Goal: Task Accomplishment & Management: Use online tool/utility

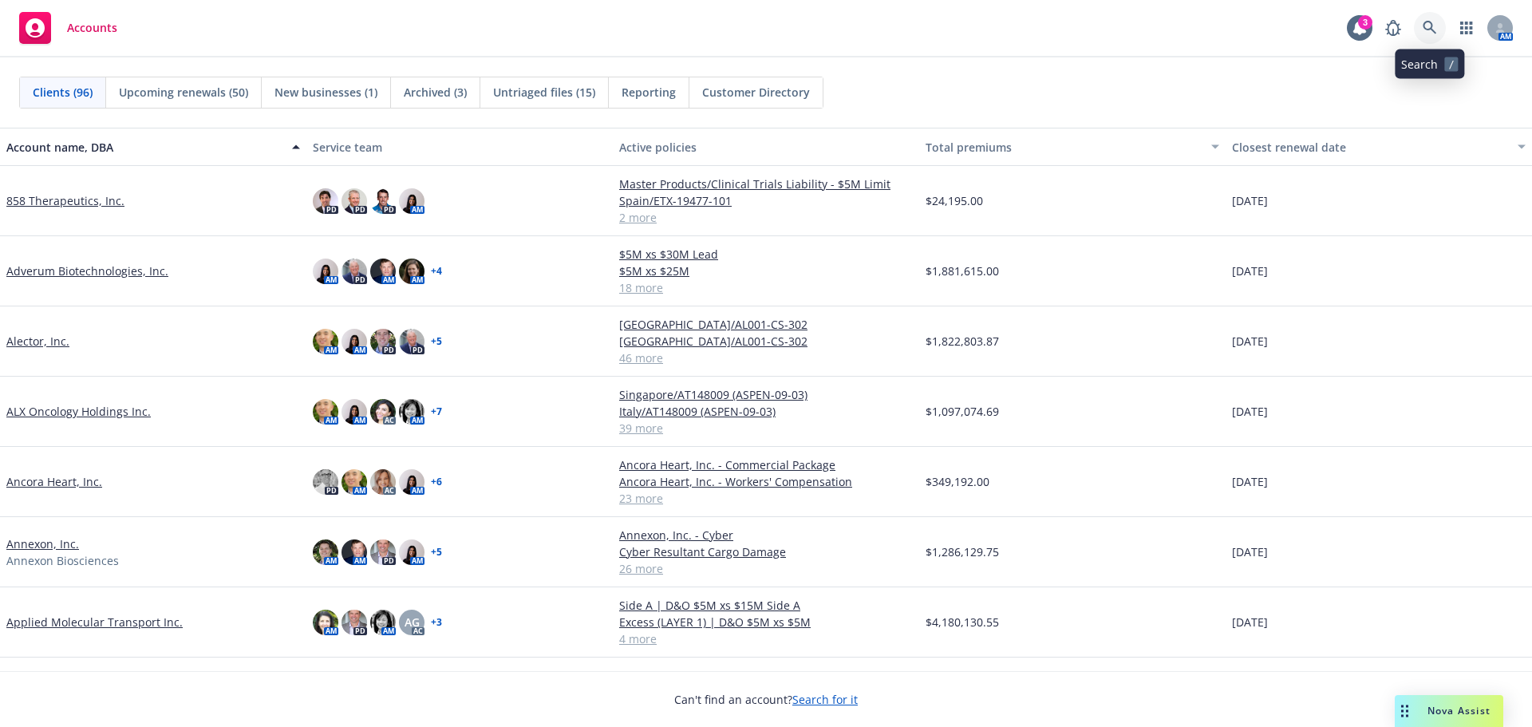
click at [1438, 30] on link at bounding box center [1430, 28] width 32 height 32
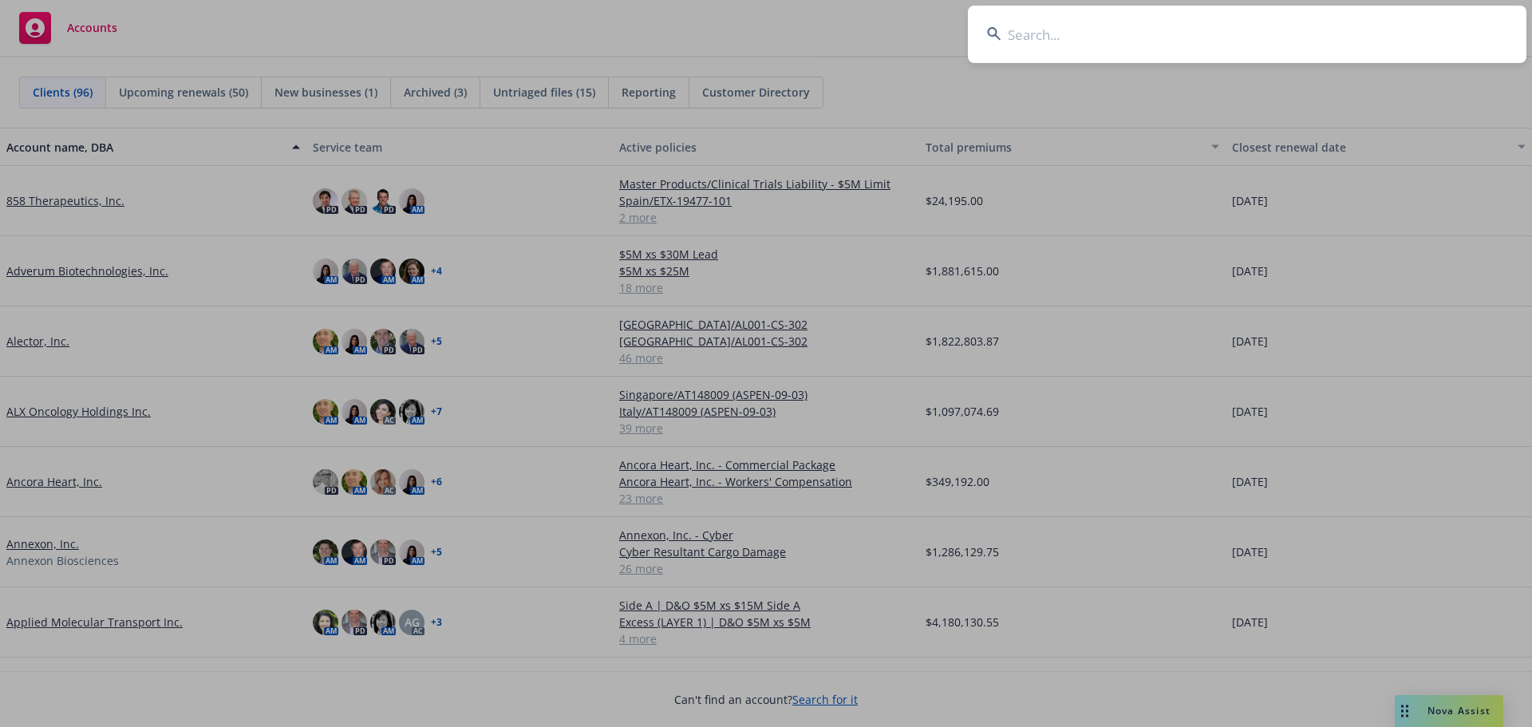
click at [1073, 30] on input at bounding box center [1247, 34] width 559 height 57
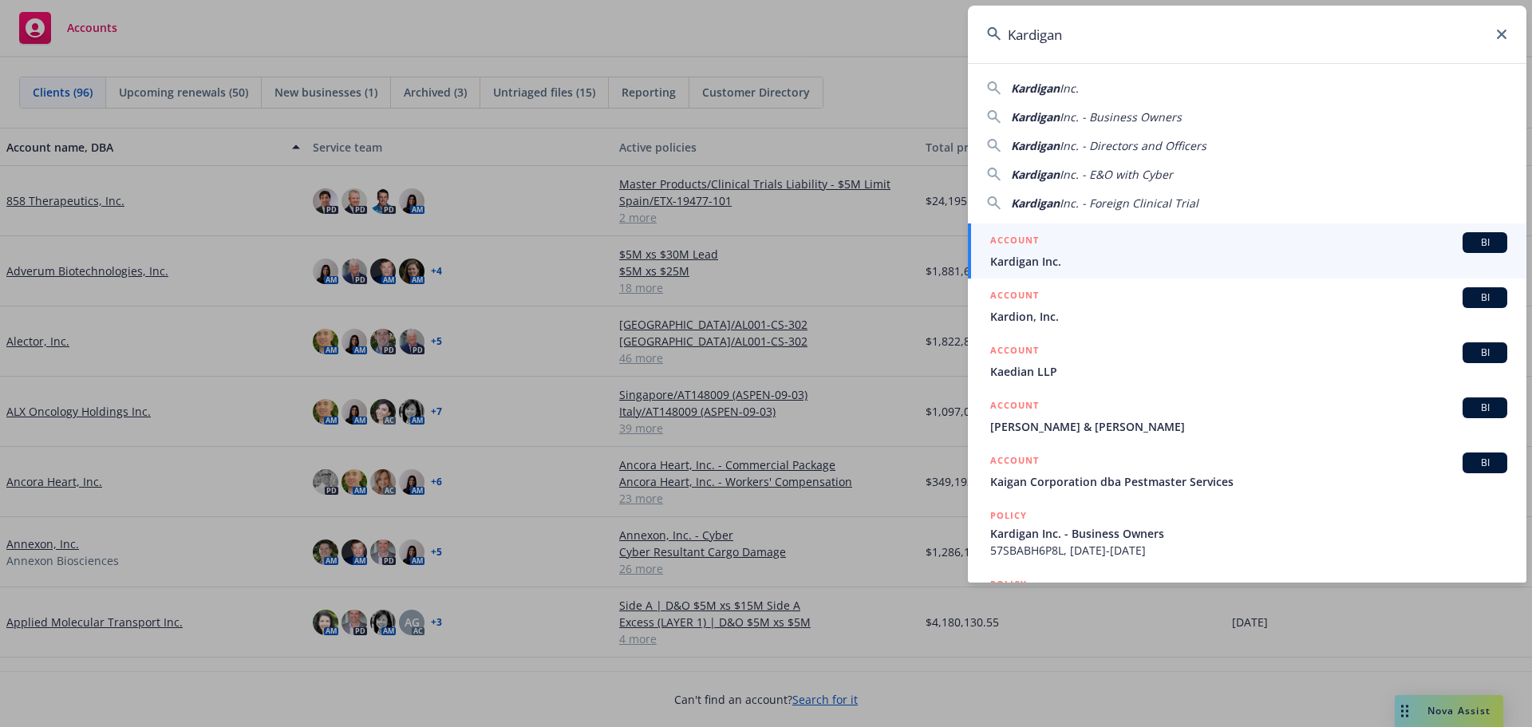
type input "Kardigan"
click at [1188, 257] on span "Kardigan Inc." at bounding box center [1248, 261] width 517 height 17
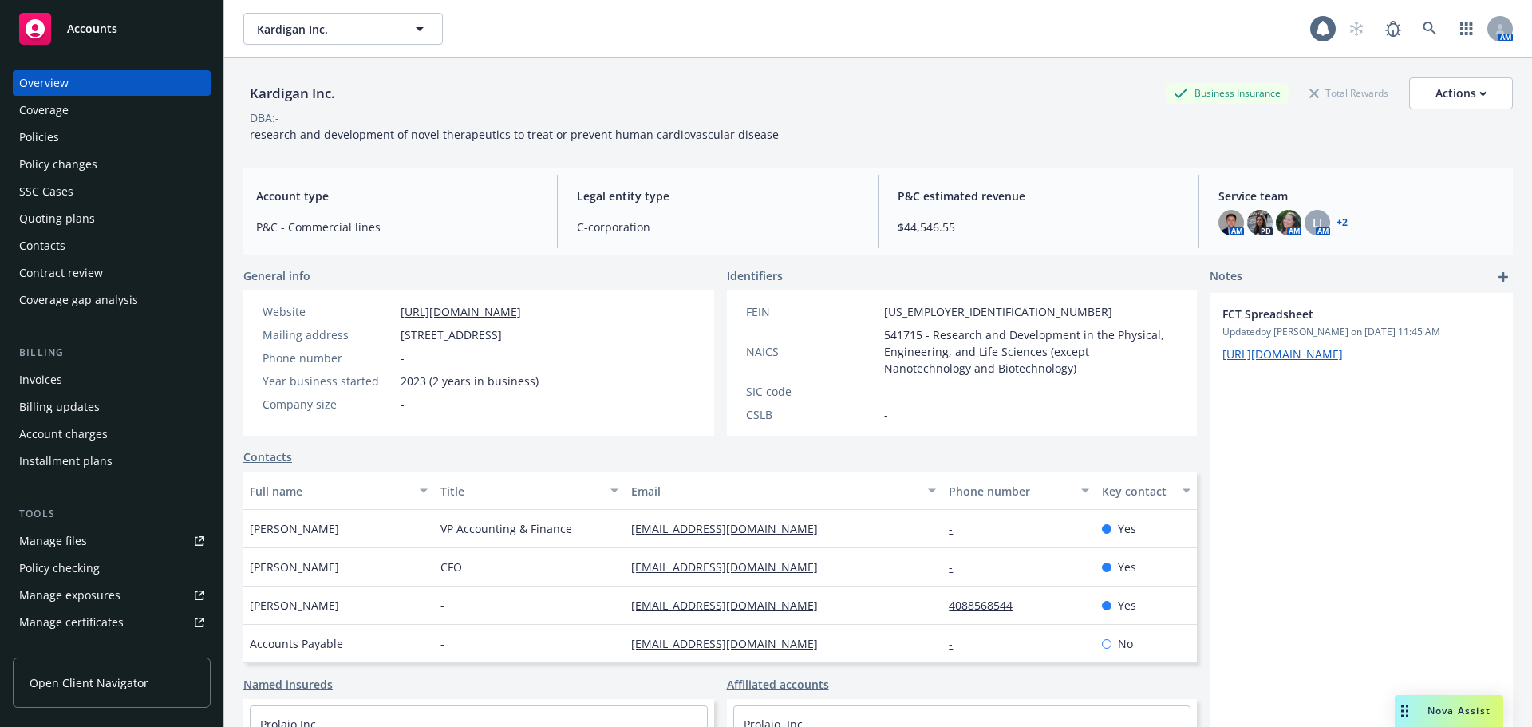
click at [92, 132] on div "Policies" at bounding box center [111, 137] width 185 height 26
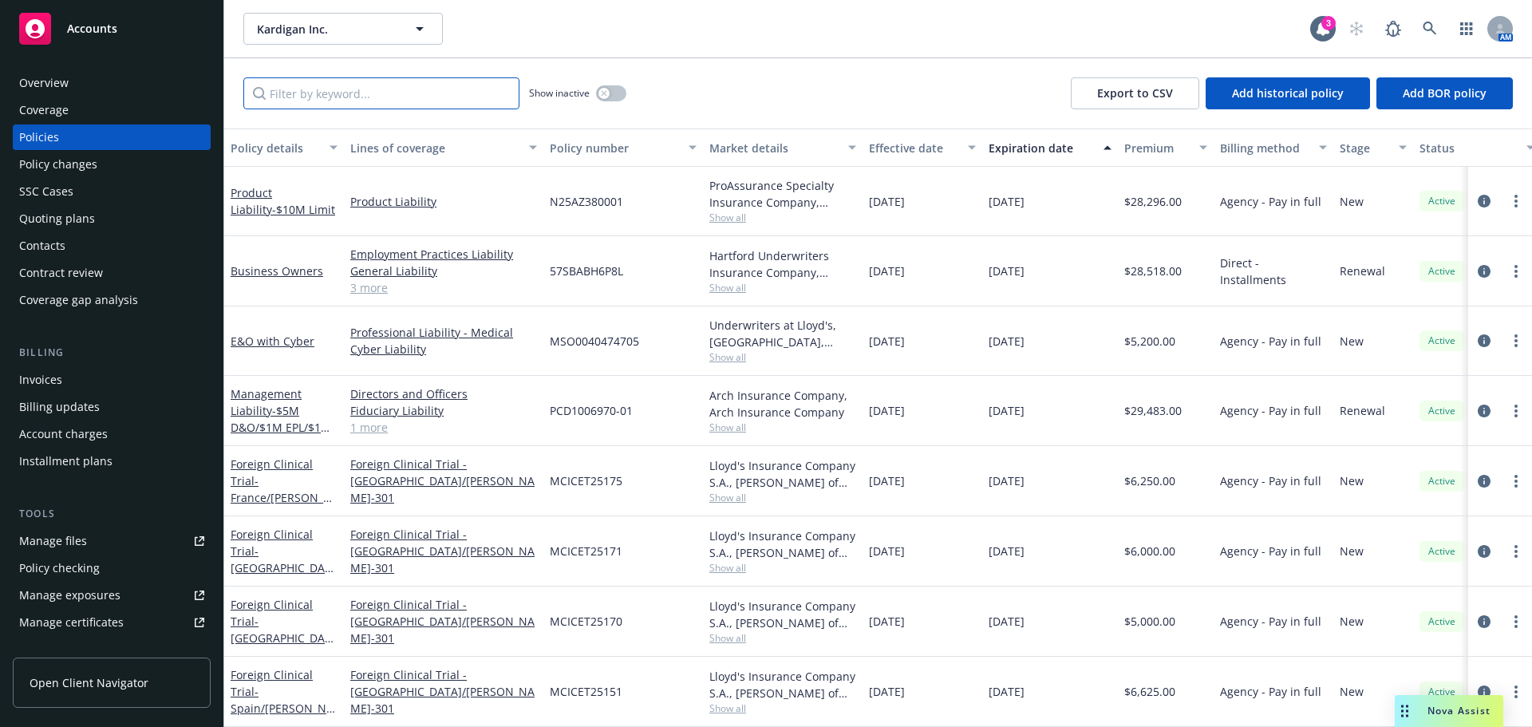
click at [327, 100] on input "Filter by keyword..." at bounding box center [381, 93] width 276 height 32
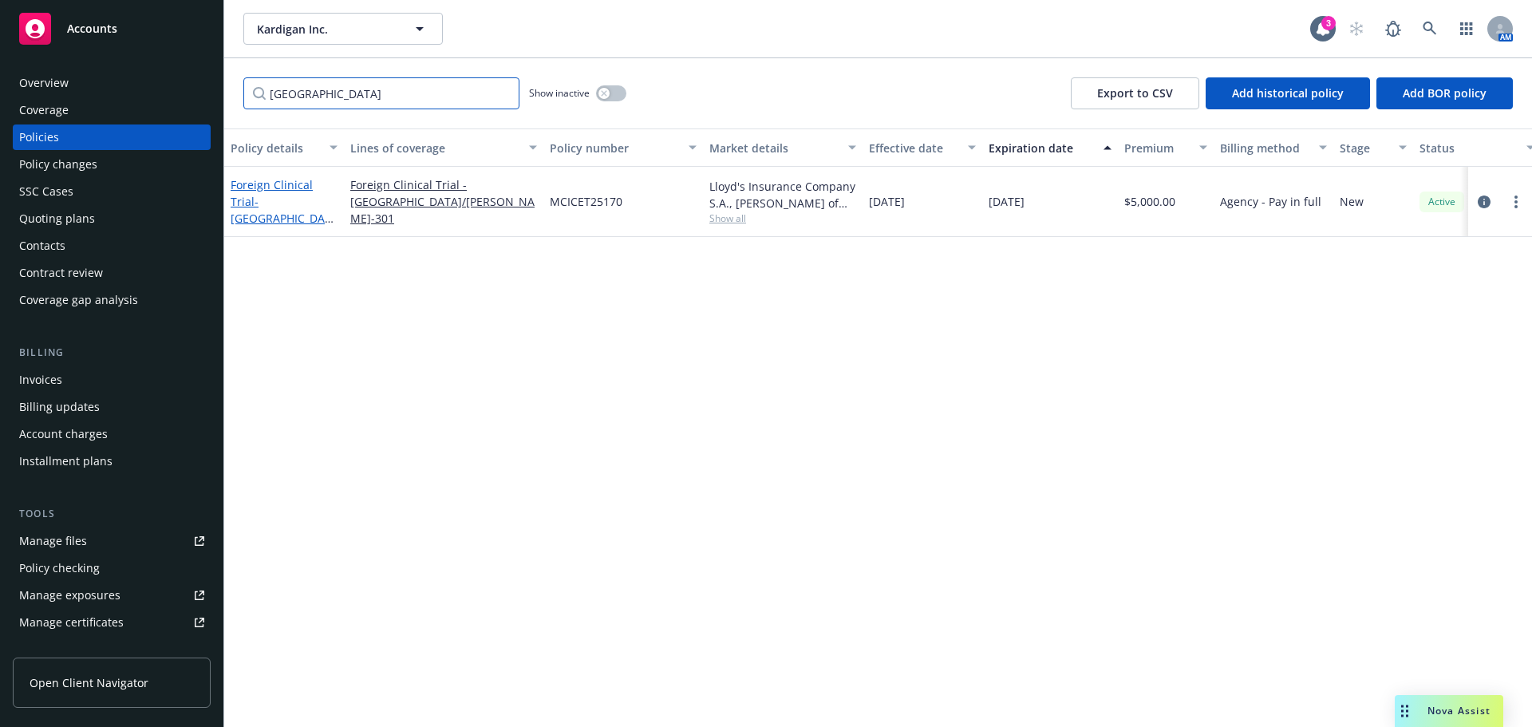
type input "[GEOGRAPHIC_DATA]"
click at [294, 214] on span "- [GEOGRAPHIC_DATA]/[PERSON_NAME]-301" at bounding box center [283, 226] width 105 height 65
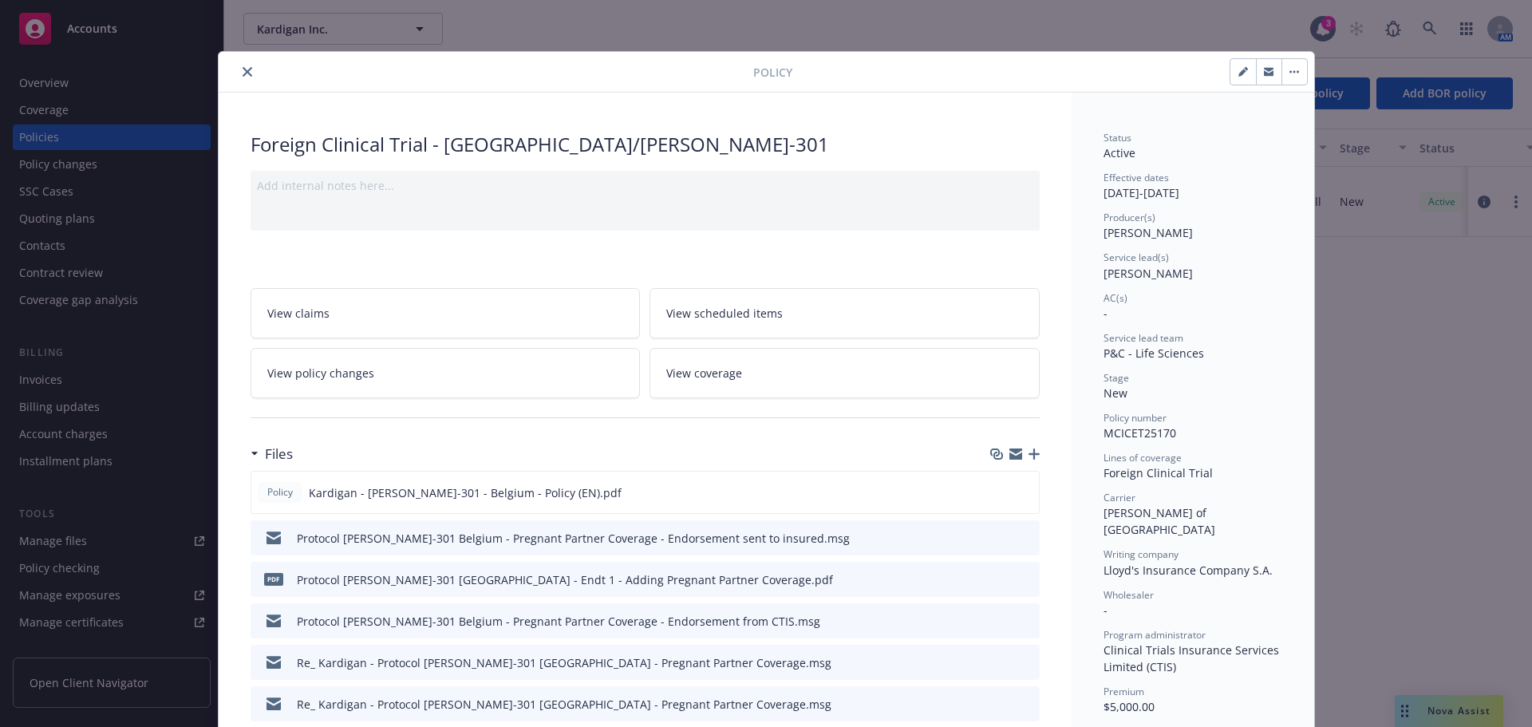
click at [243, 76] on icon "close" at bounding box center [248, 72] width 10 height 10
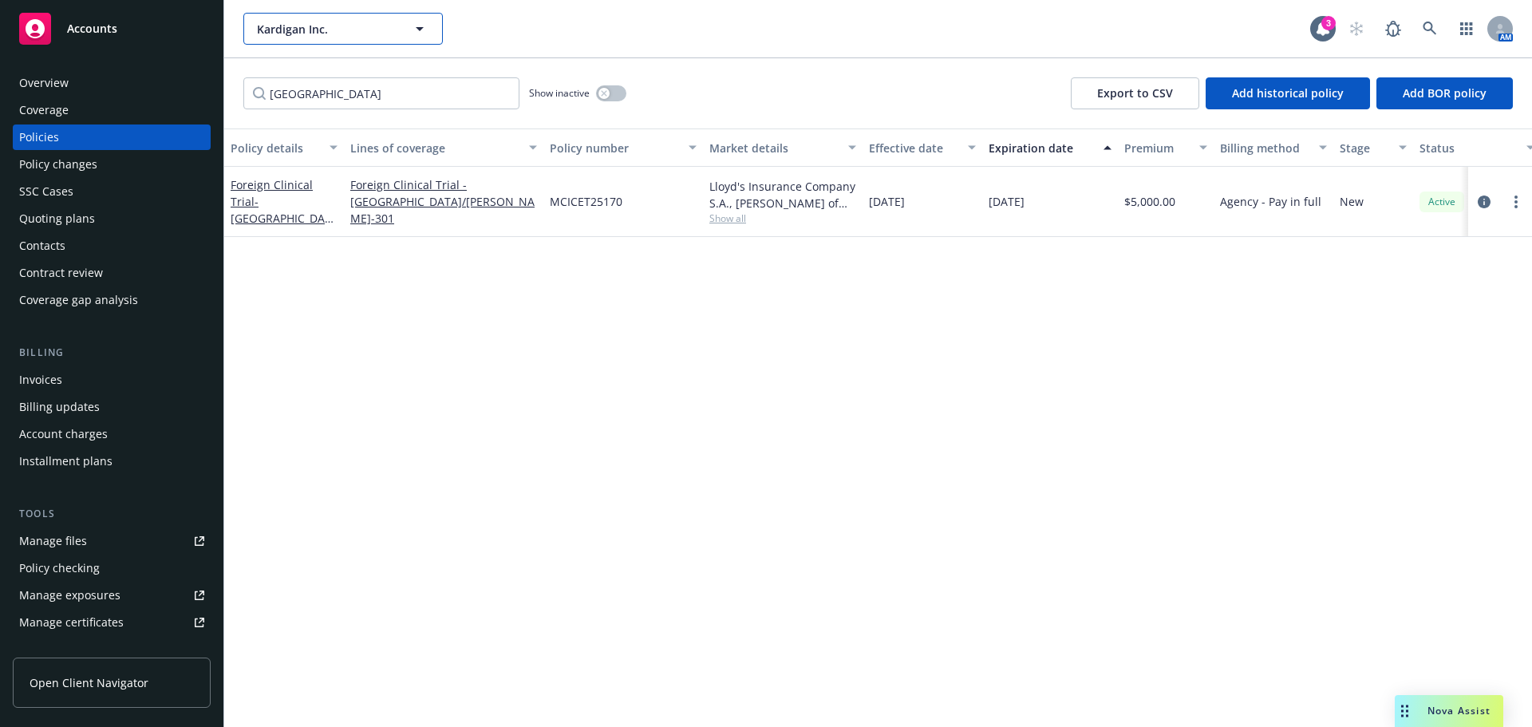
click at [298, 26] on span "Kardigan Inc." at bounding box center [326, 29] width 138 height 17
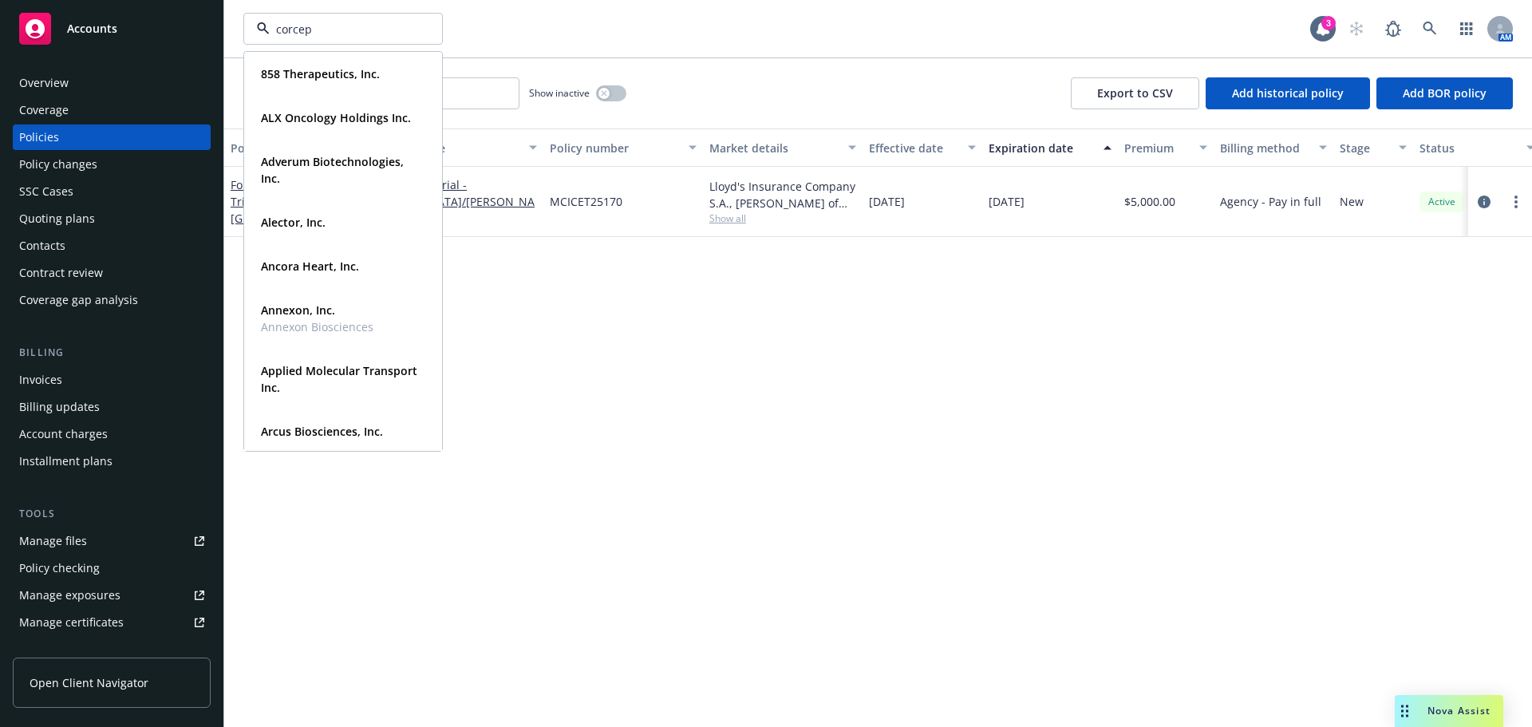
type input "corcept"
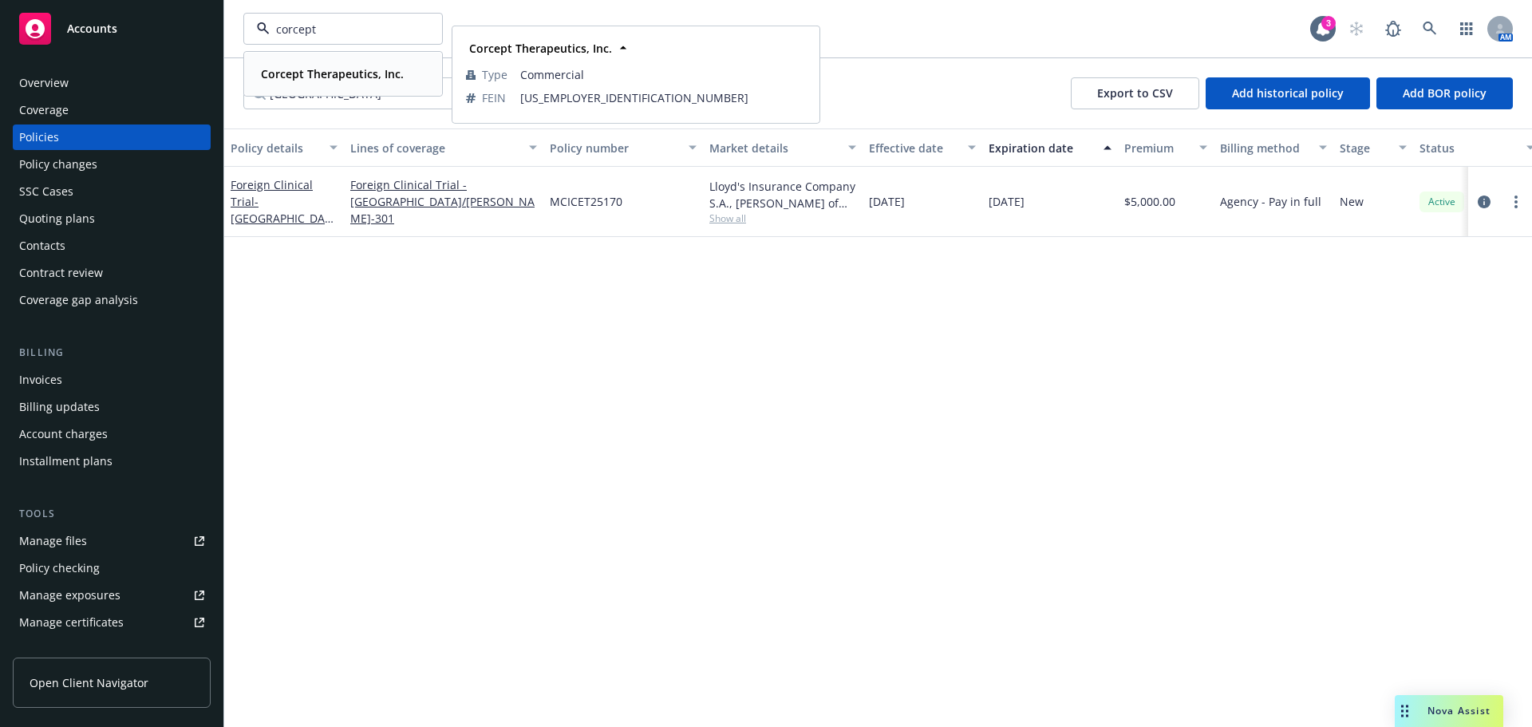
click at [349, 83] on div "Corcept Therapeutics, Inc." at bounding box center [331, 73] width 152 height 23
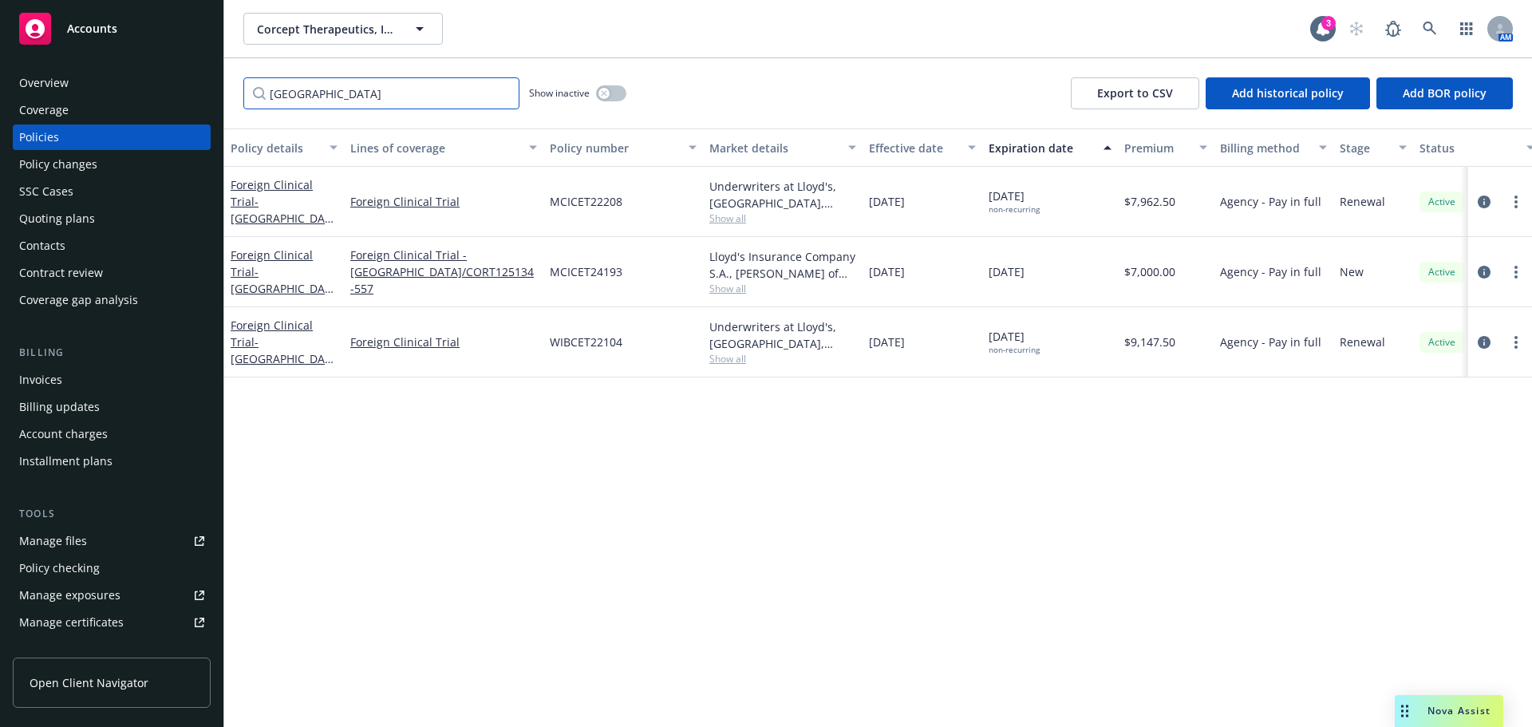
click at [503, 94] on input "[GEOGRAPHIC_DATA]" at bounding box center [381, 93] width 276 height 32
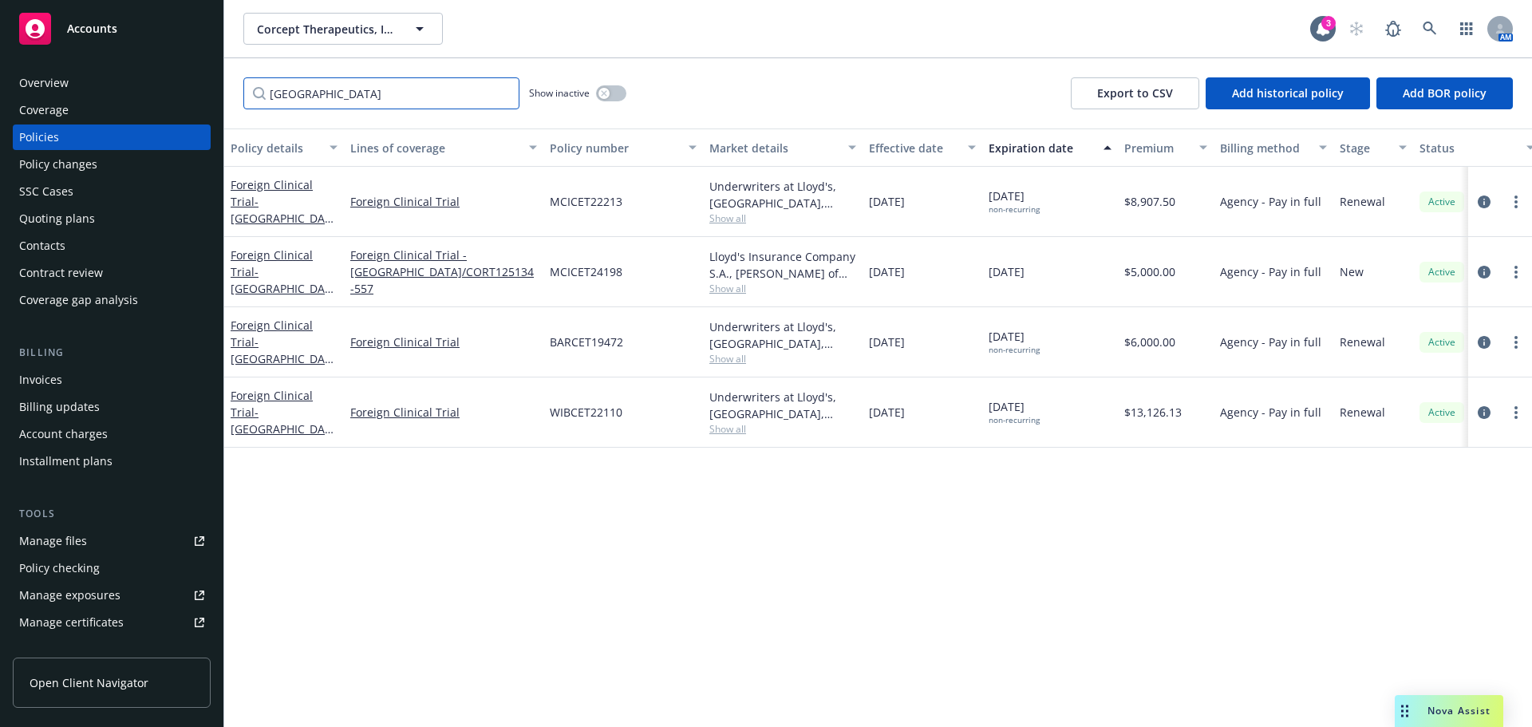
type input "[GEOGRAPHIC_DATA]"
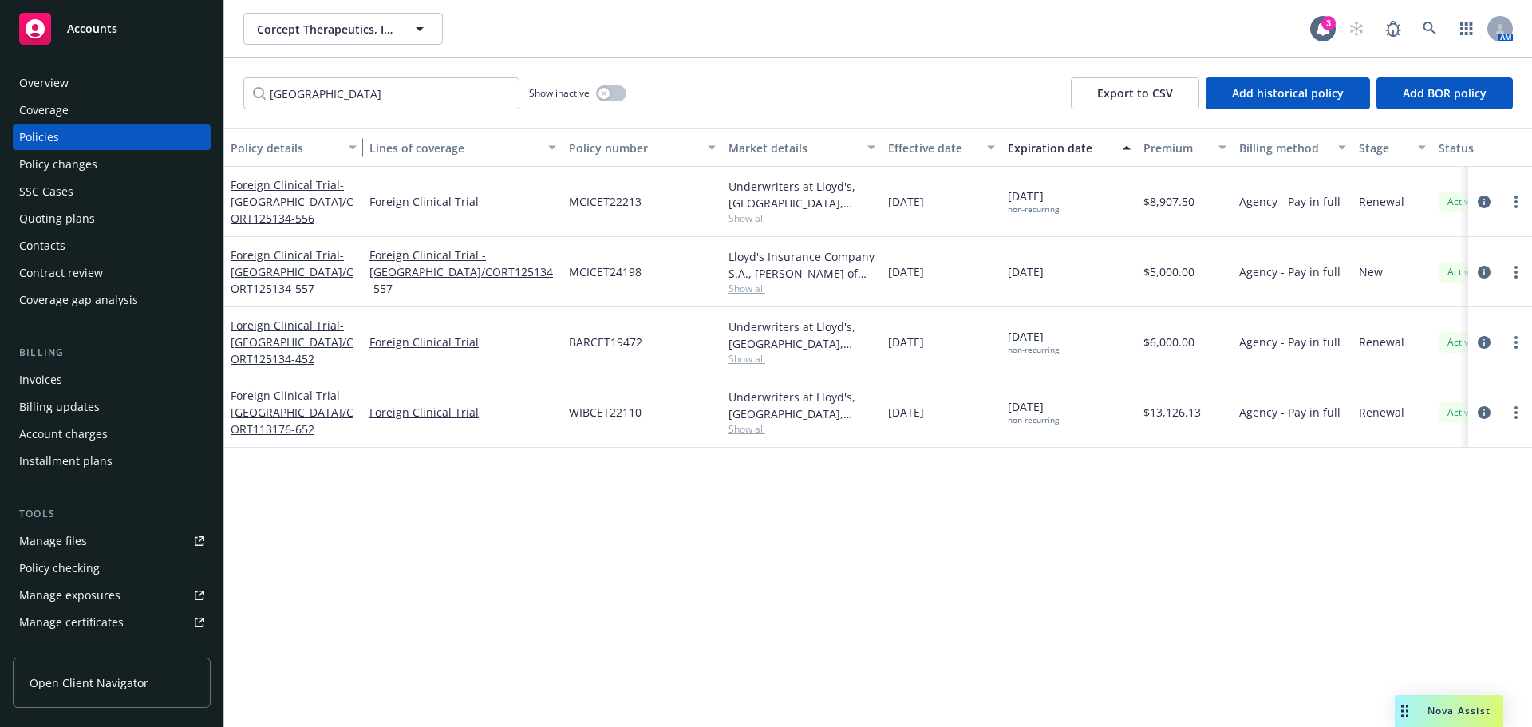
drag, startPoint x: 337, startPoint y: 148, endPoint x: 363, endPoint y: 148, distance: 26.3
click at [359, 148] on div "button" at bounding box center [355, 147] width 8 height 37
click at [346, 282] on span "- [GEOGRAPHIC_DATA]/CORT125134-557" at bounding box center [297, 271] width 132 height 49
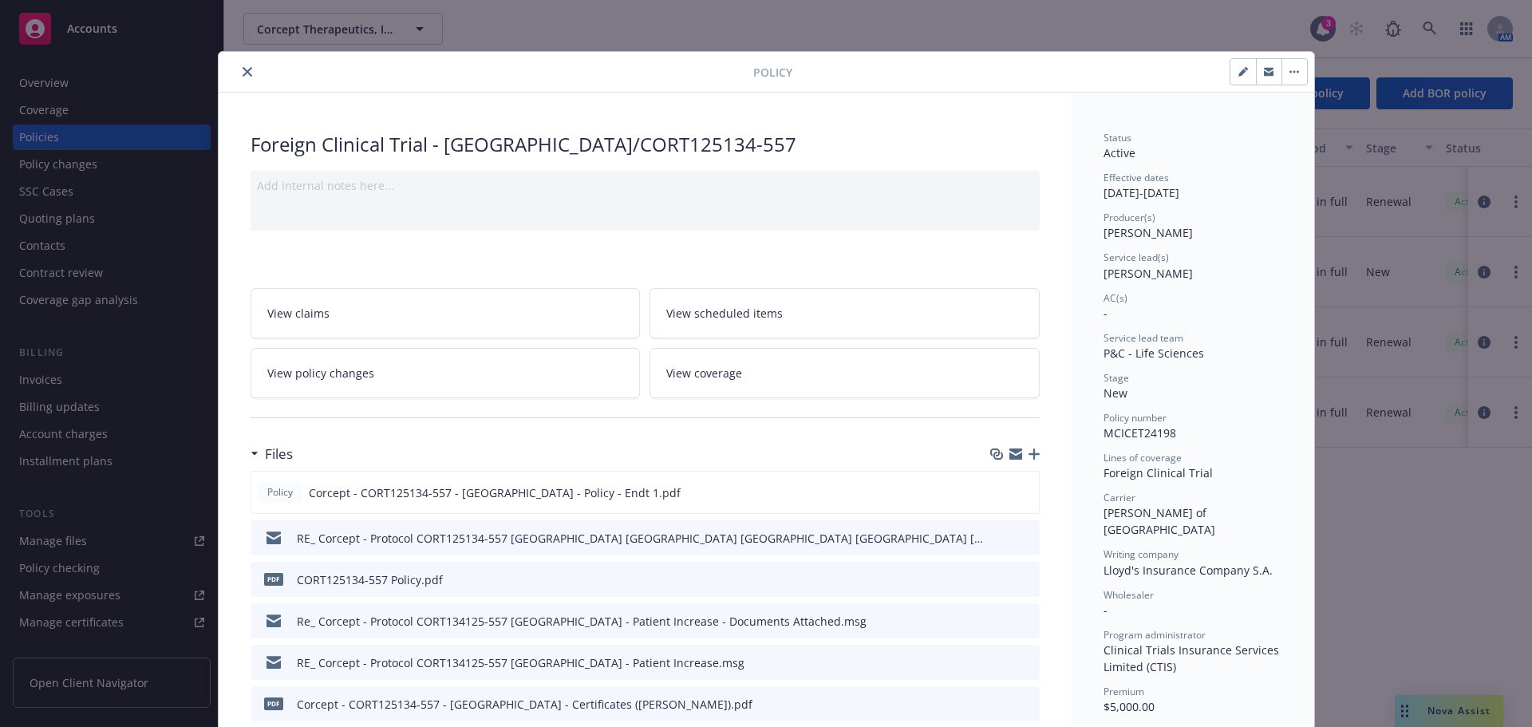
click at [1029, 455] on icon "button" at bounding box center [1034, 453] width 11 height 11
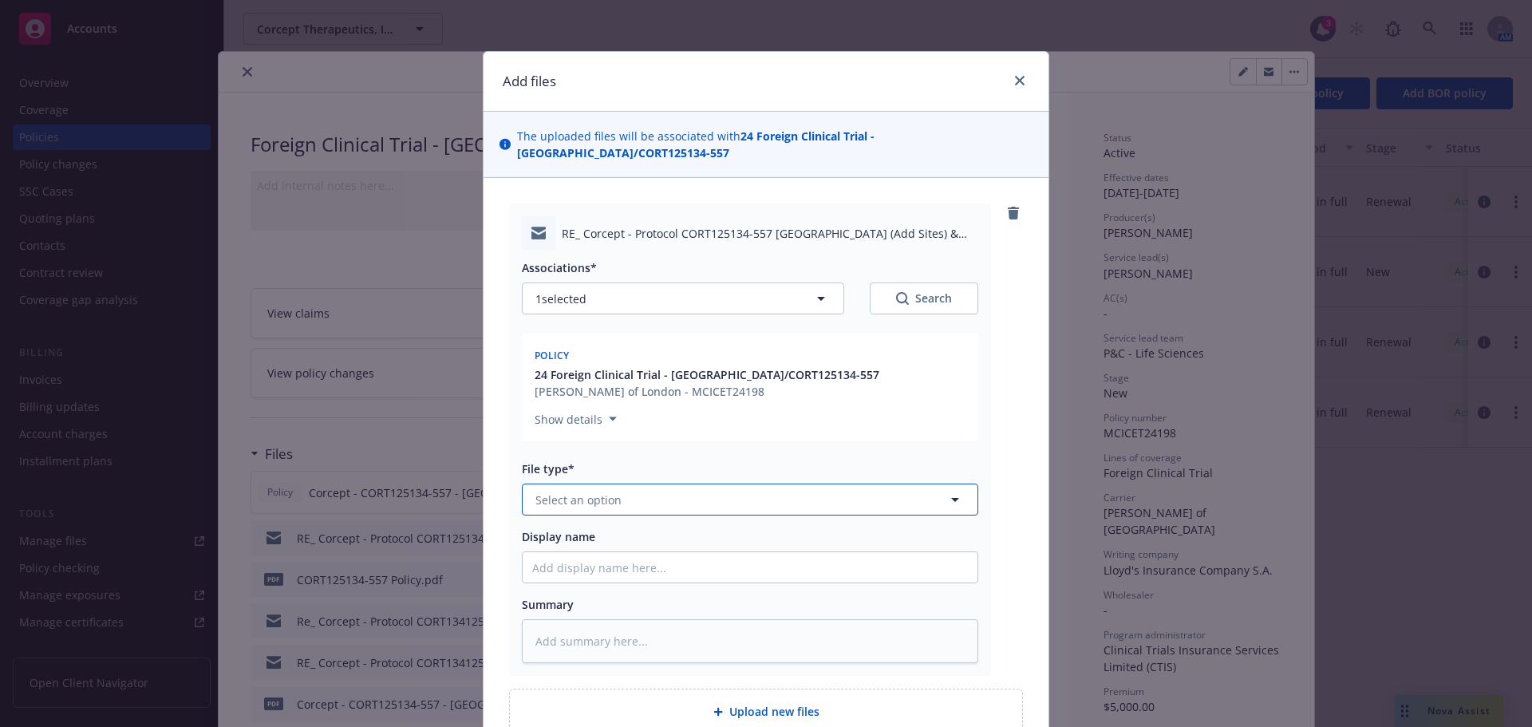
click at [684, 485] on button "Select an option" at bounding box center [750, 500] width 456 height 32
type input "em"
click at [611, 575] on div "Email" at bounding box center [750, 586] width 436 height 23
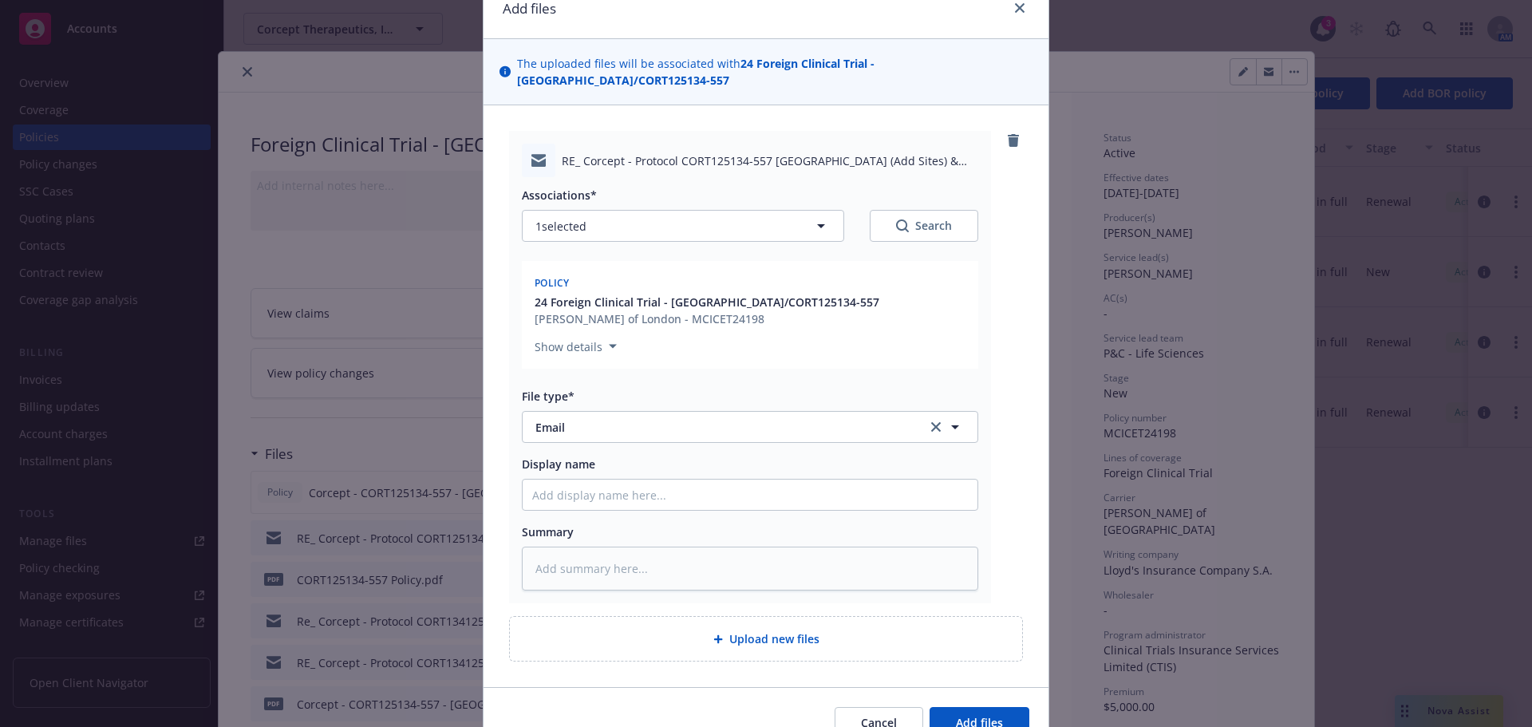
scroll to position [139, 0]
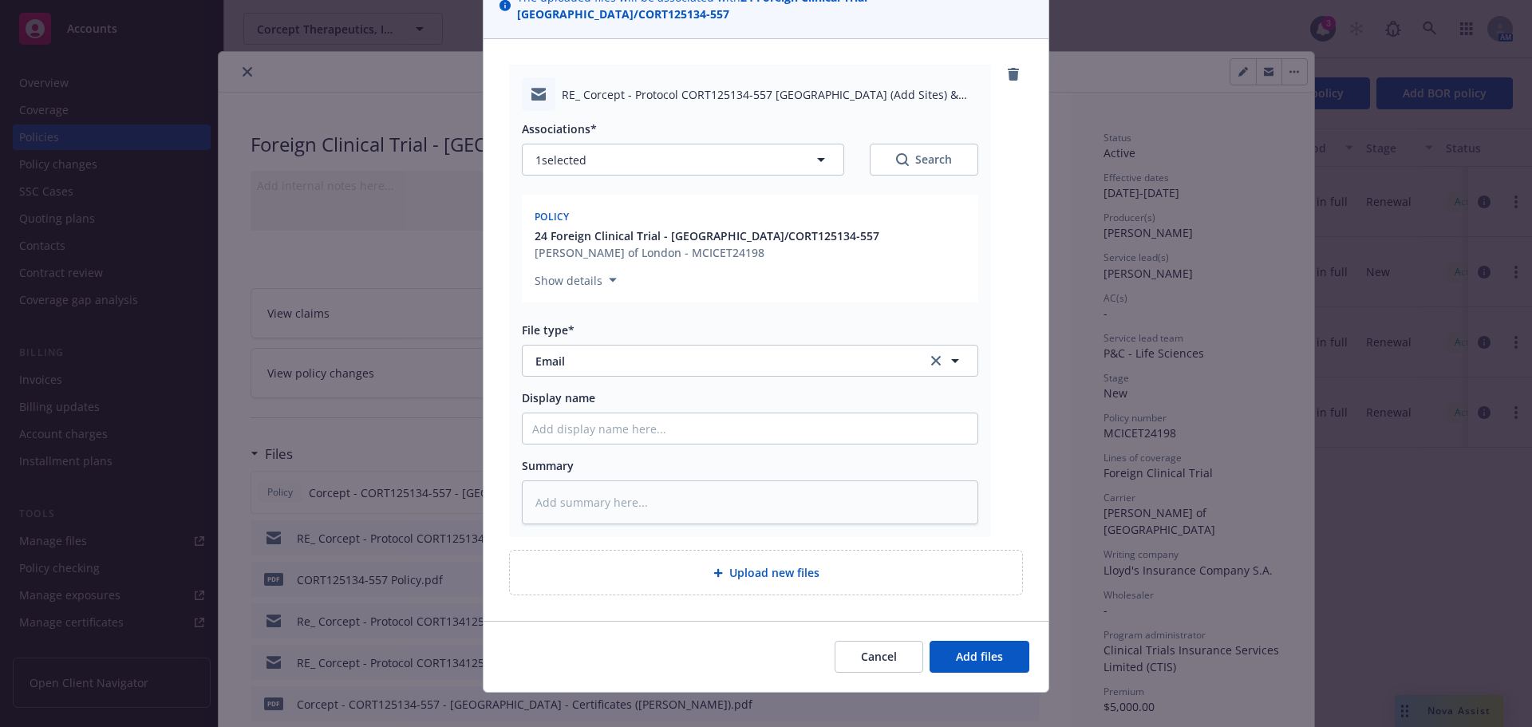
type textarea "x"
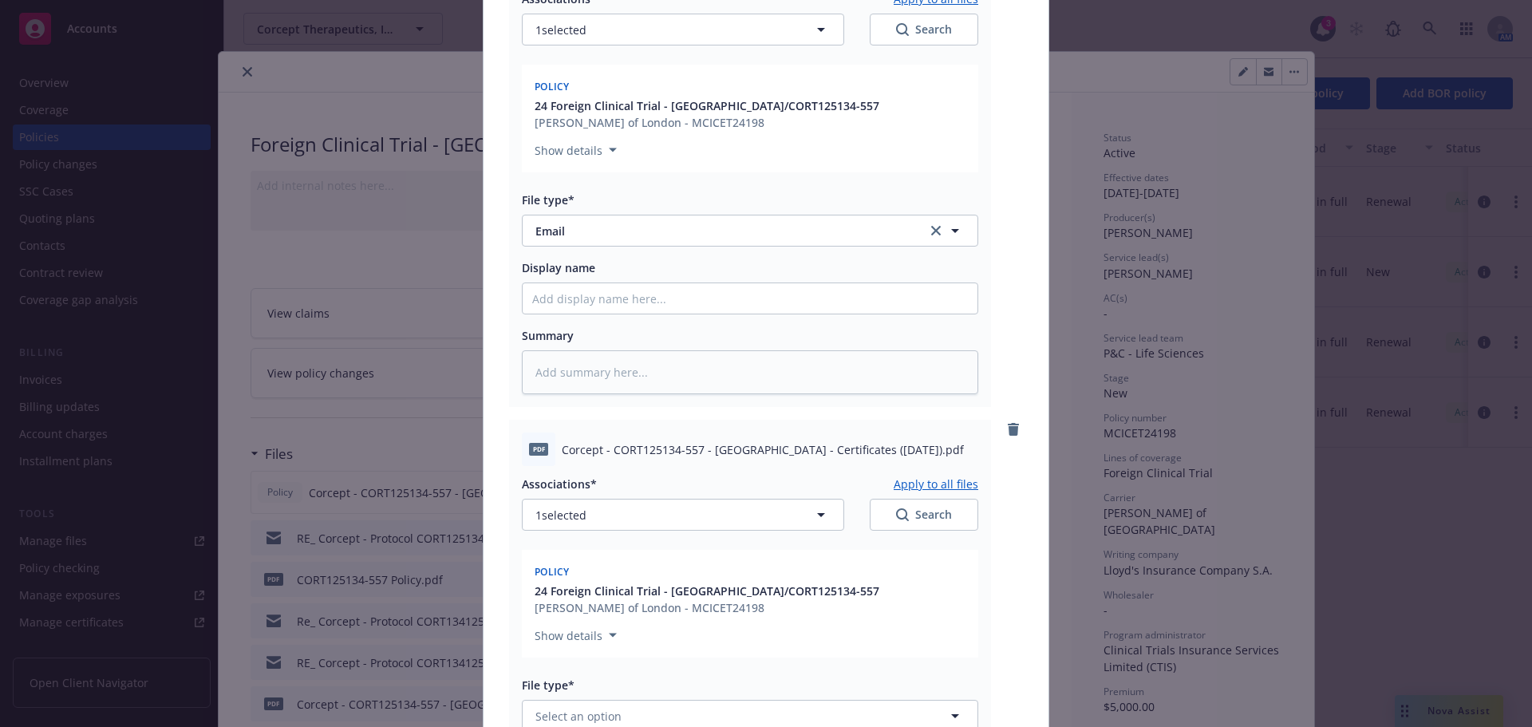
scroll to position [618, 0]
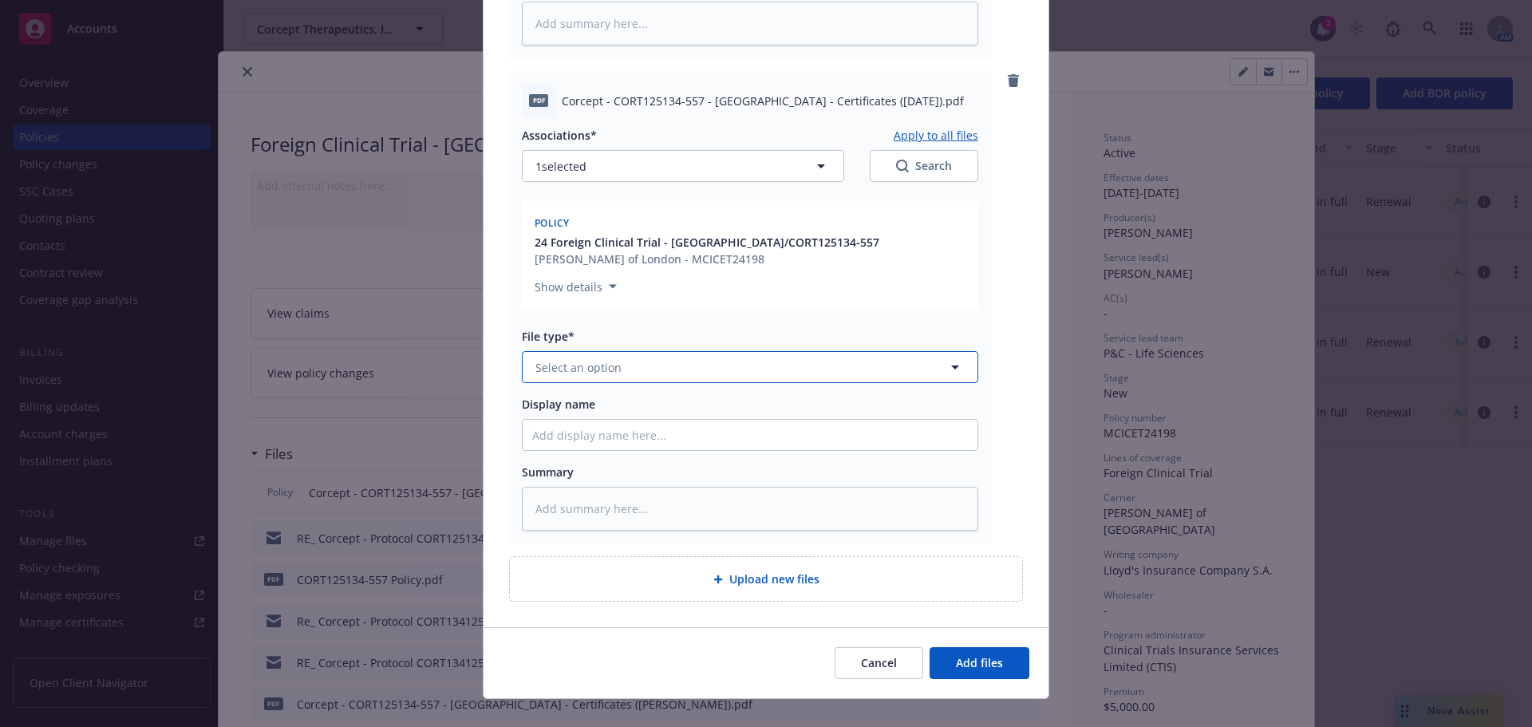
click at [618, 351] on button "Select an option" at bounding box center [750, 367] width 456 height 32
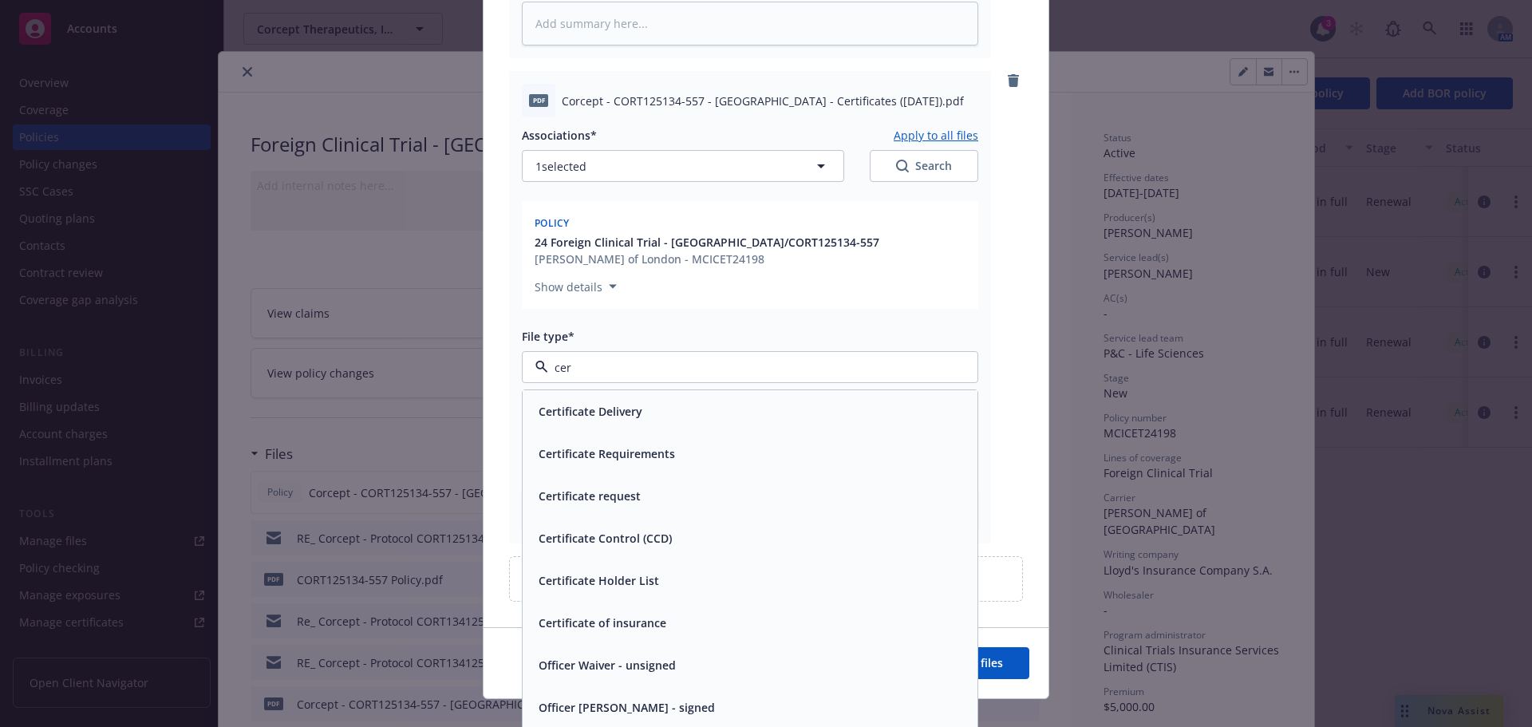
type input "cert"
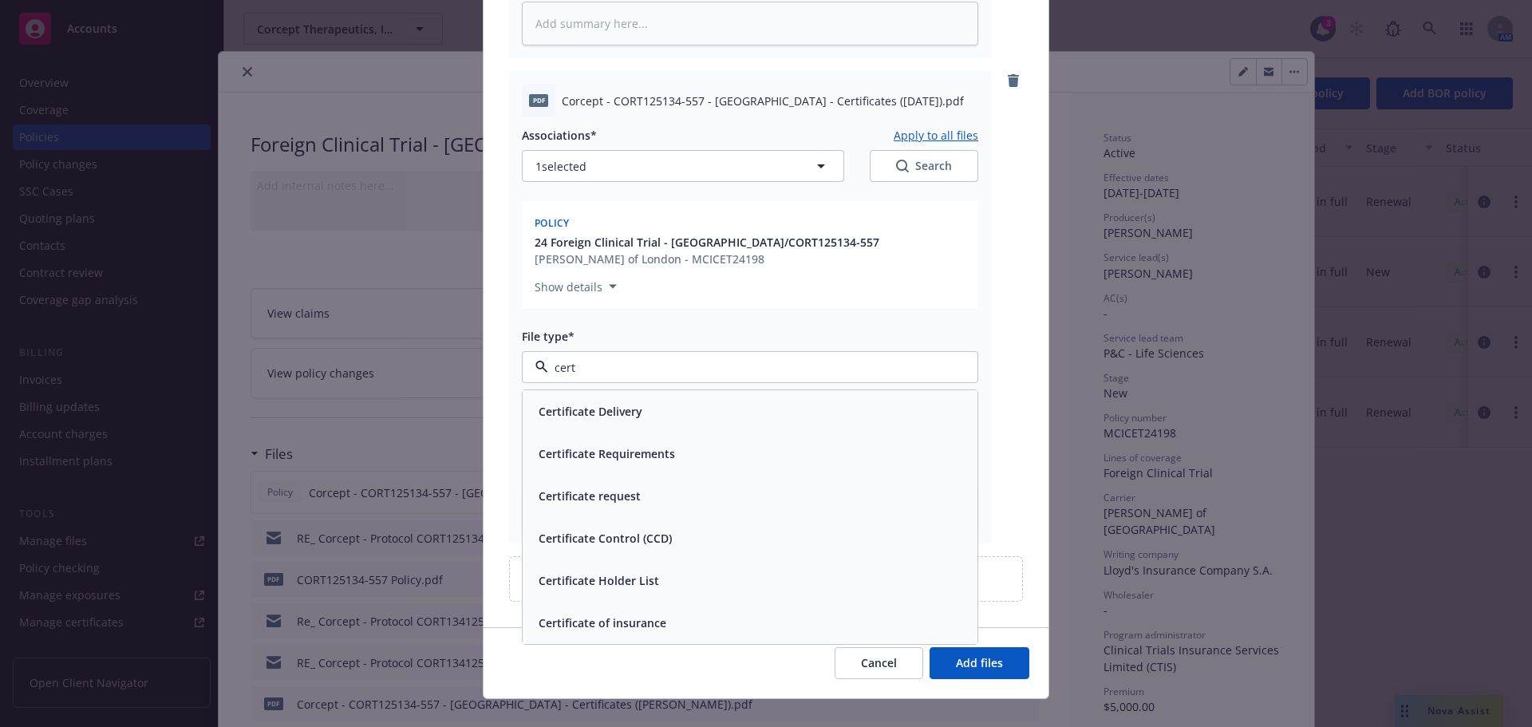
click at [702, 611] on div "Certificate of insurance" at bounding box center [750, 622] width 436 height 23
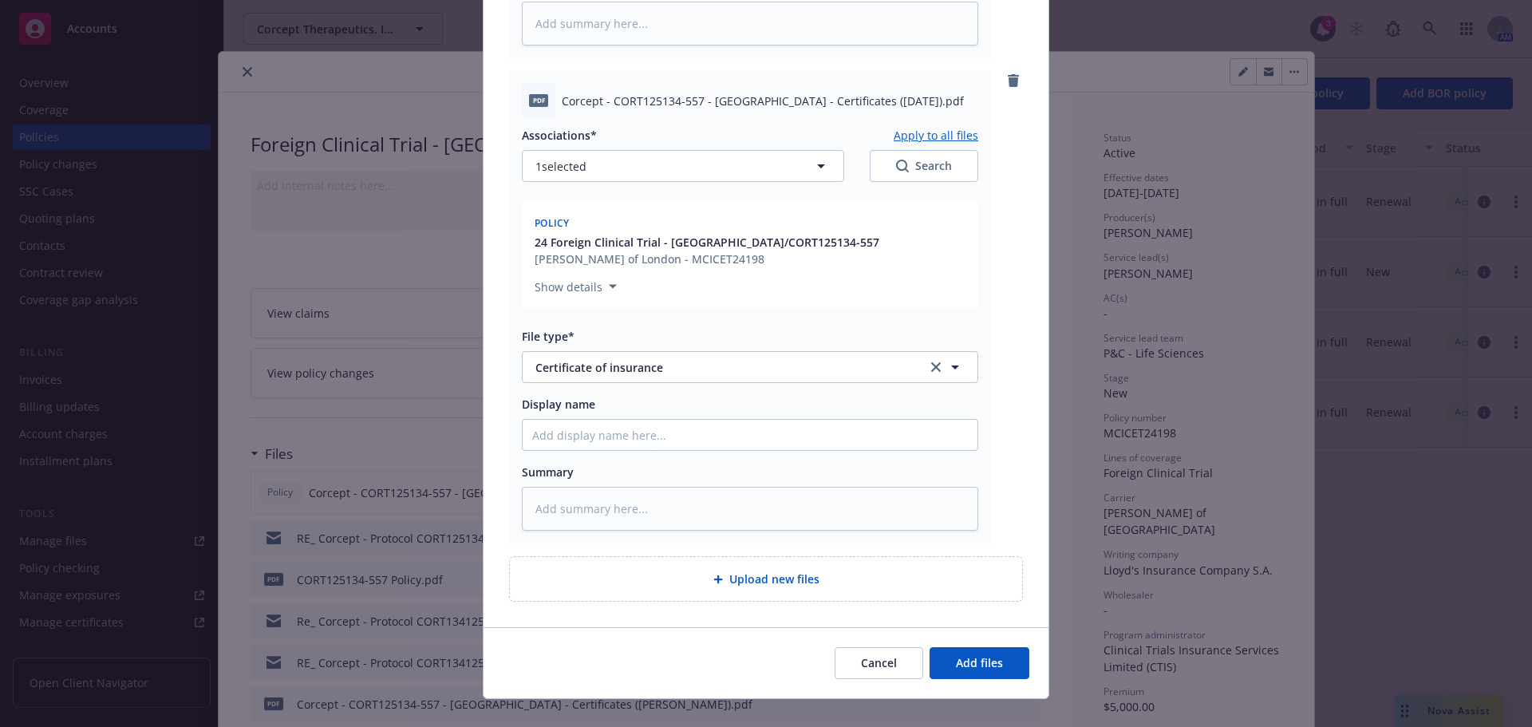
type textarea "x"
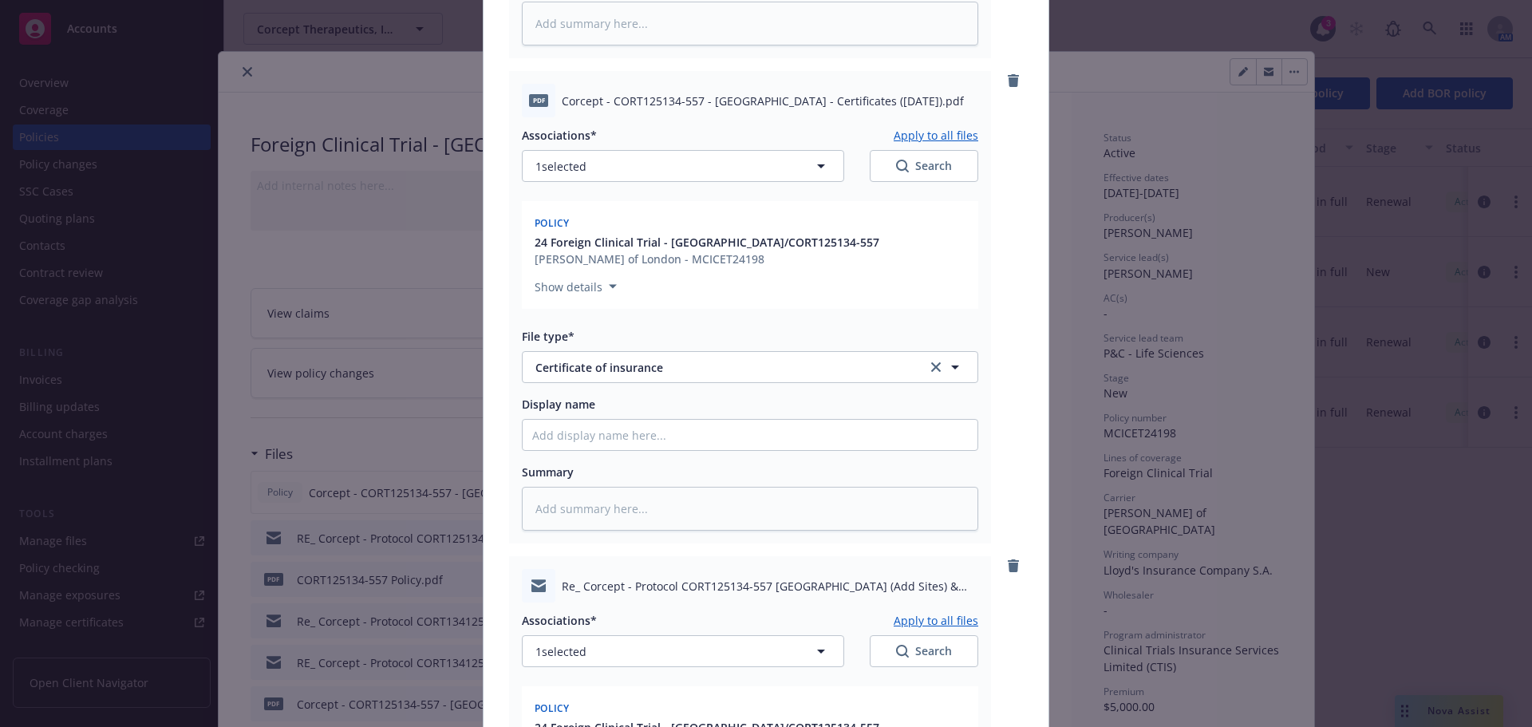
scroll to position [1109, 0]
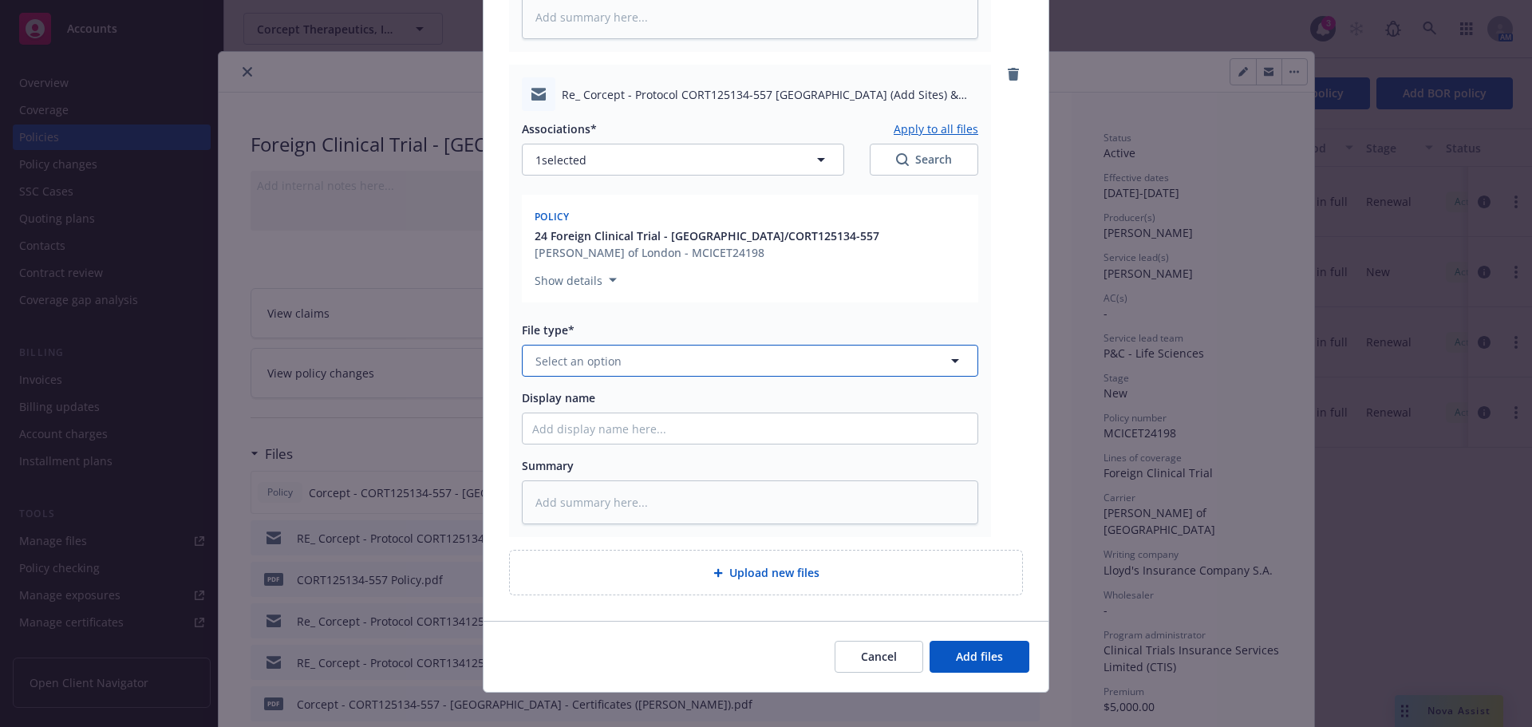
click at [626, 345] on button "Select an option" at bounding box center [750, 361] width 456 height 32
type input "em"
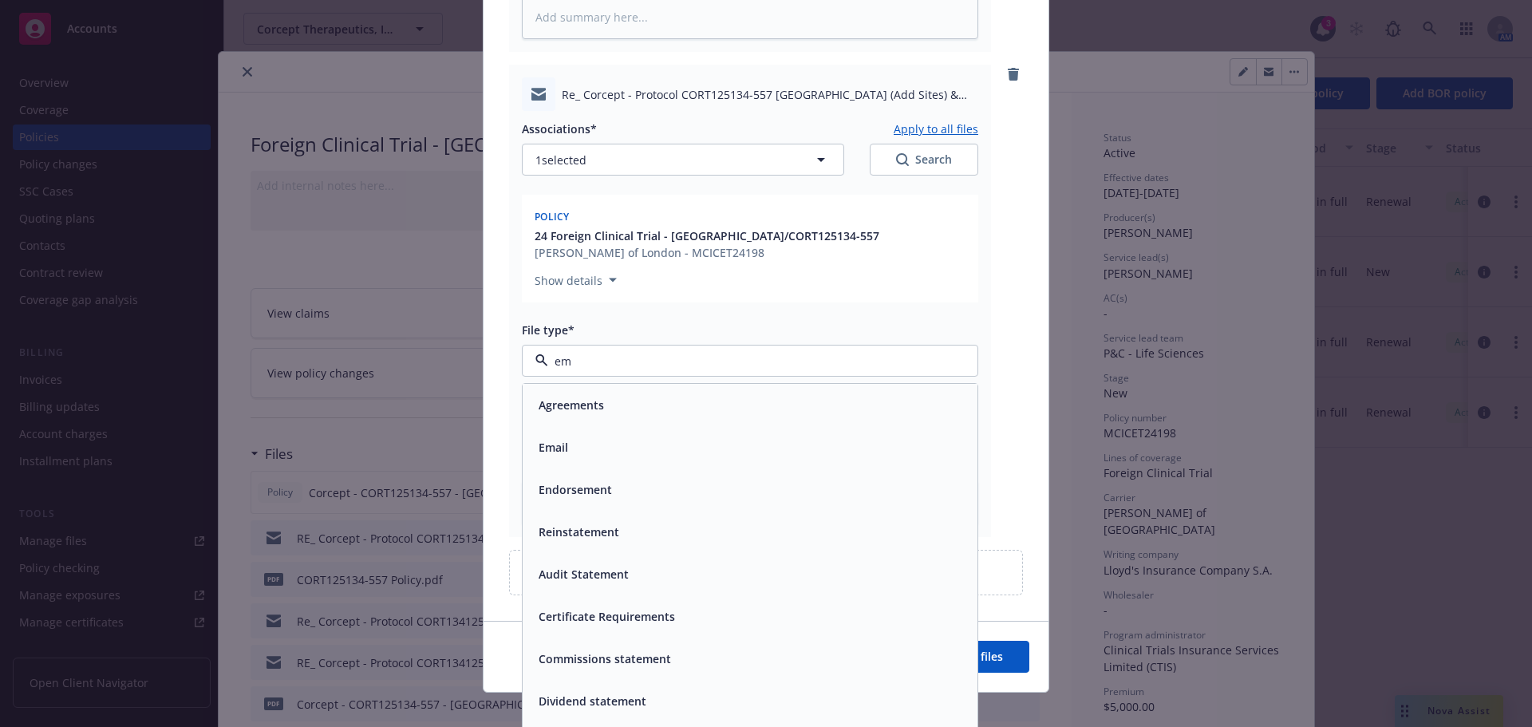
click at [641, 436] on div "Email" at bounding box center [750, 447] width 436 height 23
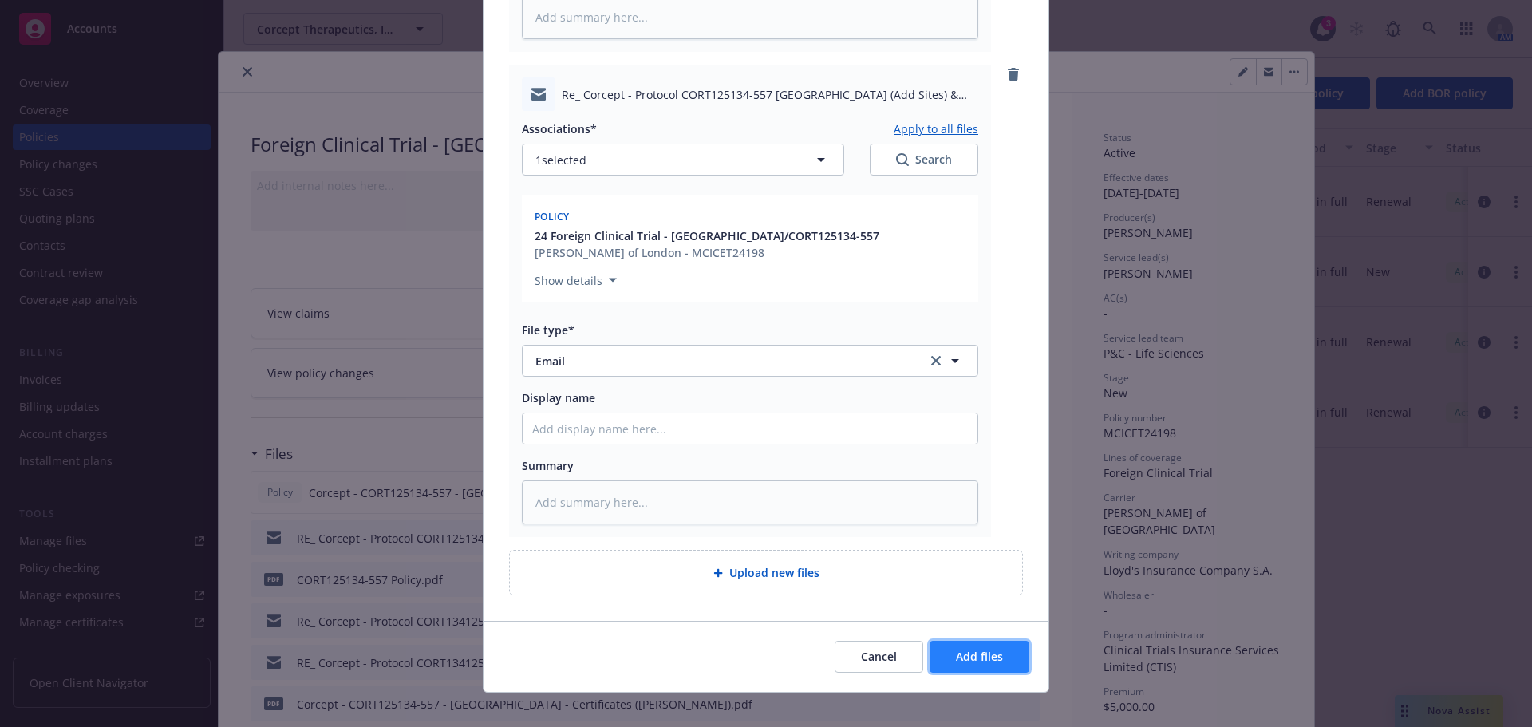
click at [993, 649] on span "Add files" at bounding box center [979, 656] width 47 height 15
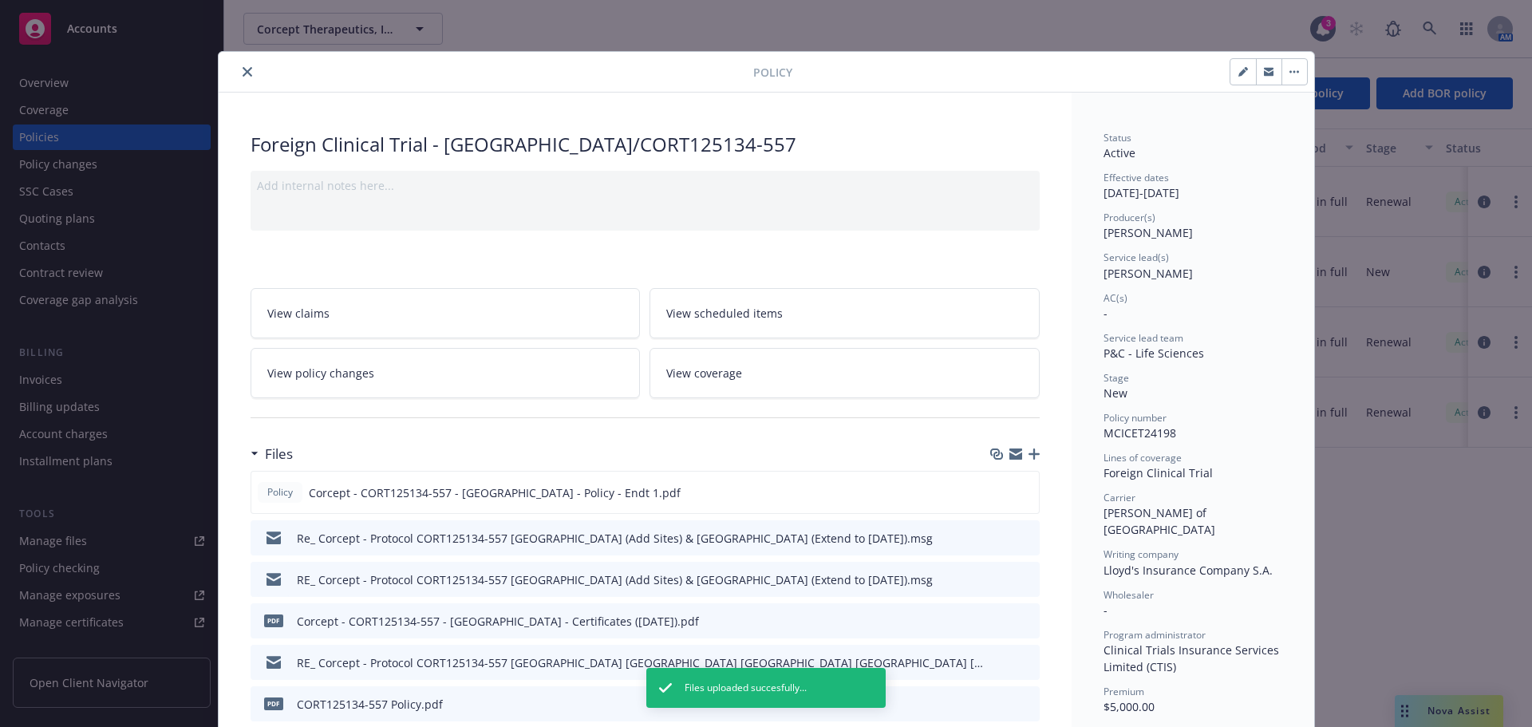
click at [243, 70] on icon "close" at bounding box center [248, 72] width 10 height 10
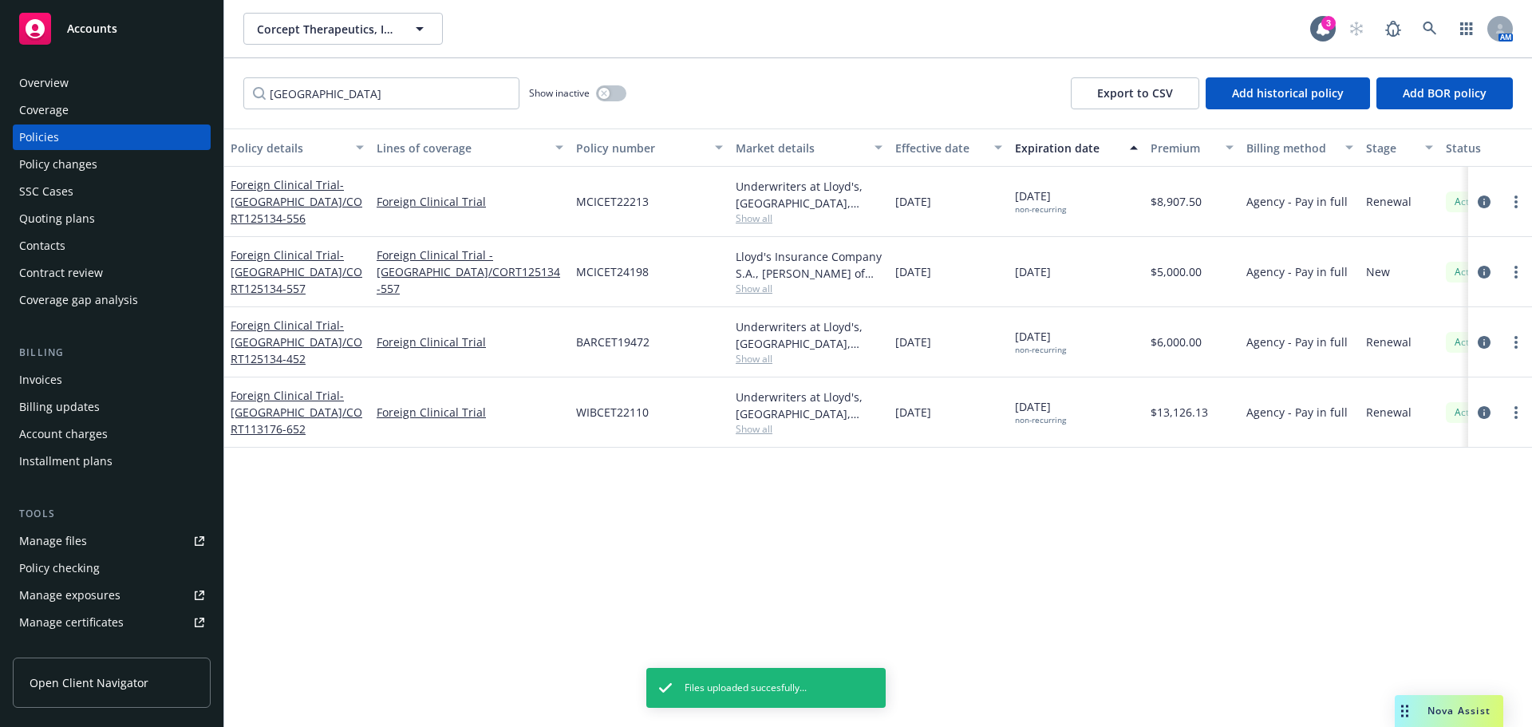
click at [101, 170] on div "Policy changes" at bounding box center [111, 165] width 185 height 26
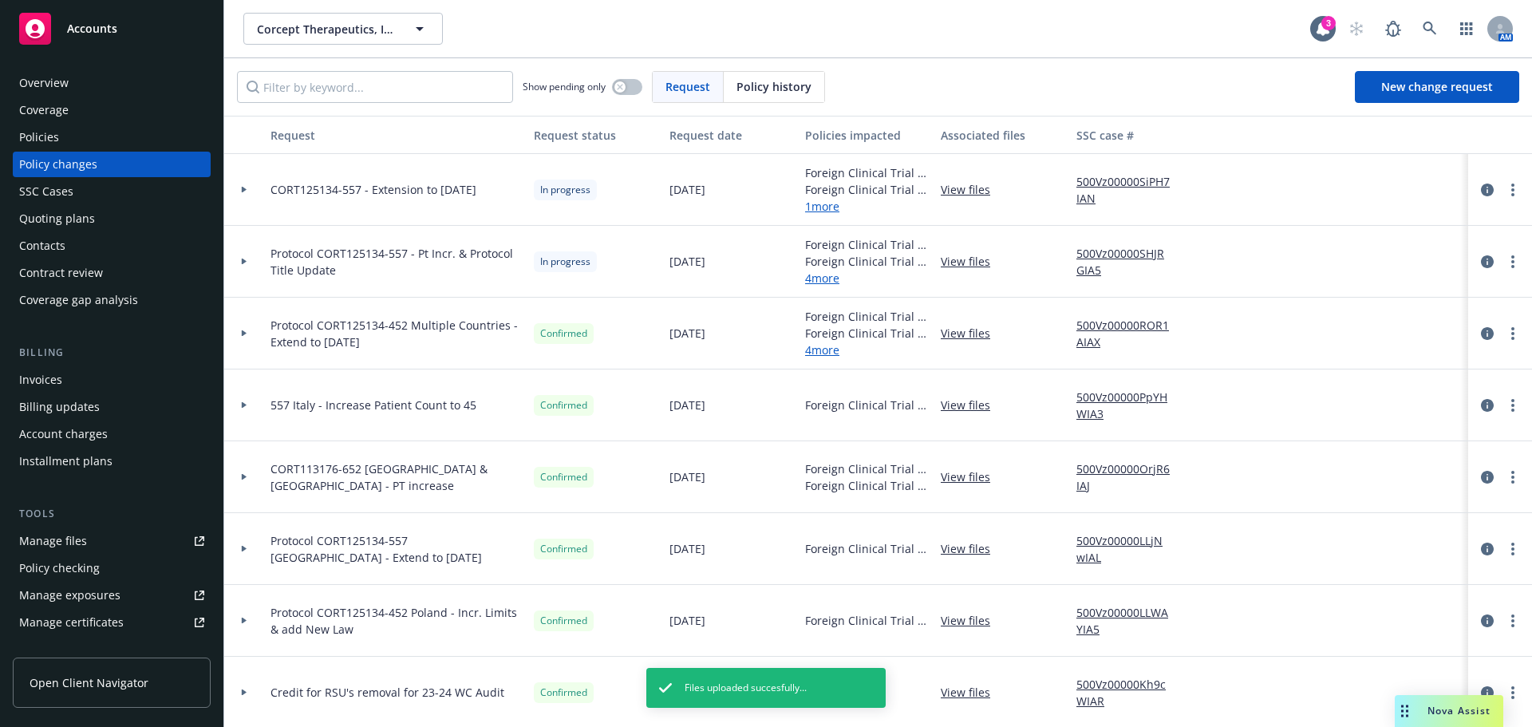
click at [247, 183] on div at bounding box center [244, 190] width 40 height 72
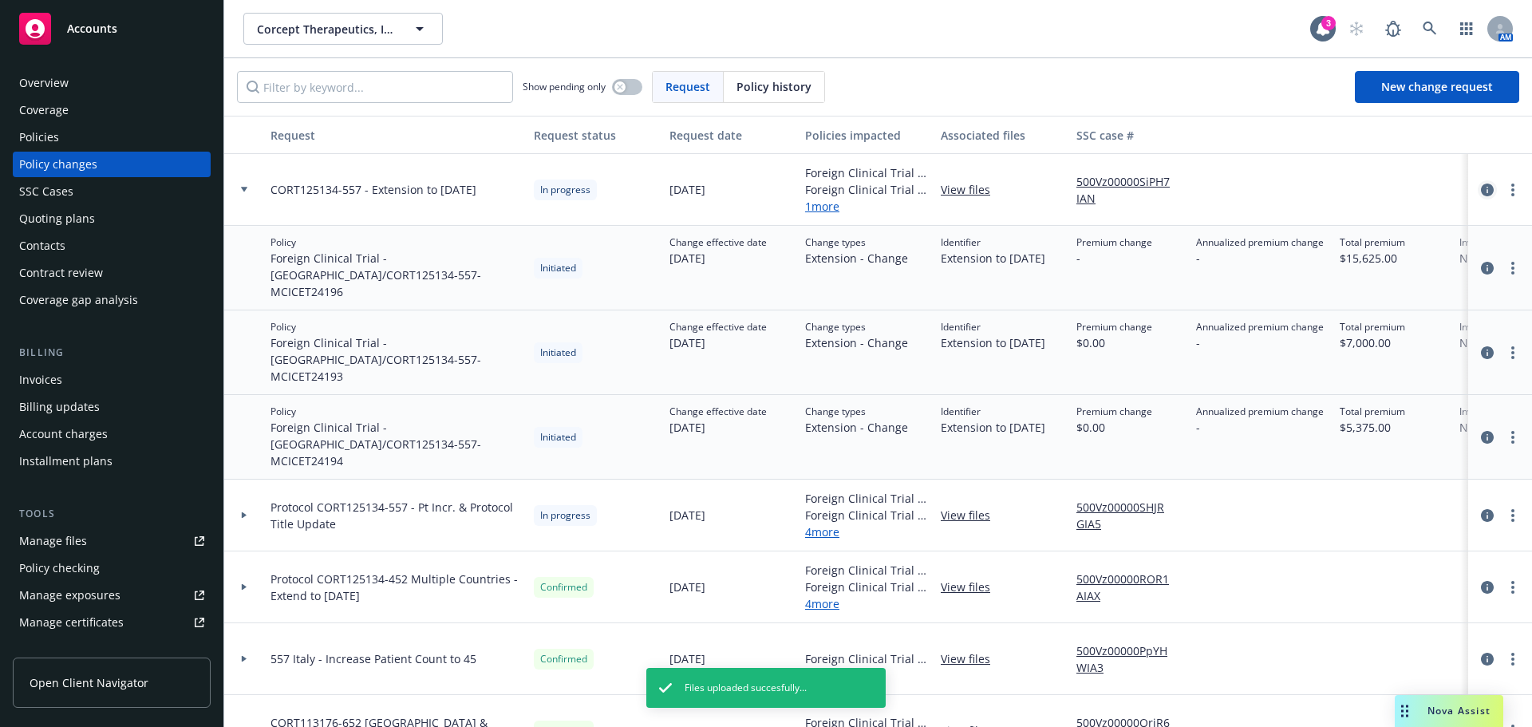
click at [1481, 190] on icon "circleInformation" at bounding box center [1487, 190] width 13 height 13
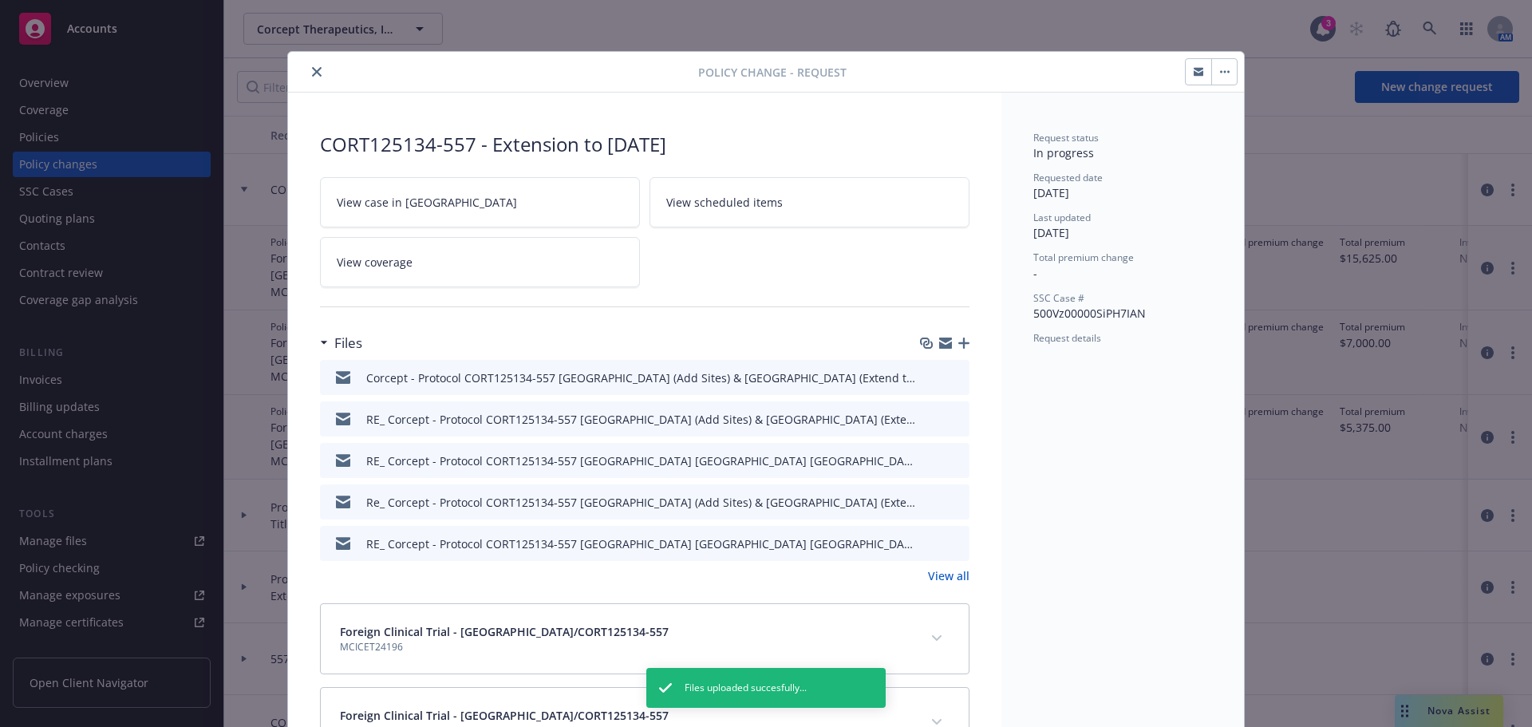
click at [958, 340] on icon "button" at bounding box center [963, 343] width 11 height 11
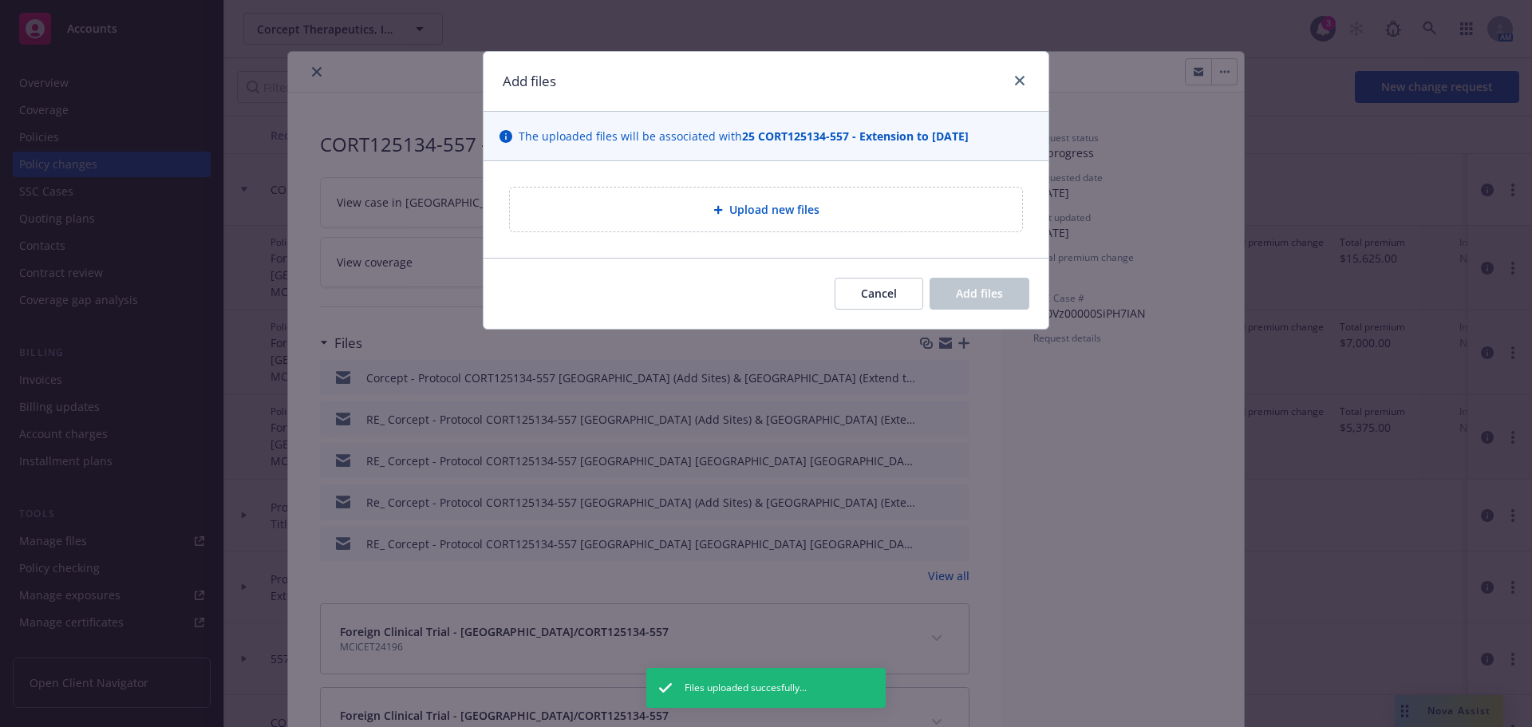
type textarea "x"
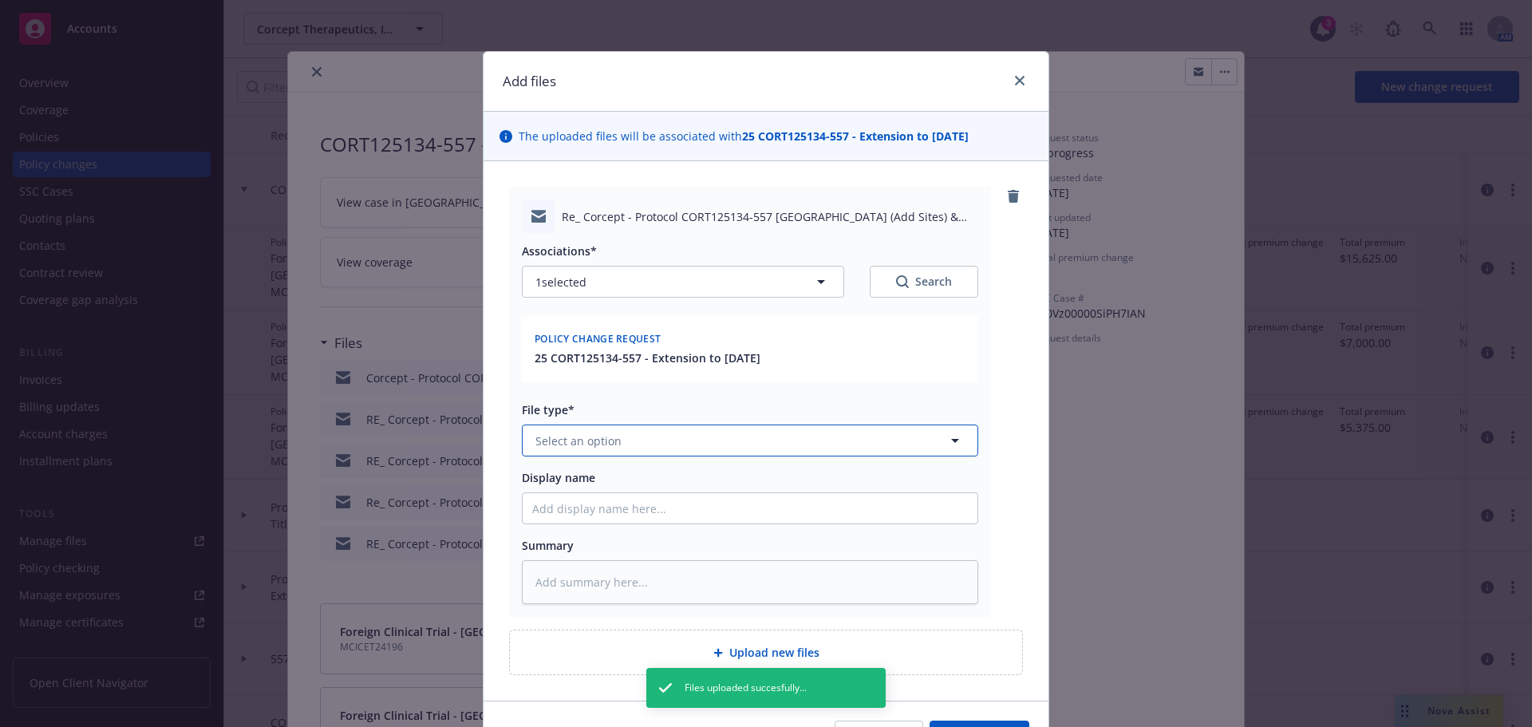
click at [751, 433] on button "Select an option" at bounding box center [750, 441] width 456 height 32
type input "em"
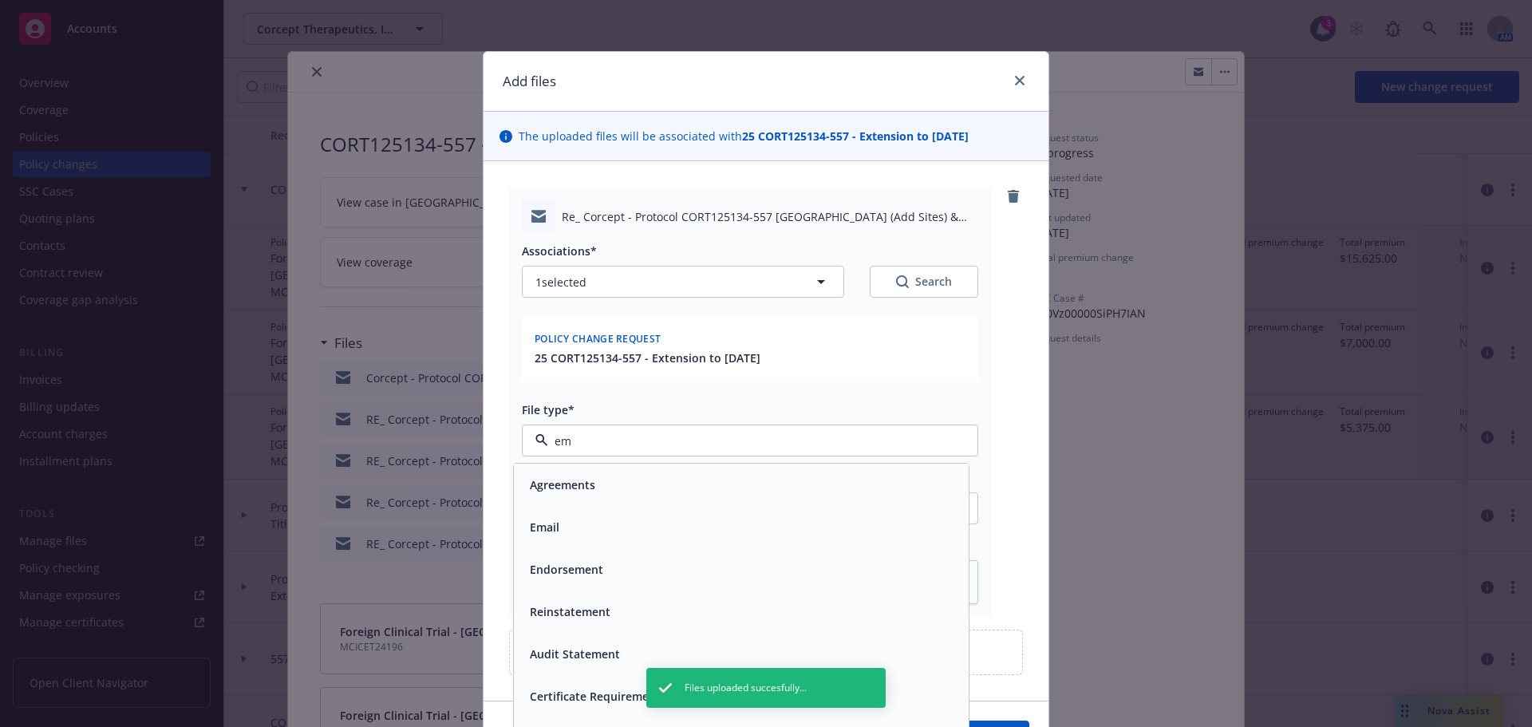
drag, startPoint x: 575, startPoint y: 510, endPoint x: 605, endPoint y: 515, distance: 30.8
click at [573, 512] on div "Email" at bounding box center [741, 527] width 455 height 42
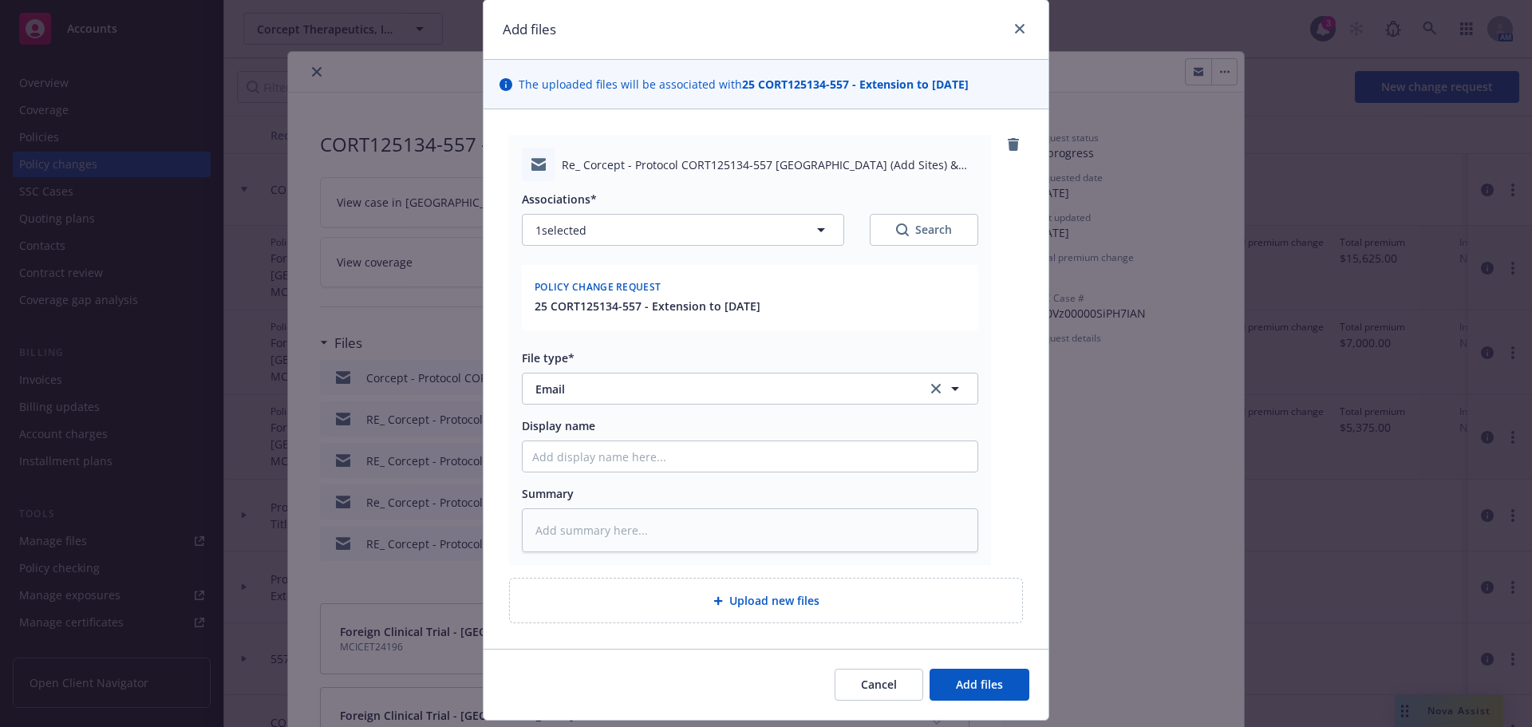
scroll to position [80, 0]
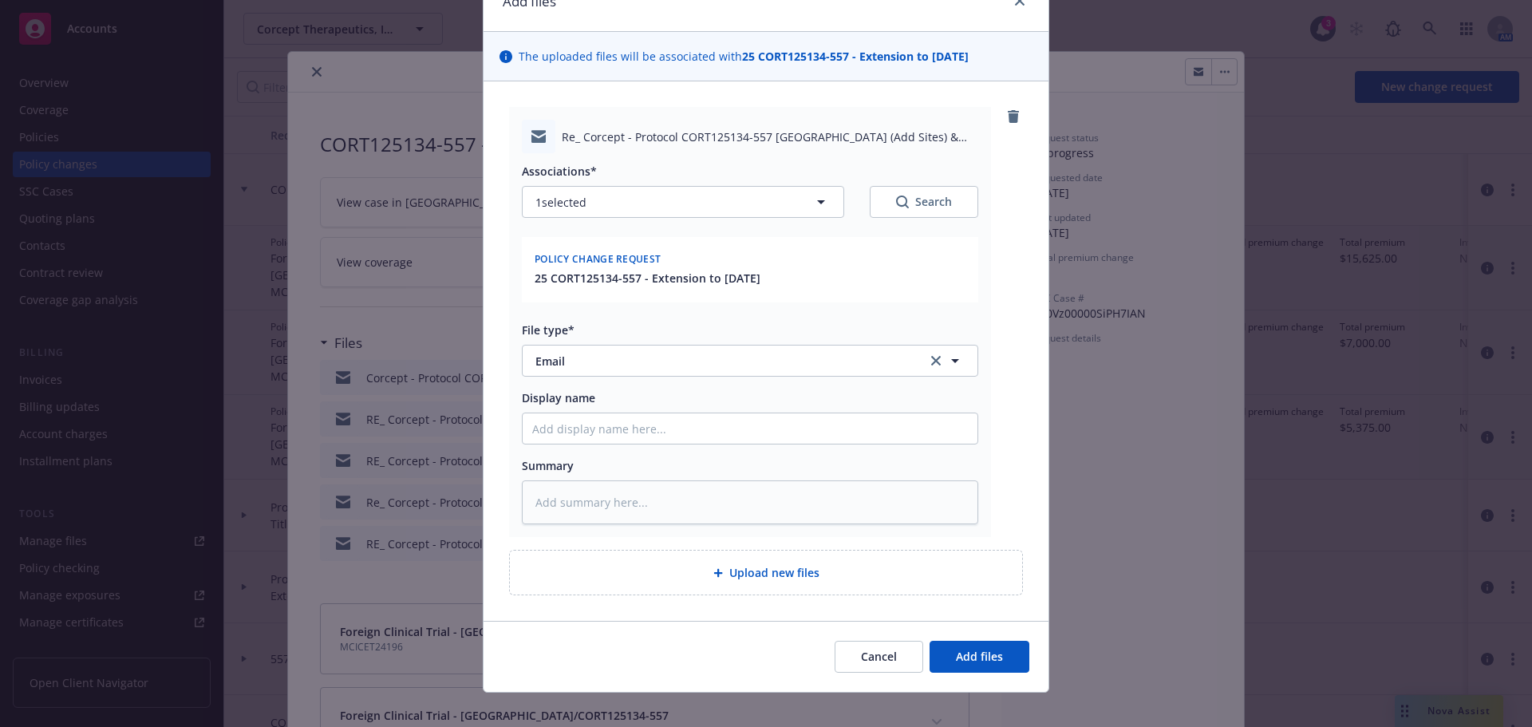
type textarea "x"
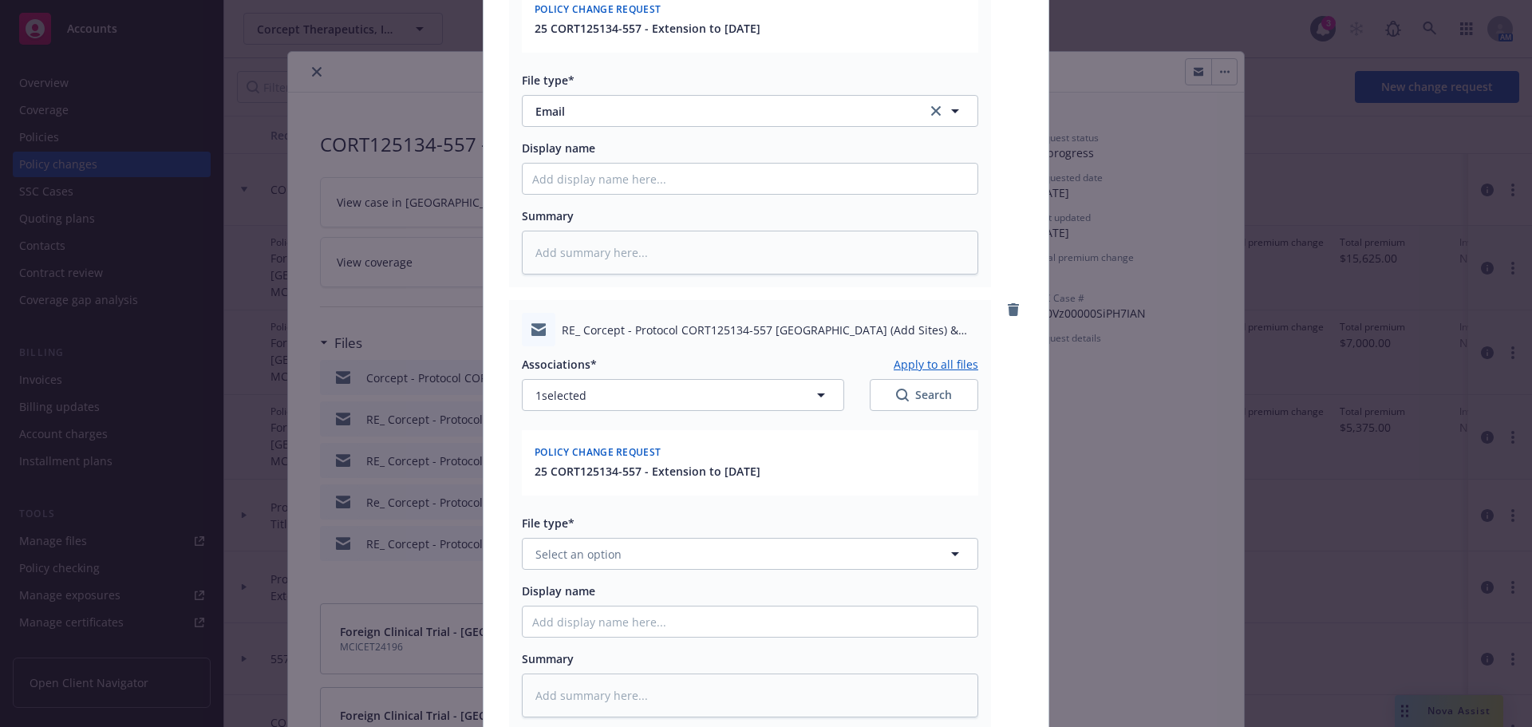
scroll to position [539, 0]
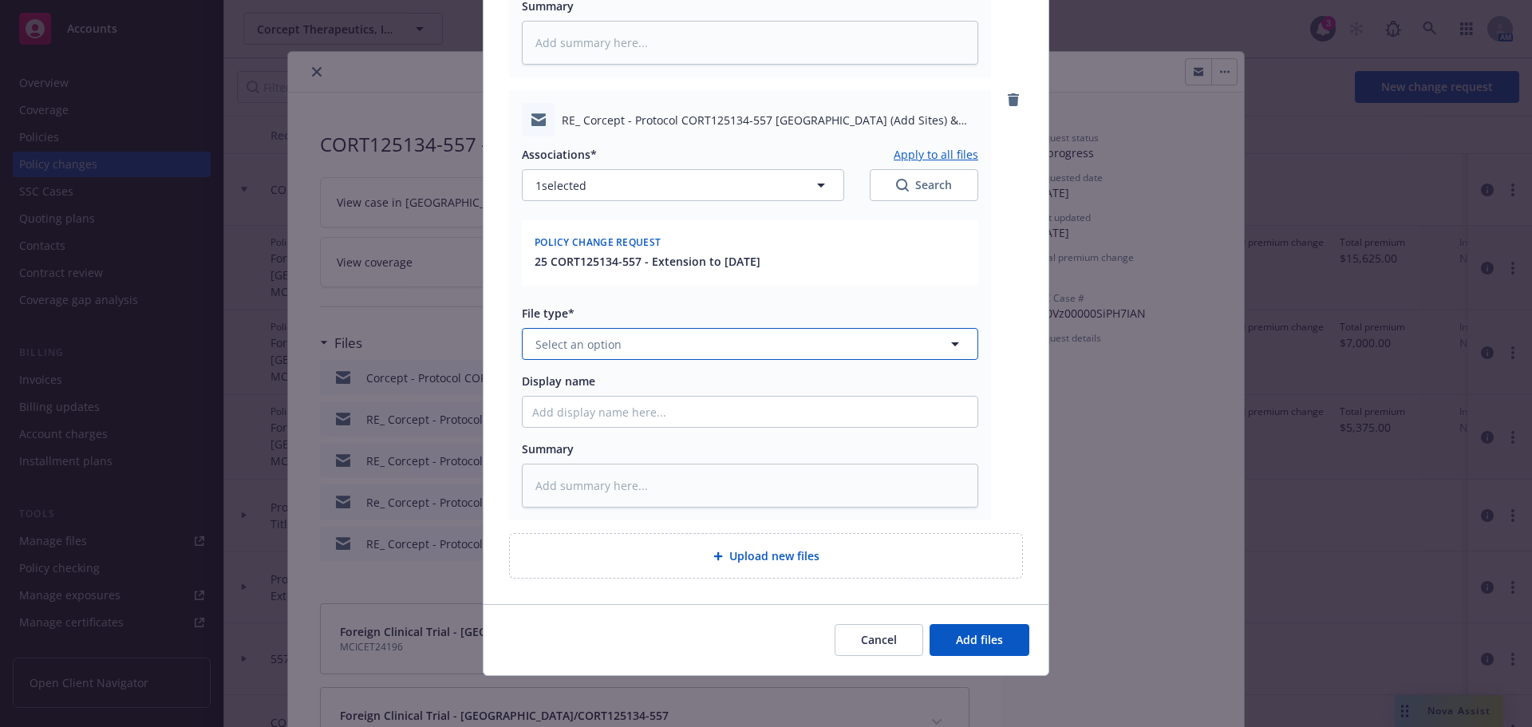
click at [643, 338] on button "Select an option" at bounding box center [750, 344] width 456 height 32
type input "em"
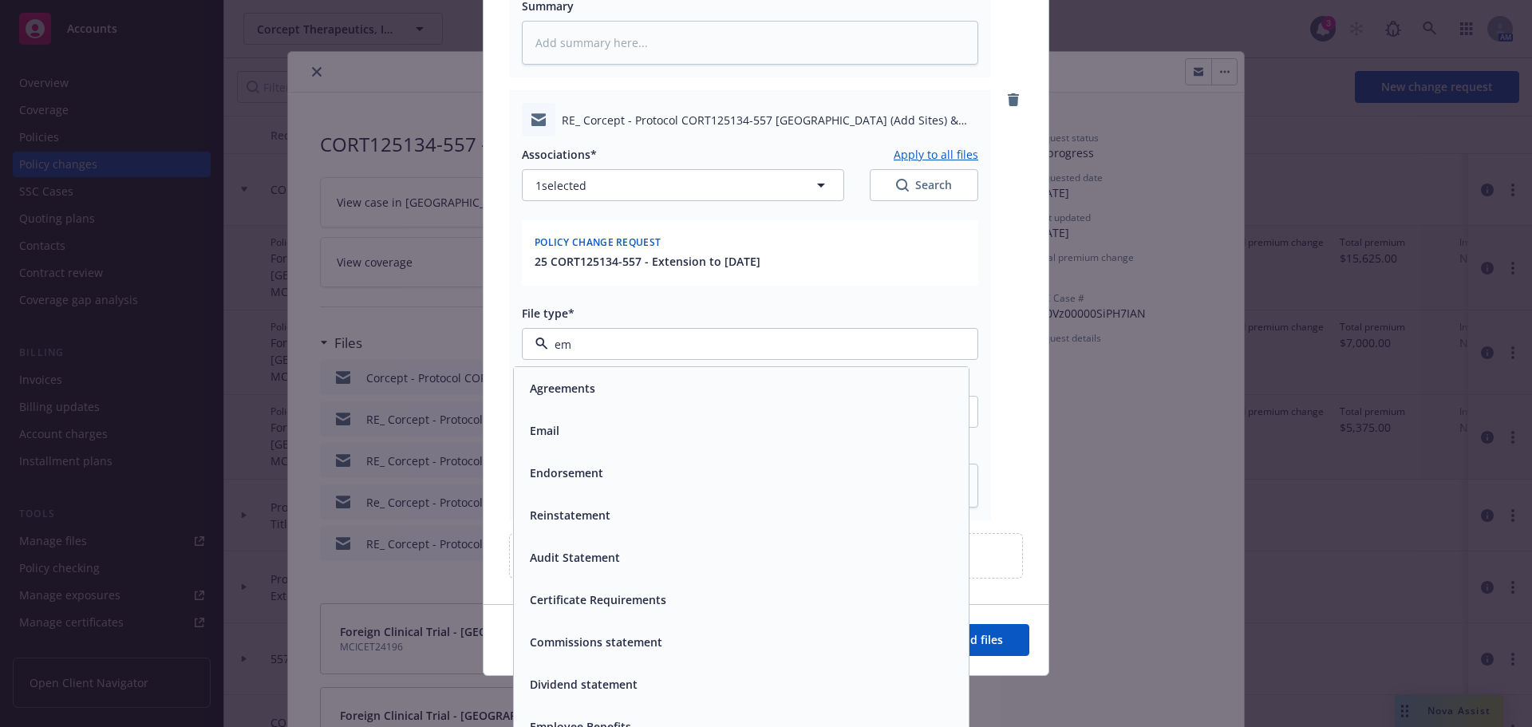
click at [721, 438] on div "Email" at bounding box center [741, 430] width 436 height 23
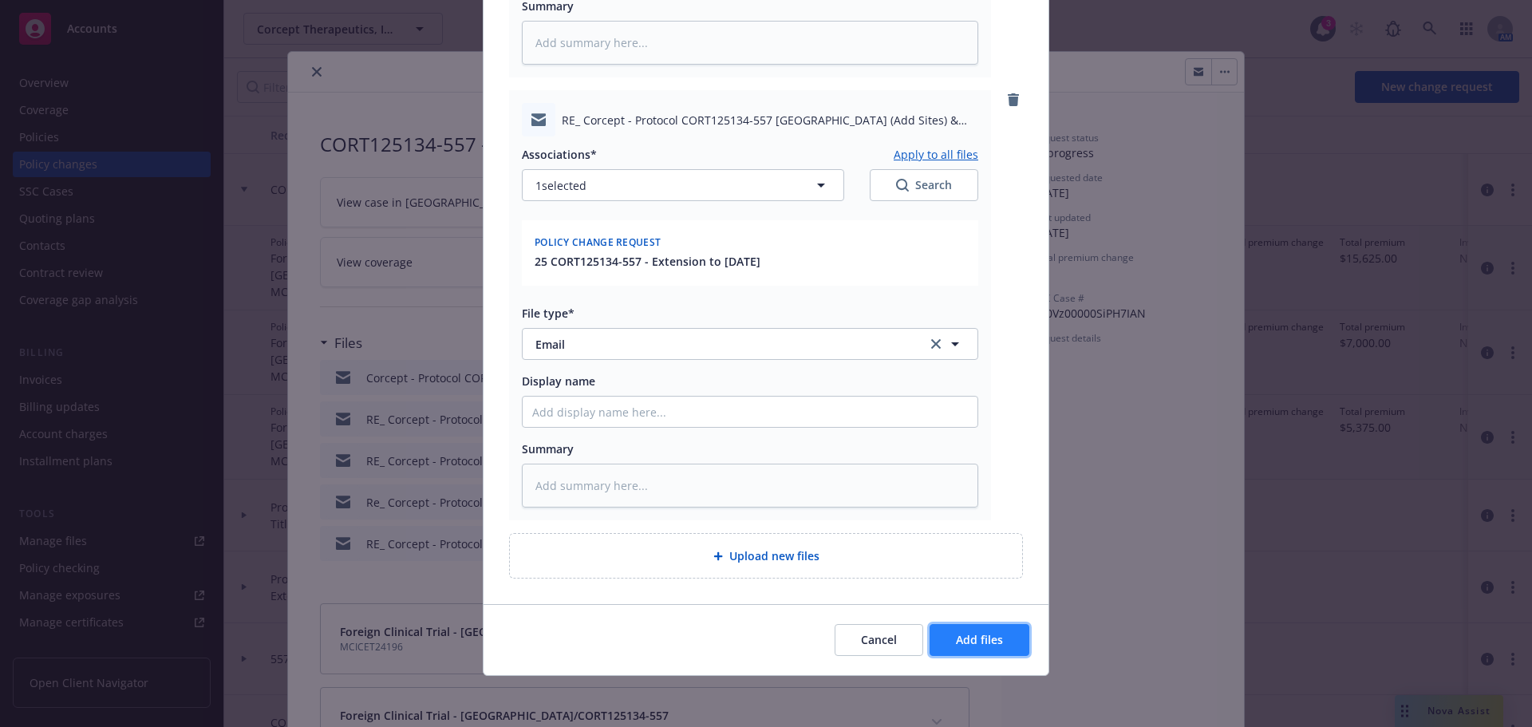
click at [986, 654] on button "Add files" at bounding box center [980, 640] width 100 height 32
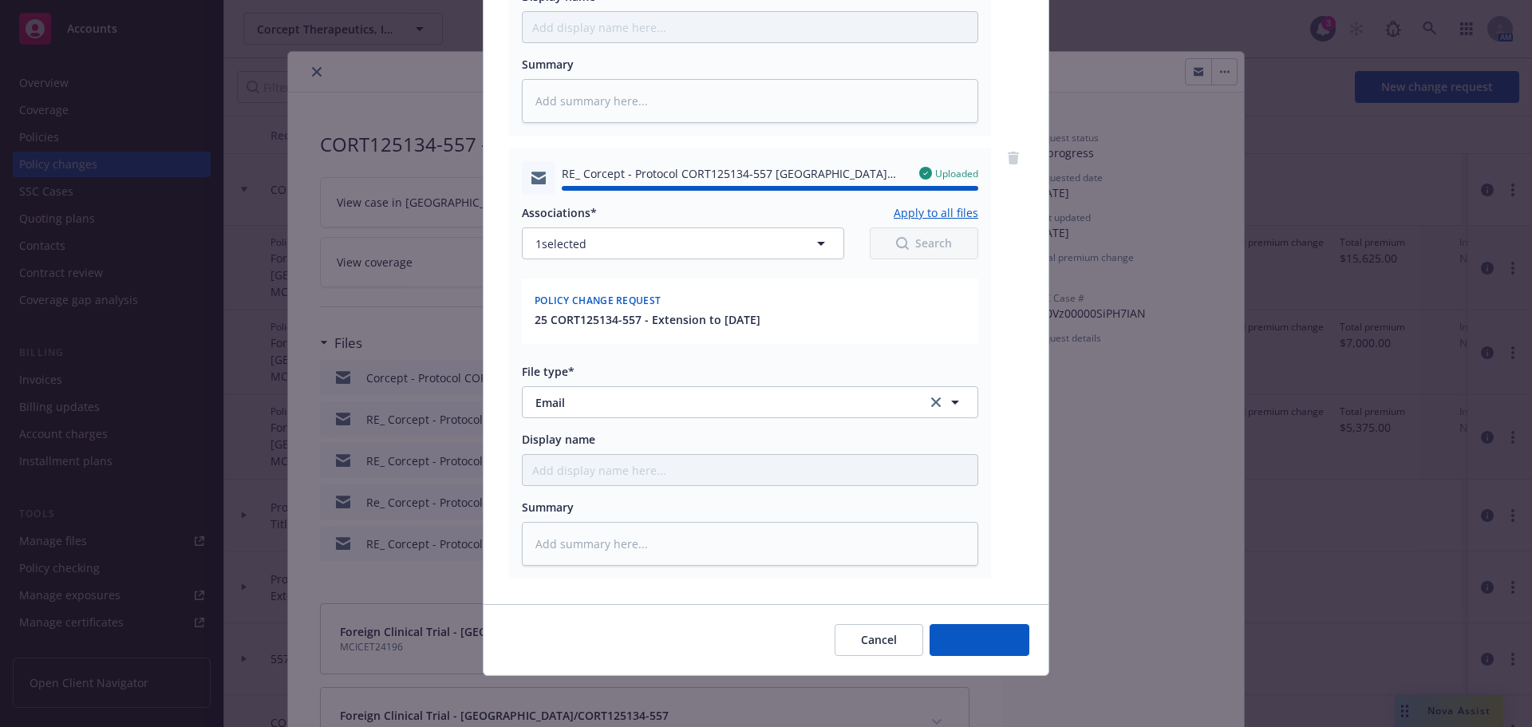
type textarea "x"
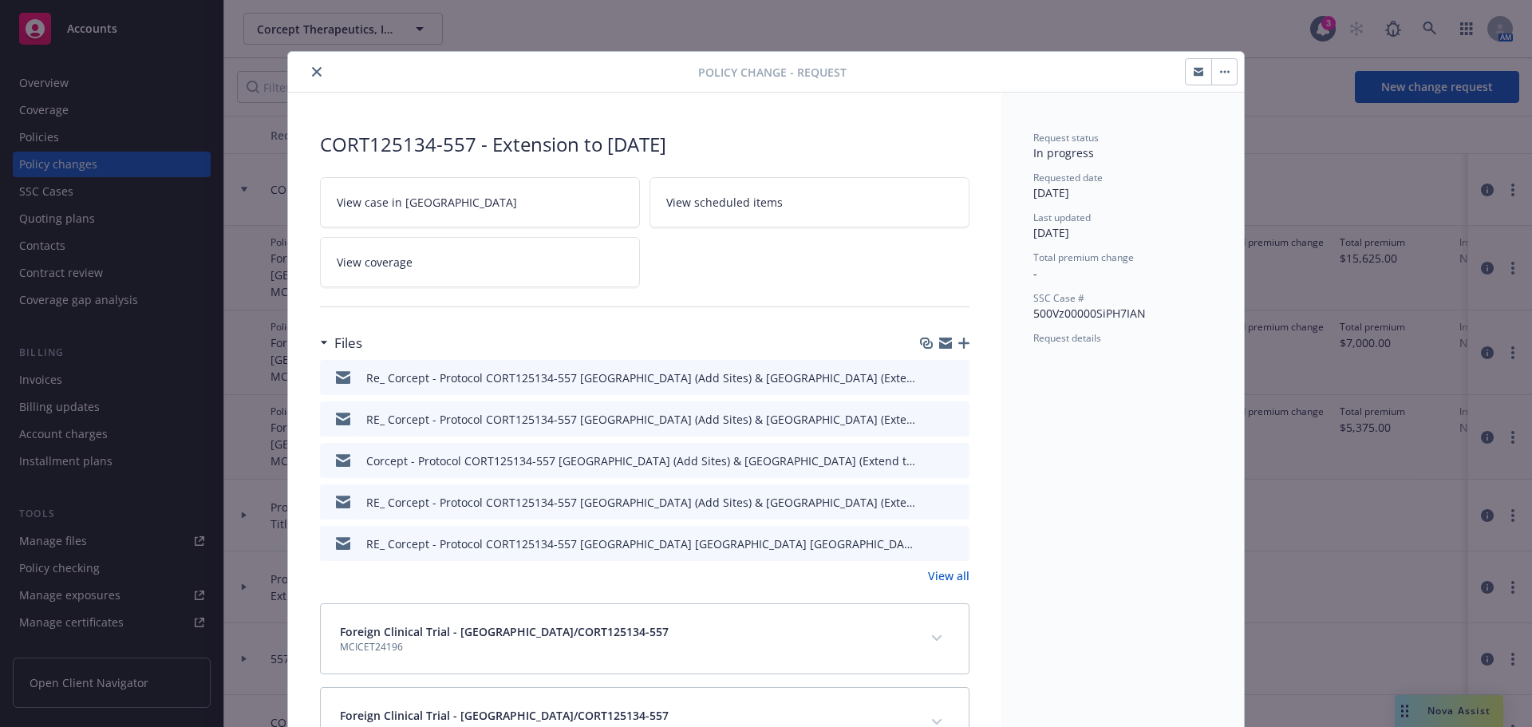
click at [313, 81] on button "close" at bounding box center [316, 71] width 19 height 19
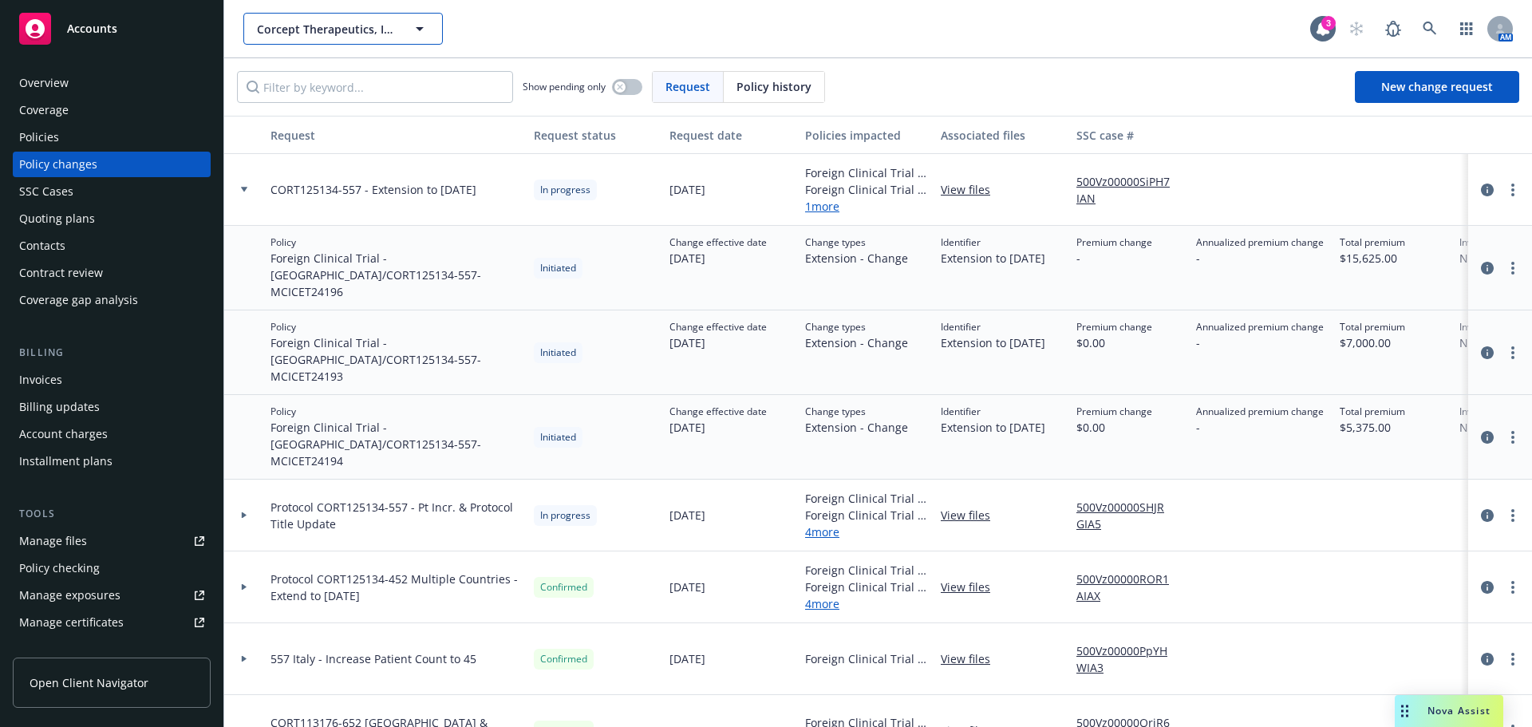
click at [322, 34] on span "Corcept Therapeutics, Inc." at bounding box center [326, 29] width 138 height 17
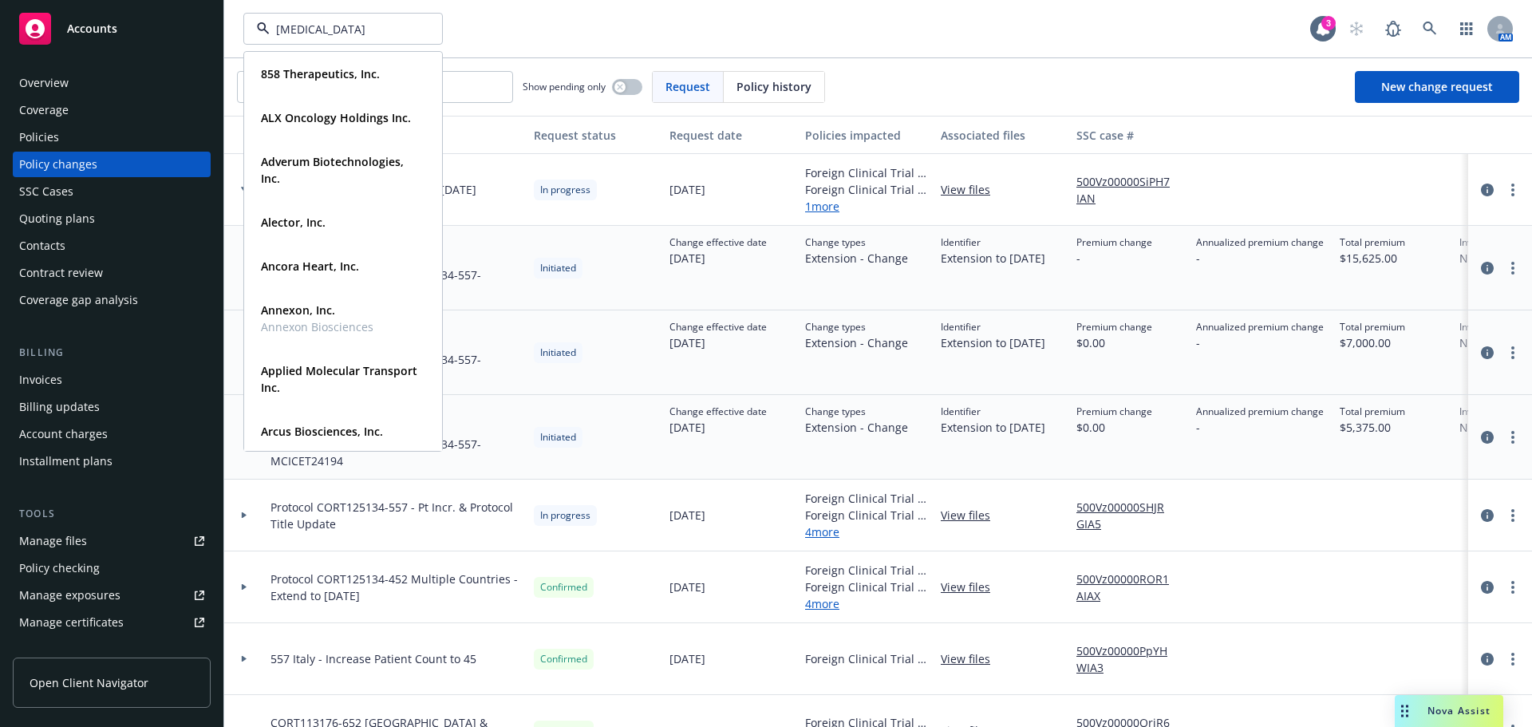
type input "[MEDICAL_DATA]"
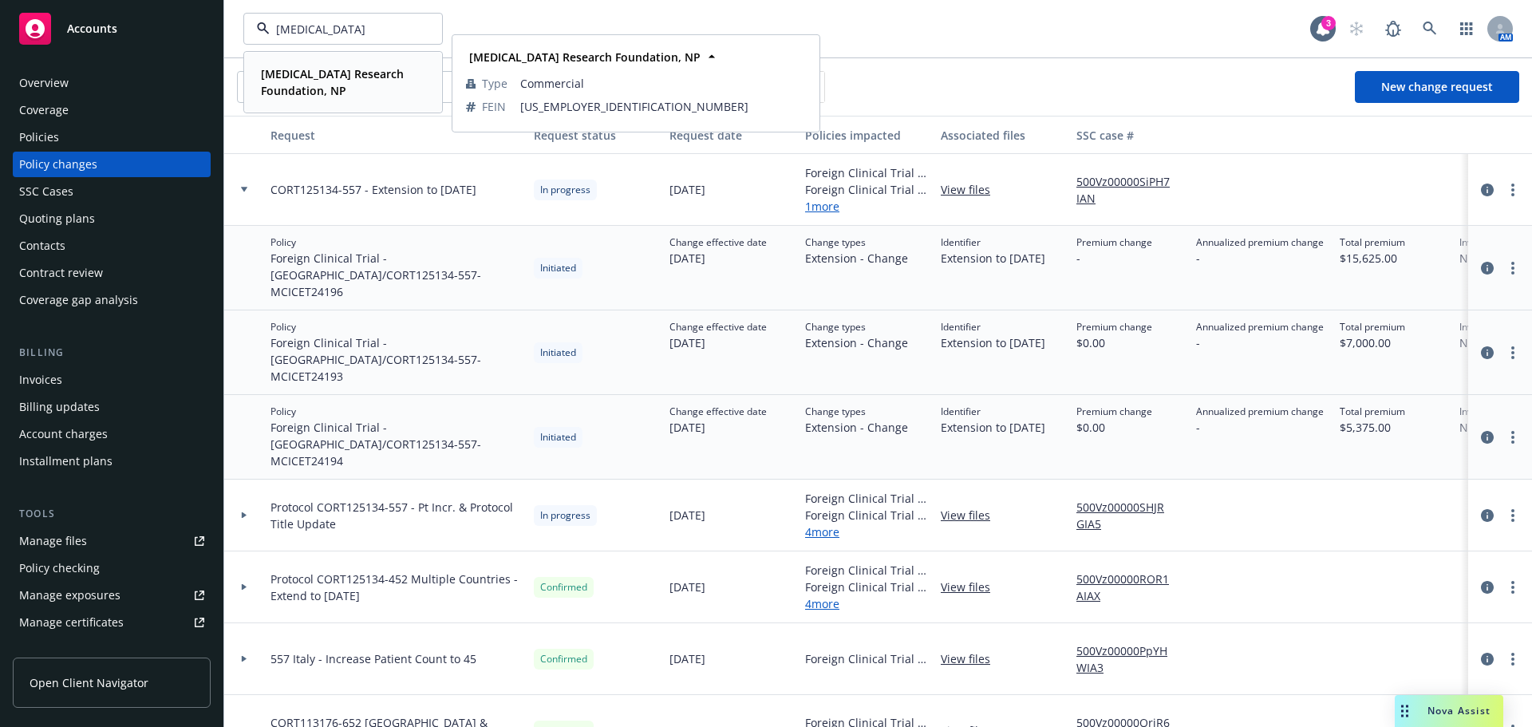
click at [306, 73] on strong "[MEDICAL_DATA] Research Foundation, NP" at bounding box center [332, 82] width 143 height 32
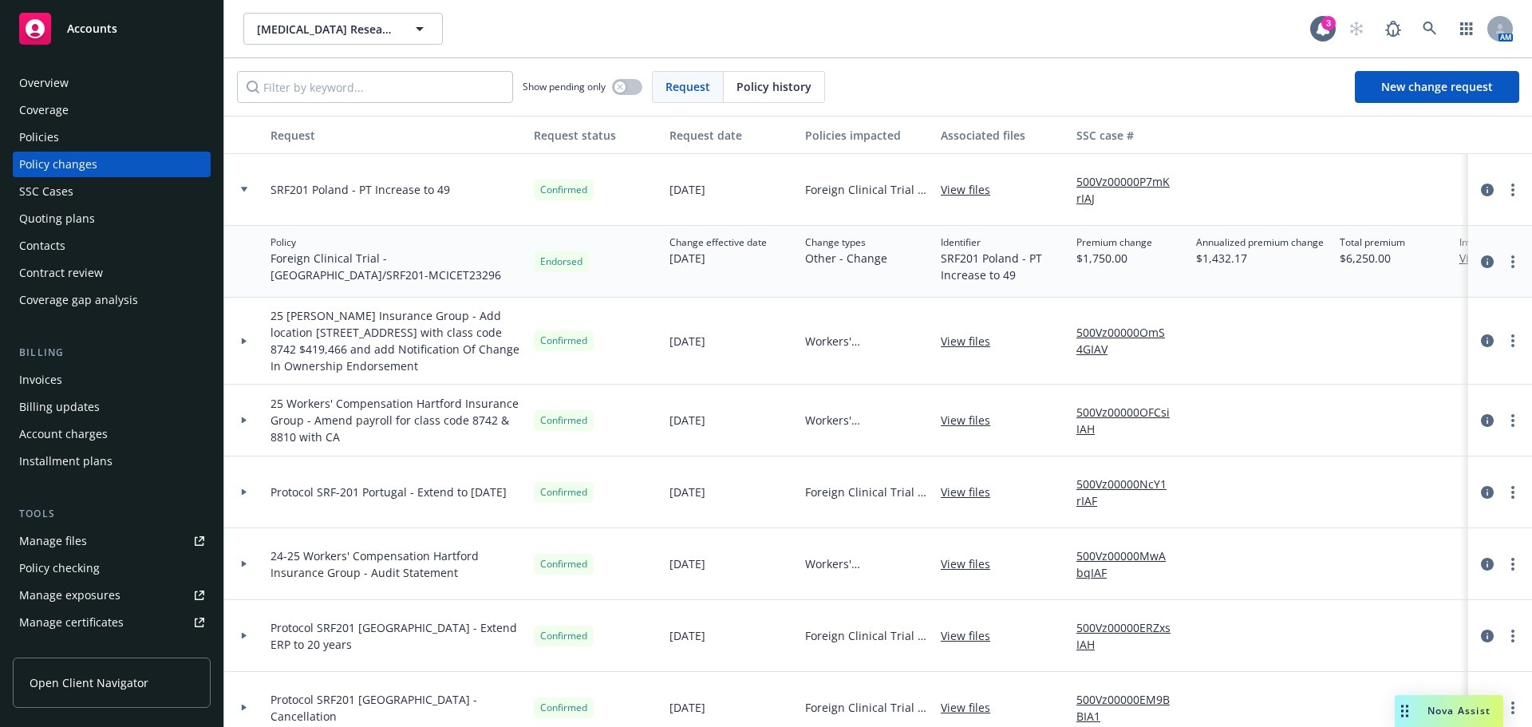
drag, startPoint x: 79, startPoint y: 216, endPoint x: 100, endPoint y: 215, distance: 20.8
click at [79, 216] on div "Quoting plans" at bounding box center [57, 219] width 76 height 26
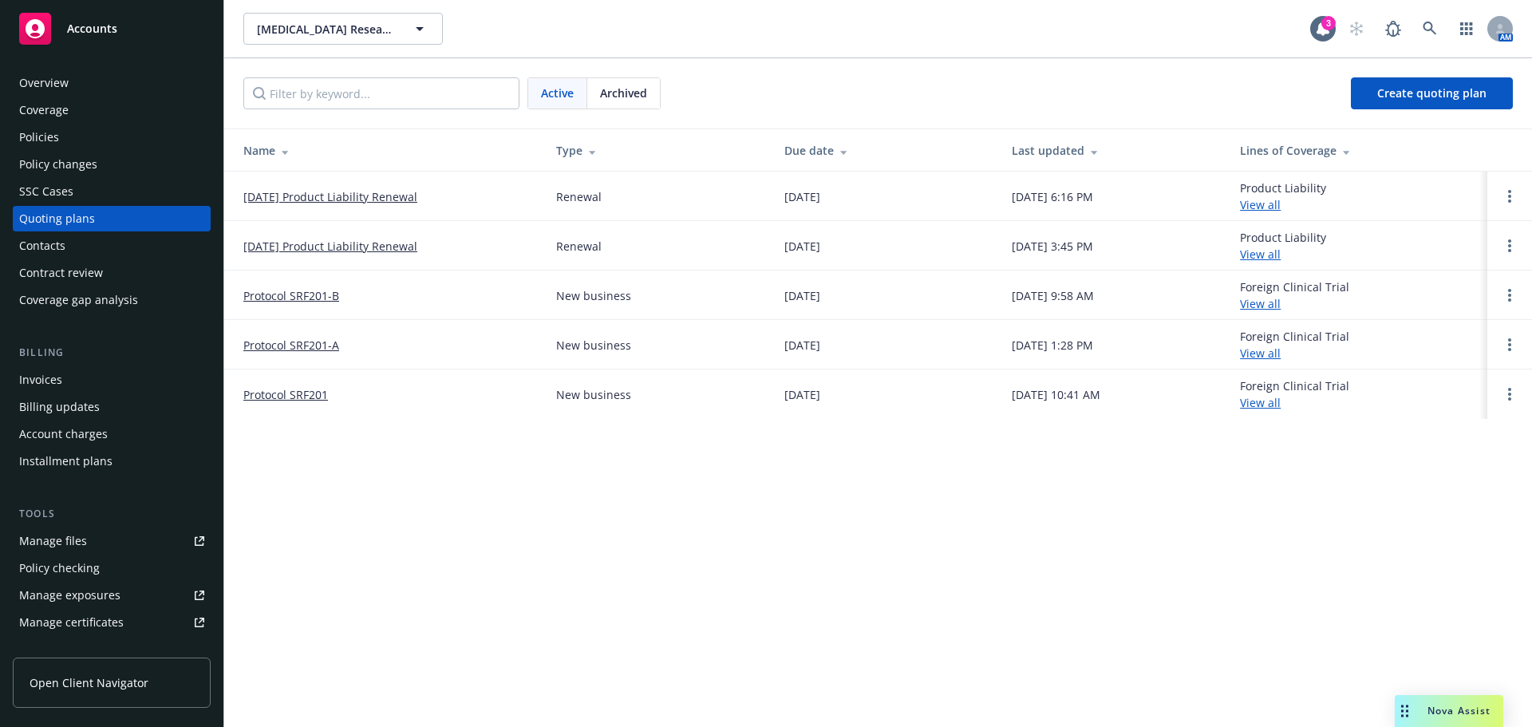
click at [363, 196] on link "[DATE] Product Liability Renewal" at bounding box center [330, 196] width 174 height 17
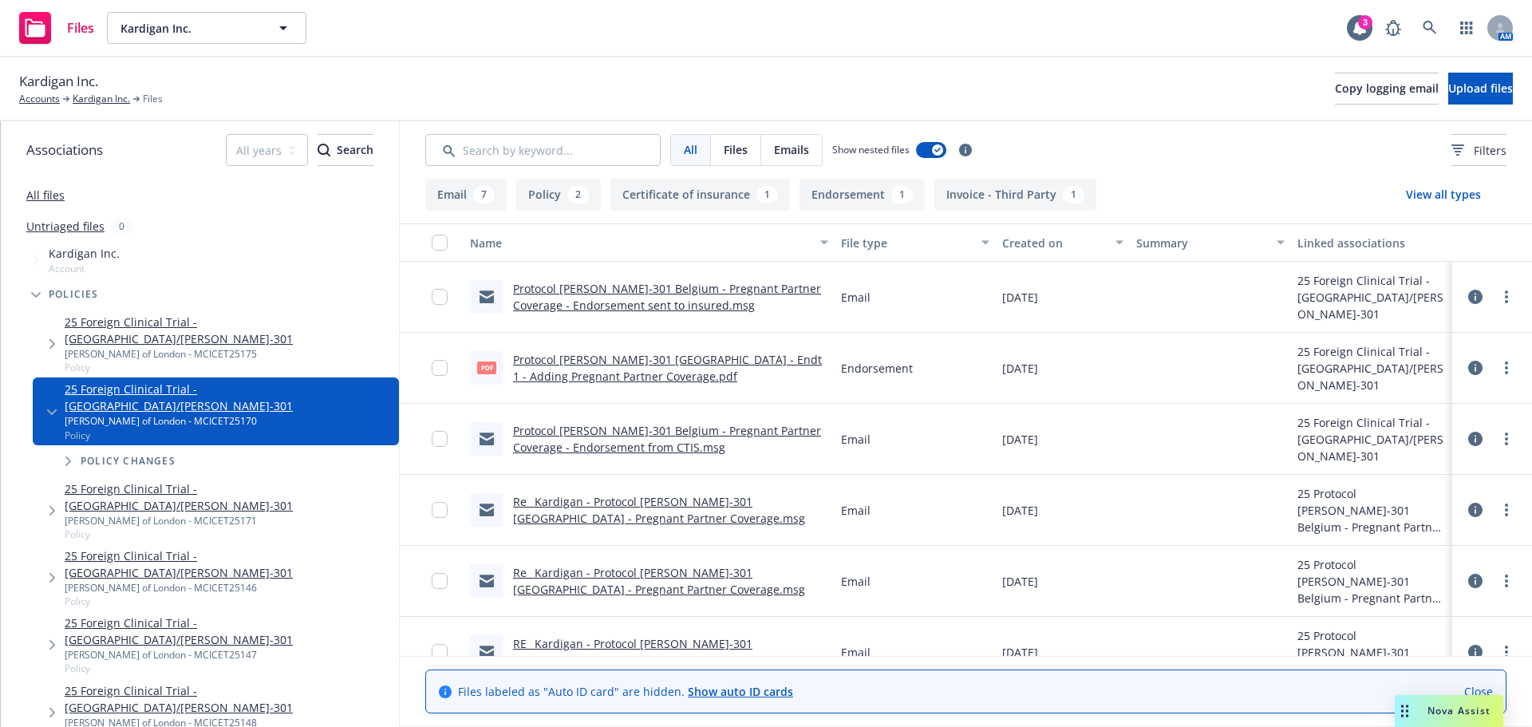
click at [700, 364] on link "Protocol [PERSON_NAME]-301 [GEOGRAPHIC_DATA] - Endt 1 - Adding Pregnant Partner…" at bounding box center [667, 368] width 309 height 32
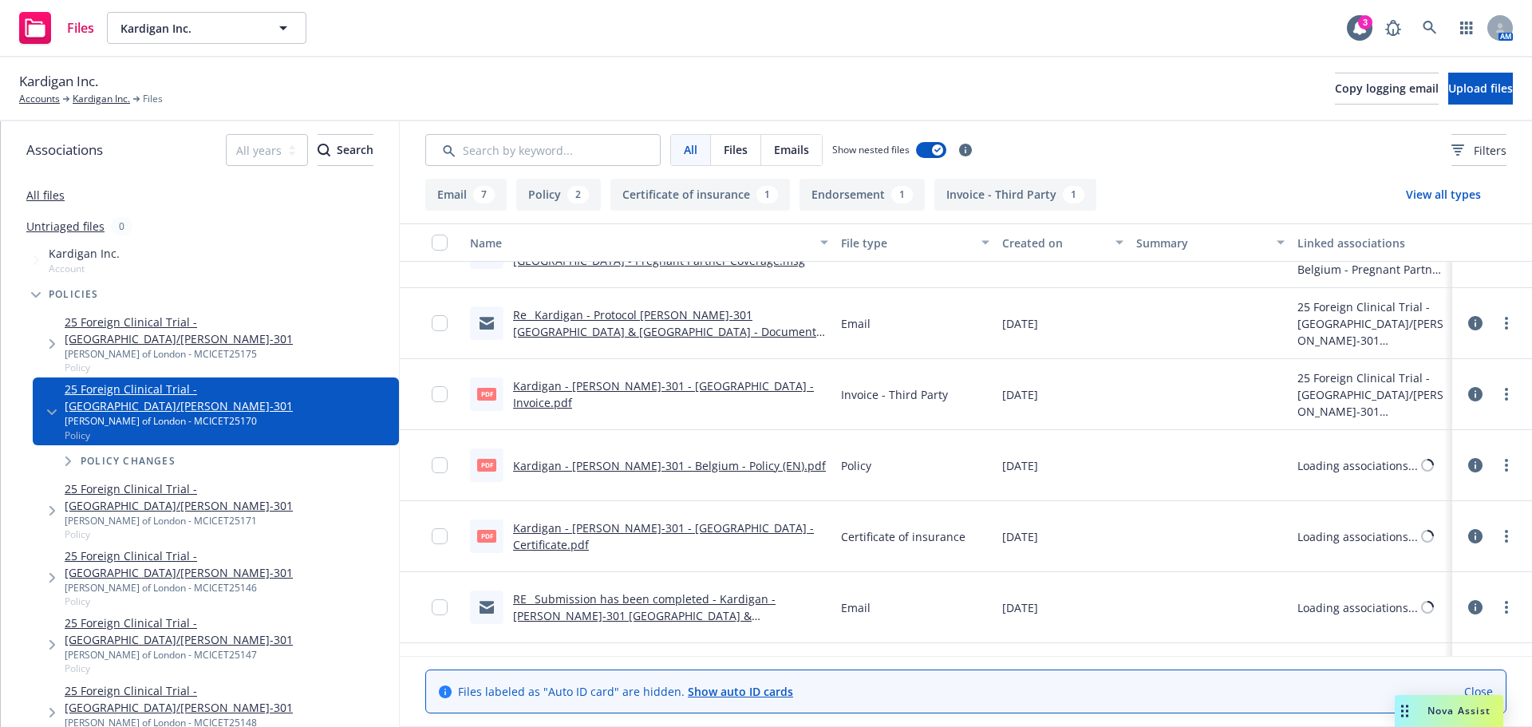
scroll to position [448, 0]
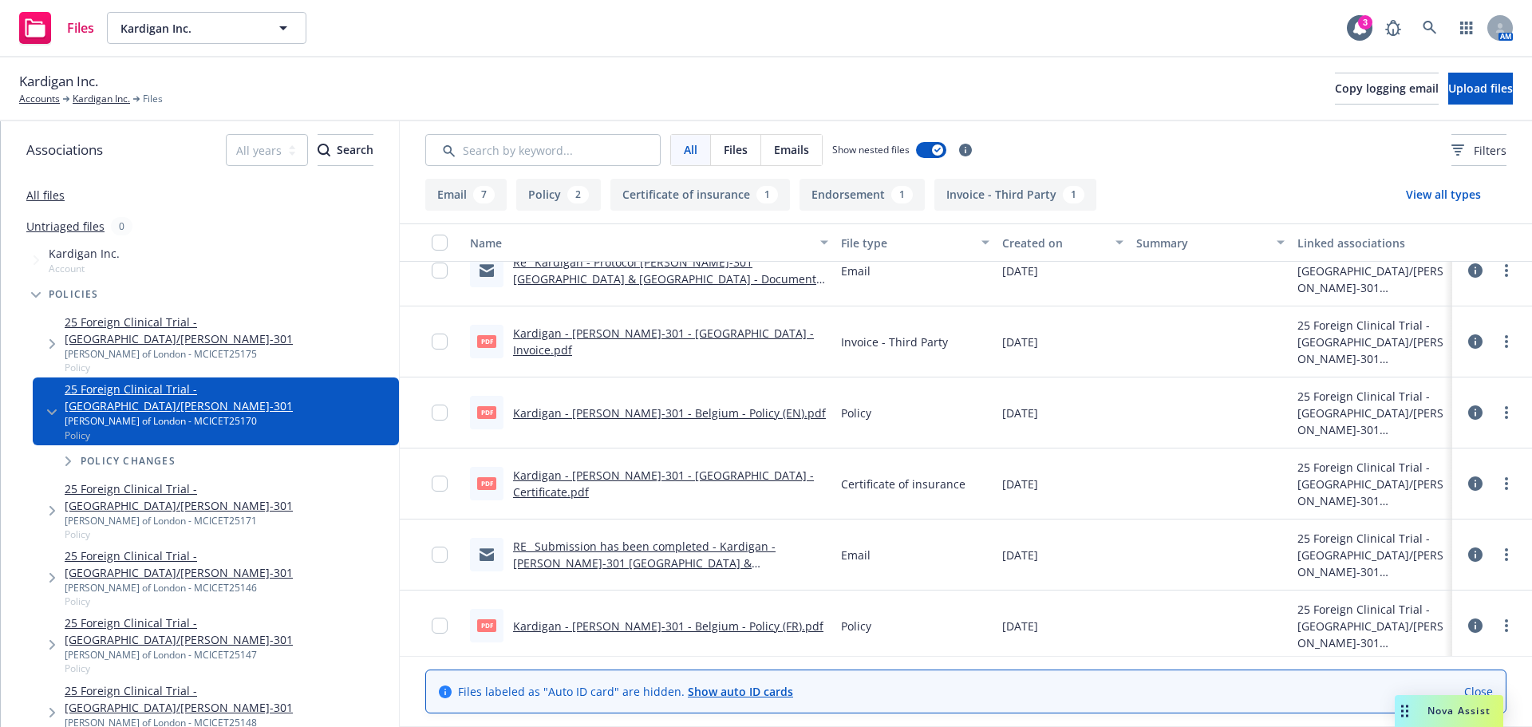
click at [702, 484] on link "Kardigan - DAN-301 - Belgium - Certificate.pdf" at bounding box center [663, 484] width 301 height 32
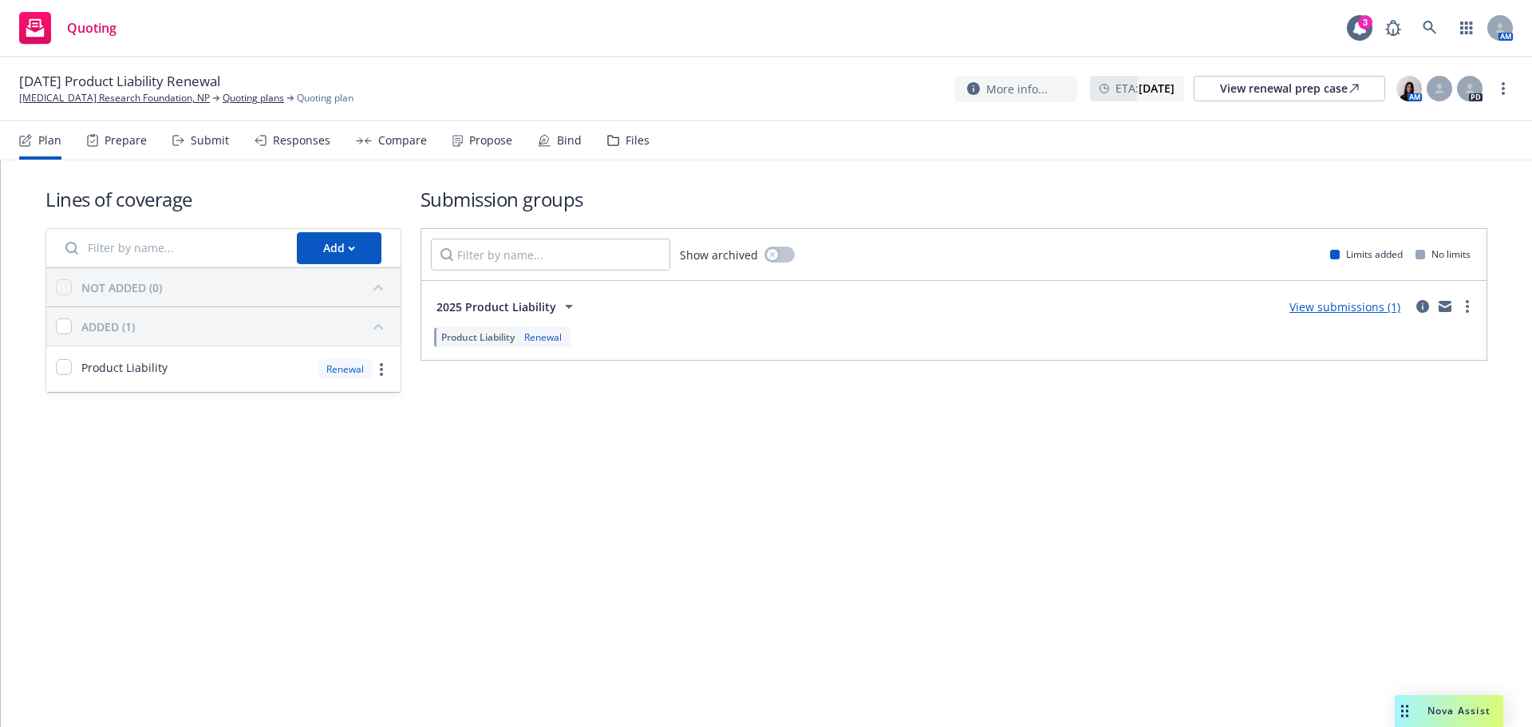
click at [626, 153] on div "Files" at bounding box center [628, 140] width 42 height 38
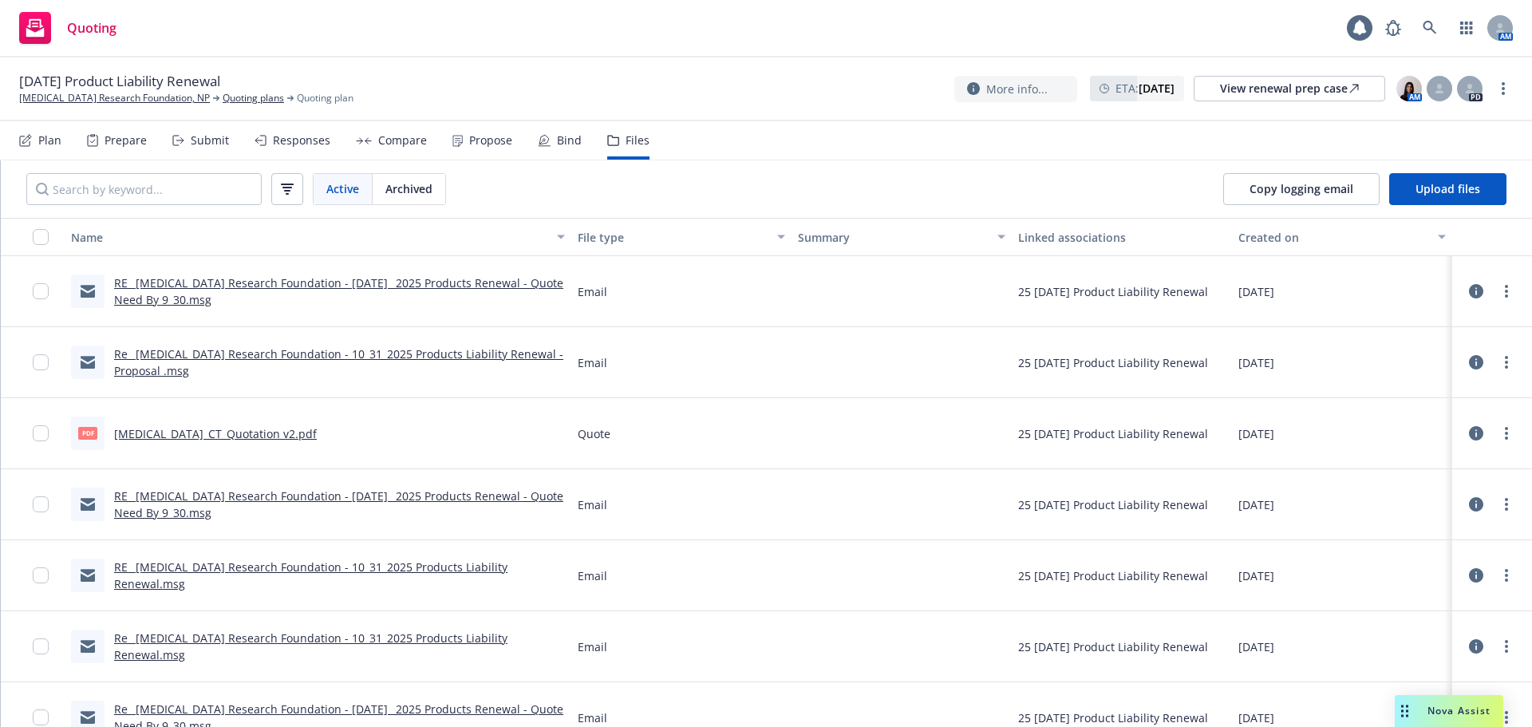
click at [1483, 171] on div "Copy logging email Upload files" at bounding box center [1365, 188] width 334 height 57
click at [1480, 180] on button "Upload files" at bounding box center [1447, 189] width 117 height 32
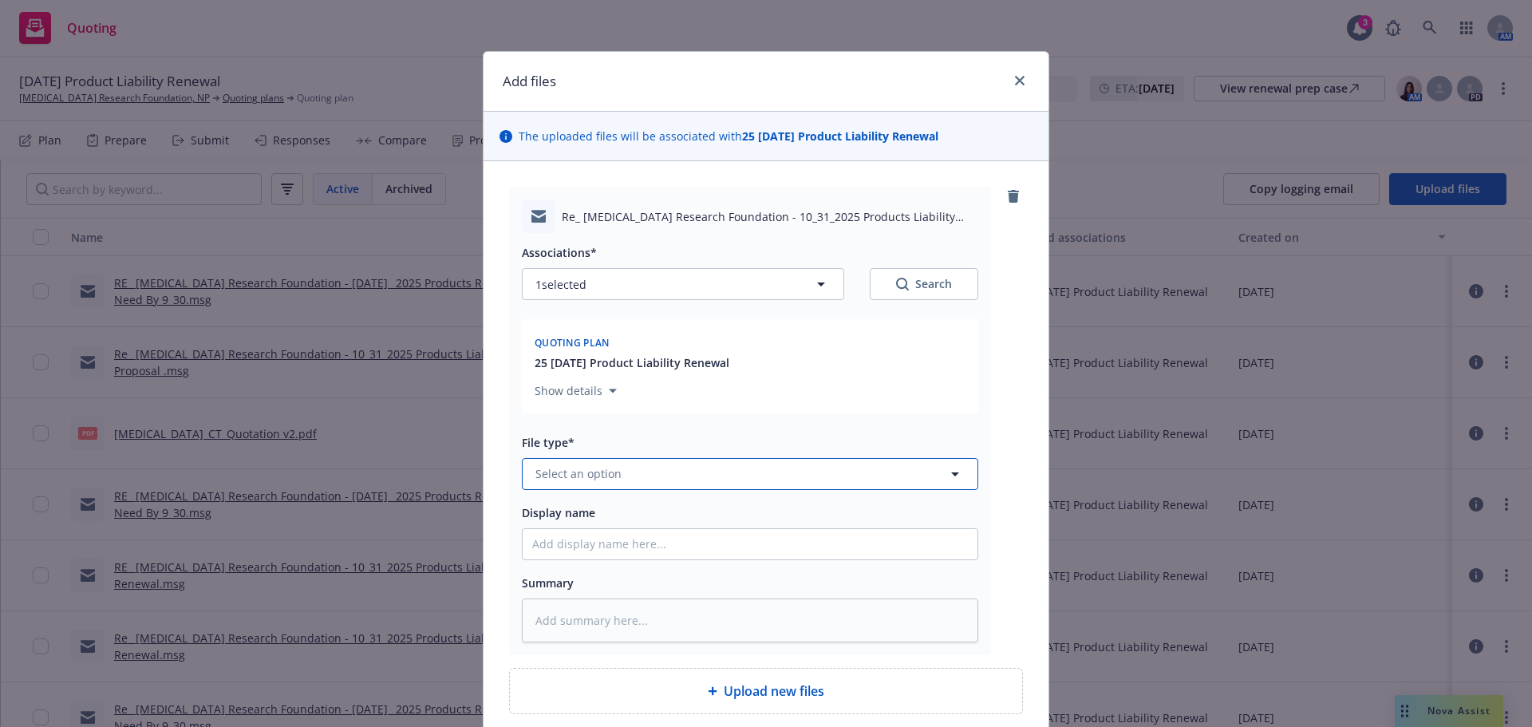
drag, startPoint x: 606, startPoint y: 478, endPoint x: 618, endPoint y: 484, distance: 13.2
click at [607, 478] on span "Select an option" at bounding box center [578, 473] width 86 height 17
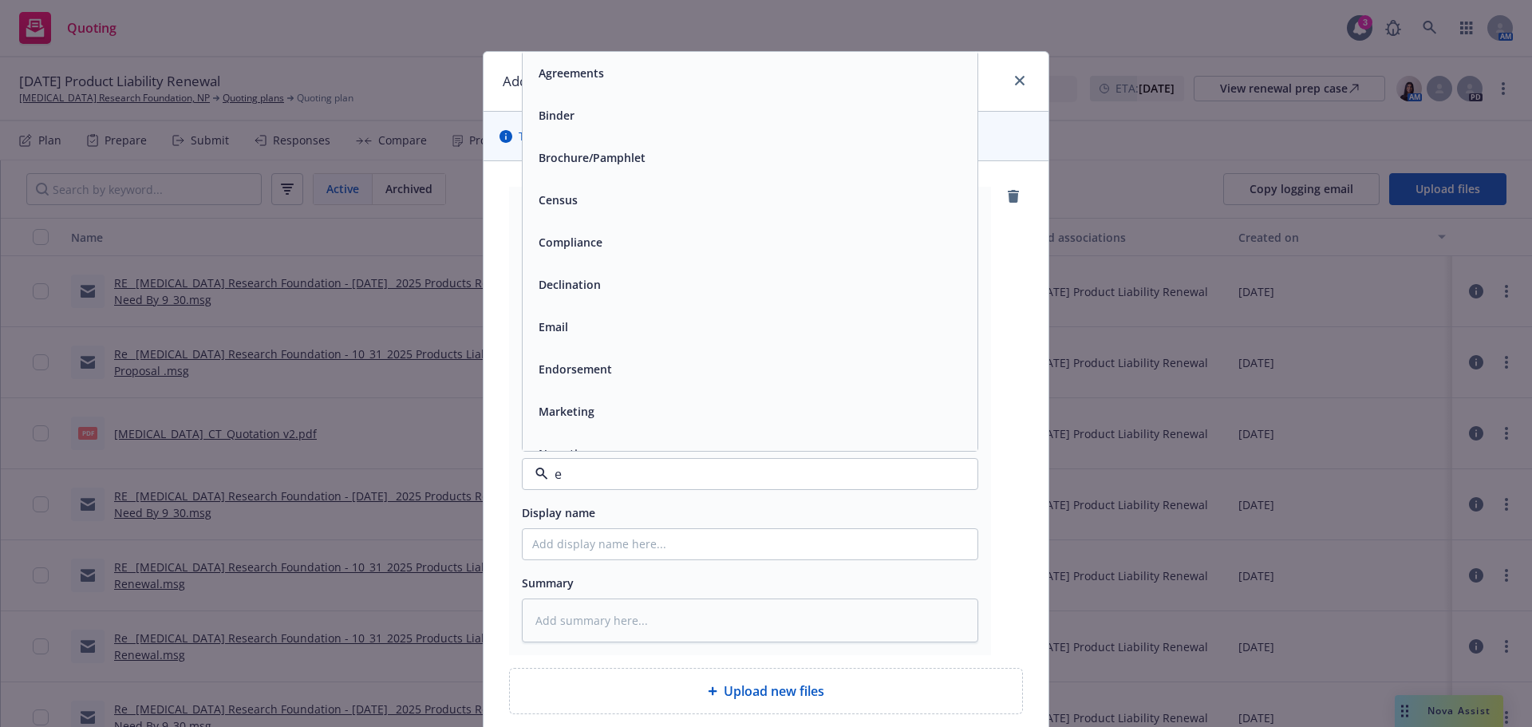
type input "em"
click at [629, 116] on div "Email" at bounding box center [750, 115] width 436 height 23
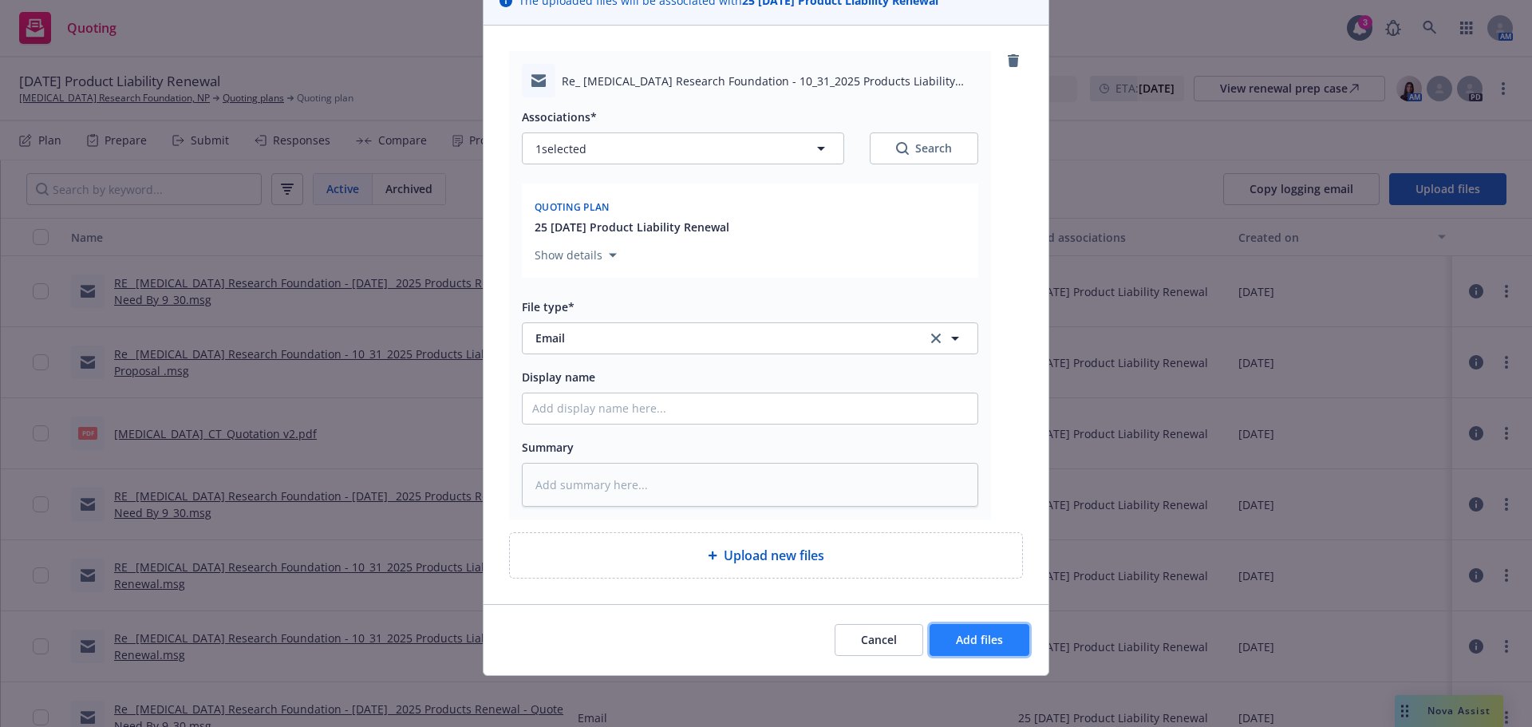
click at [981, 638] on span "Add files" at bounding box center [979, 639] width 47 height 15
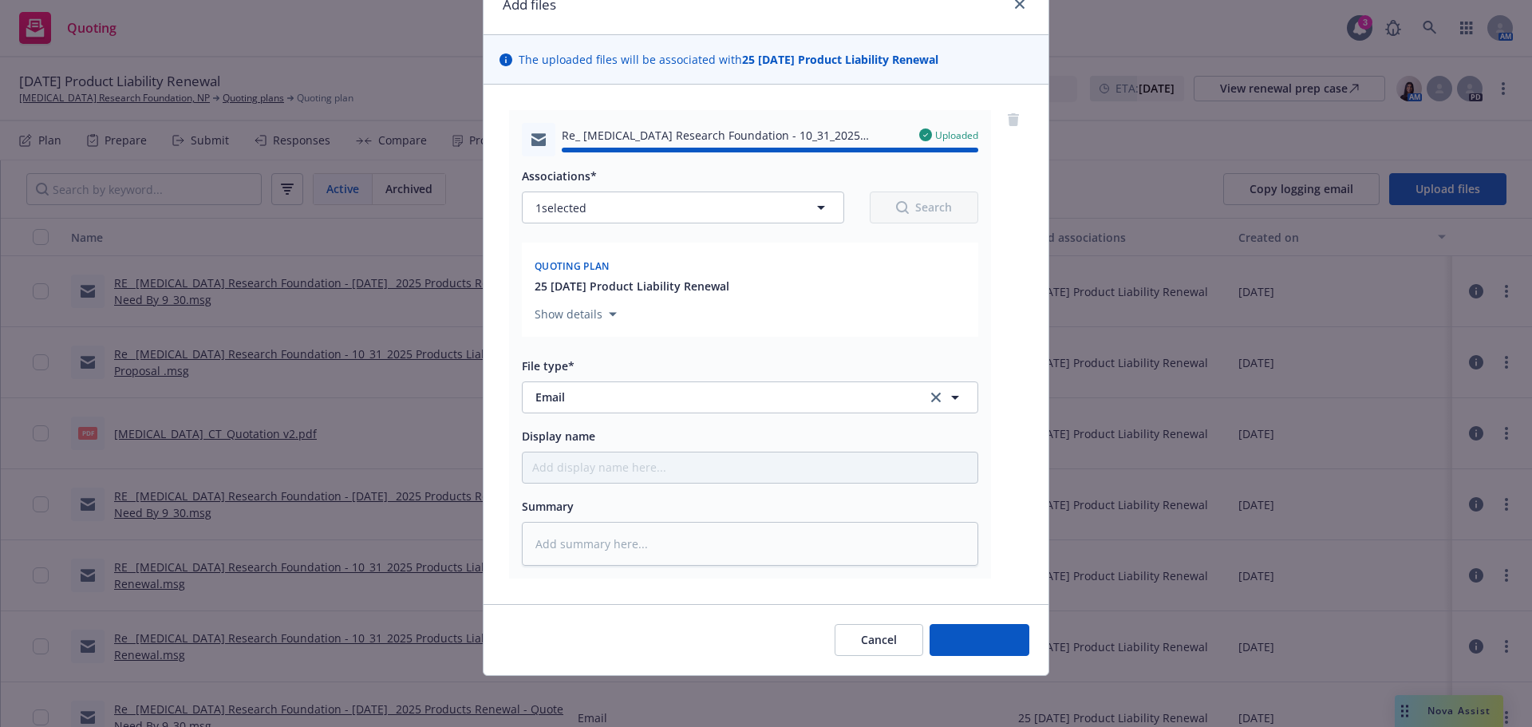
type textarea "x"
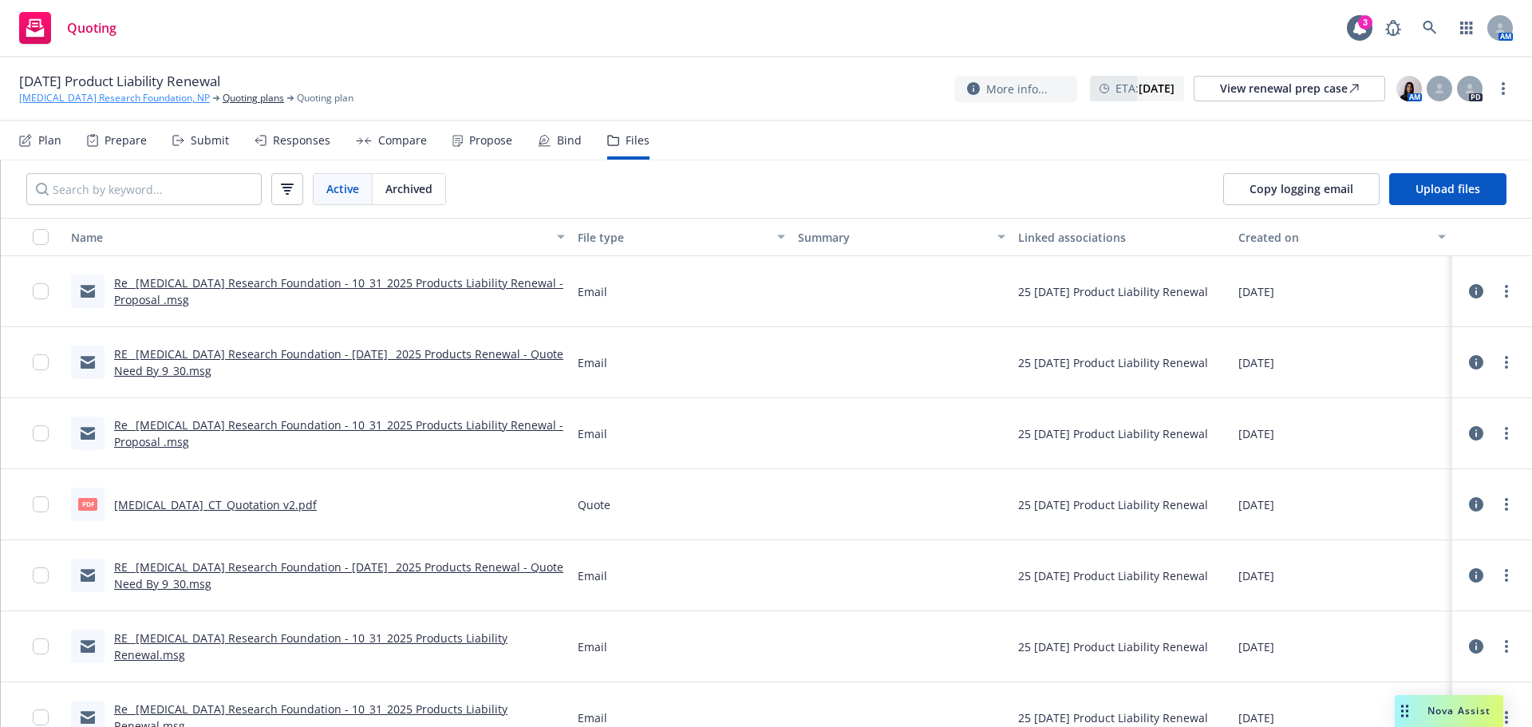
click at [120, 93] on link "[MEDICAL_DATA] Research Foundation, NP" at bounding box center [114, 98] width 191 height 14
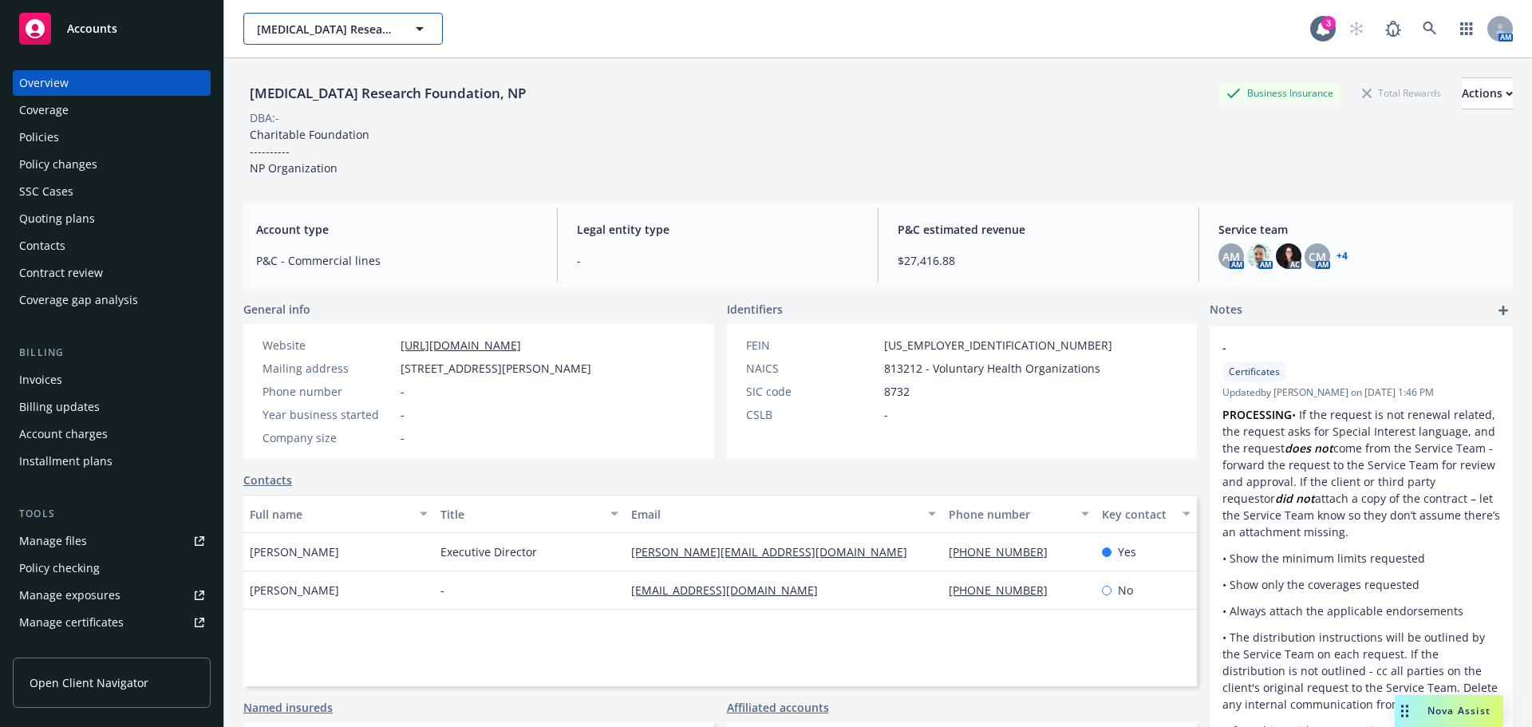
click at [337, 26] on span "[MEDICAL_DATA] Research Foundation, NP" at bounding box center [326, 29] width 138 height 17
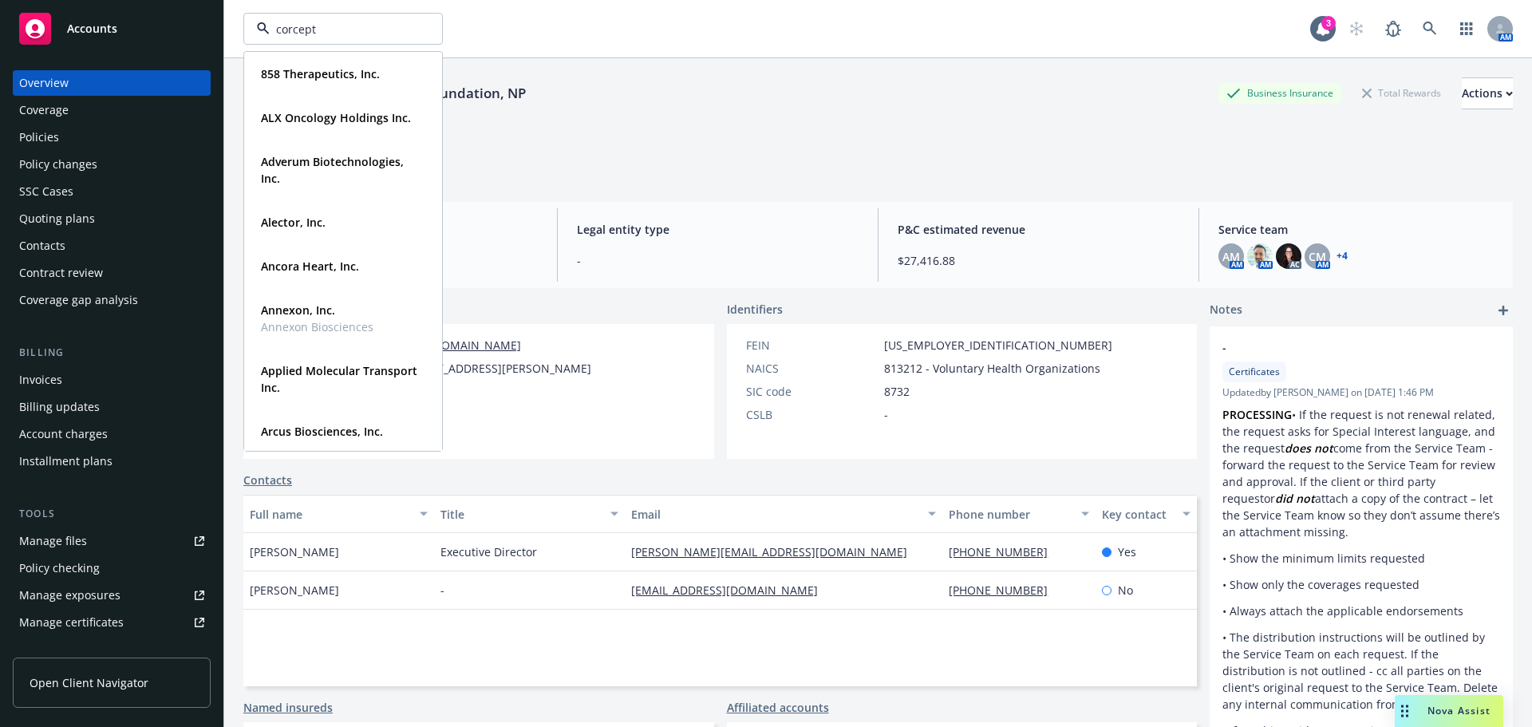
type input "corcept"
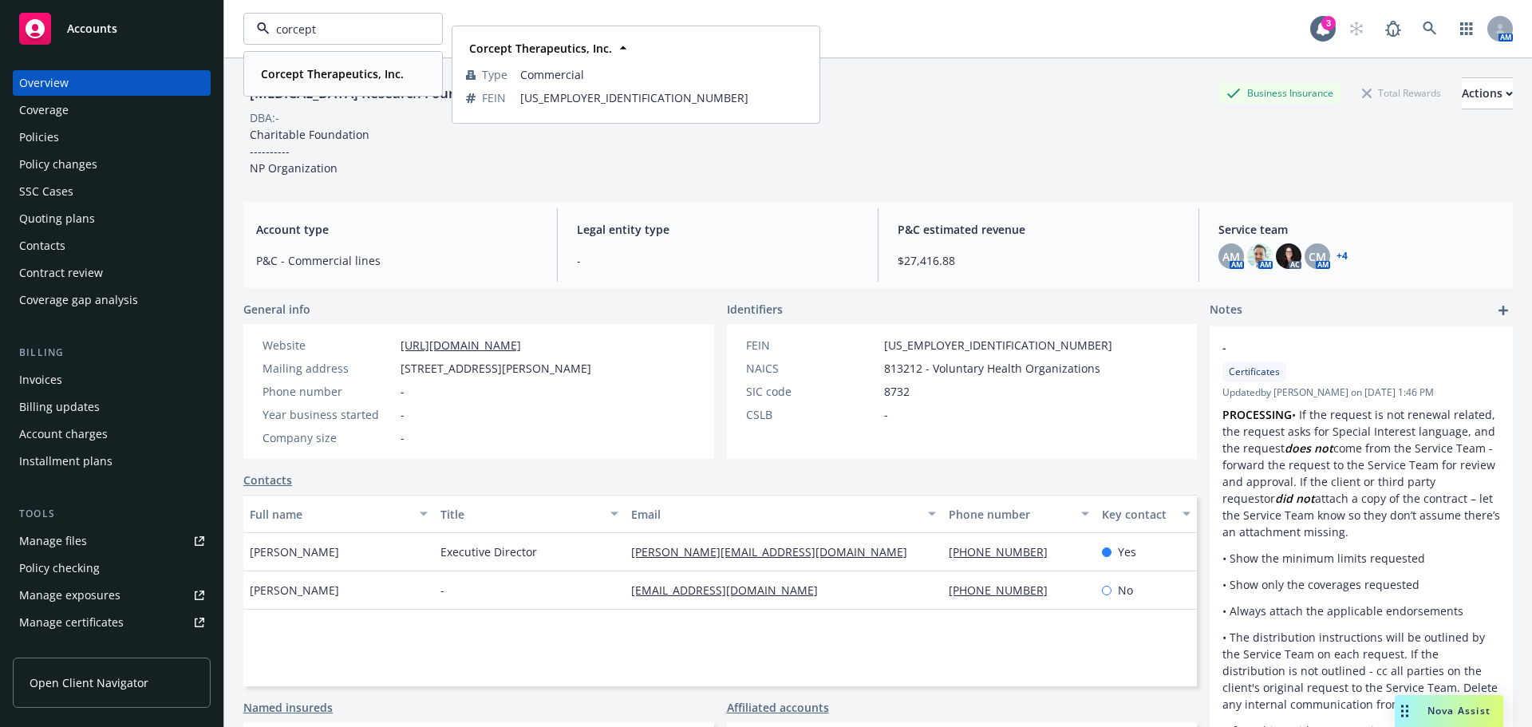
click at [316, 65] on div "Corcept Therapeutics, Inc." at bounding box center [331, 73] width 152 height 23
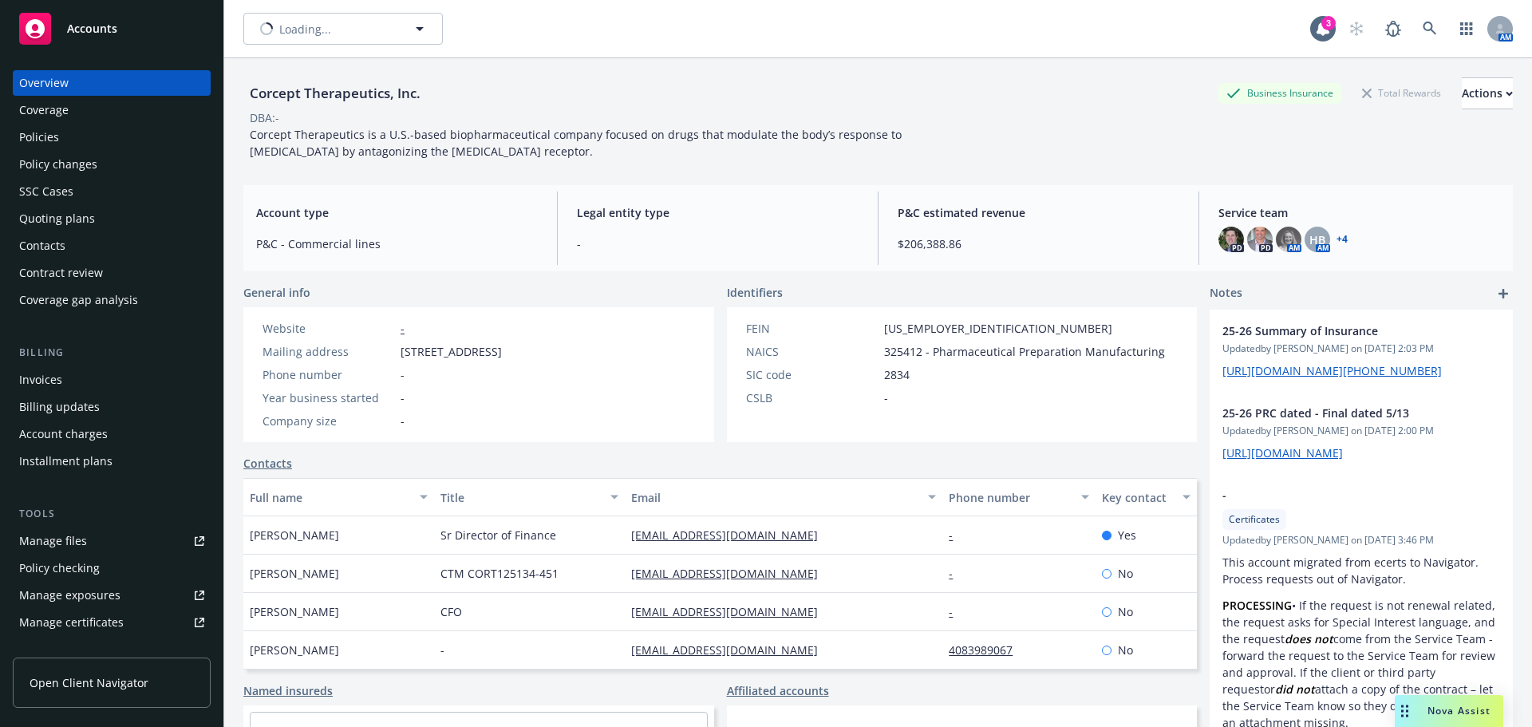
click at [53, 133] on div "Policies" at bounding box center [39, 137] width 40 height 26
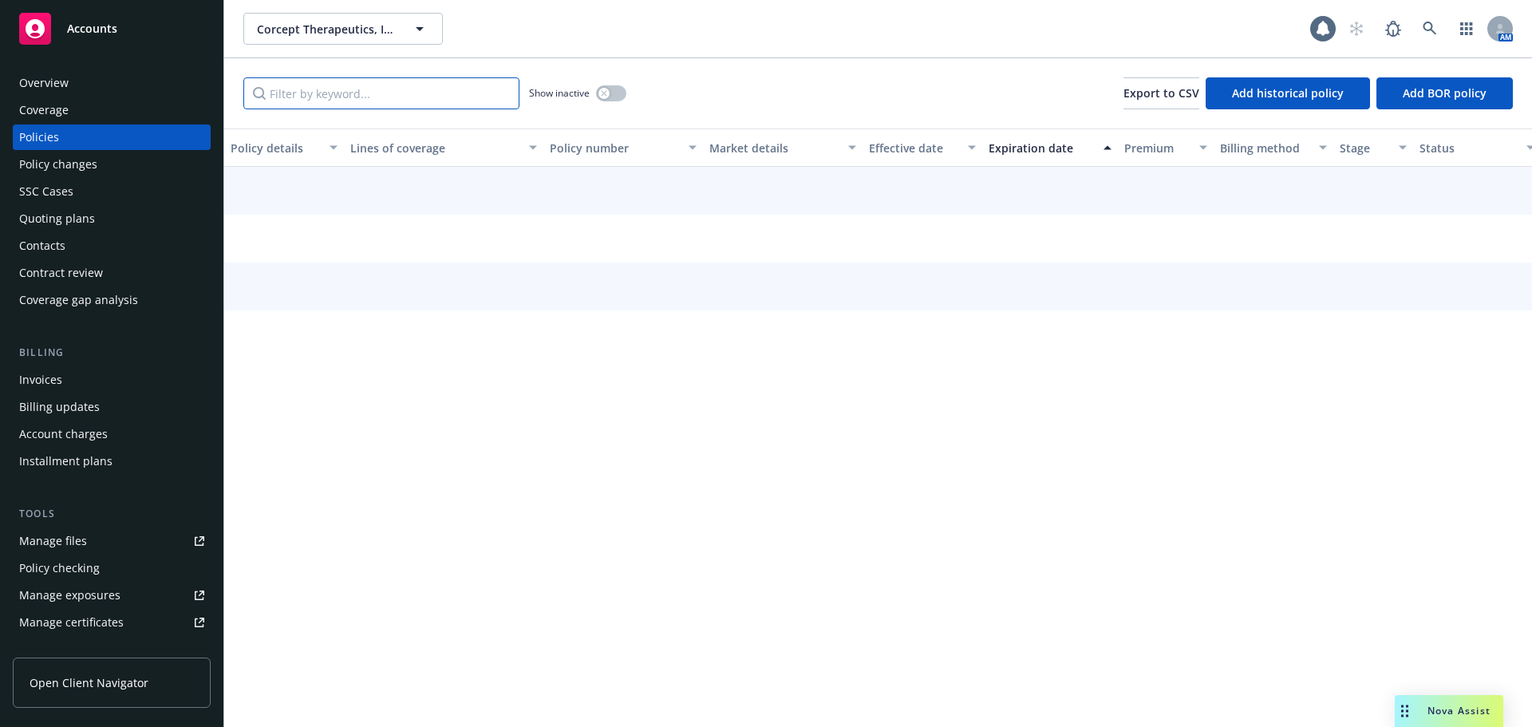
click at [337, 100] on input "Filter by keyword..." at bounding box center [381, 93] width 276 height 32
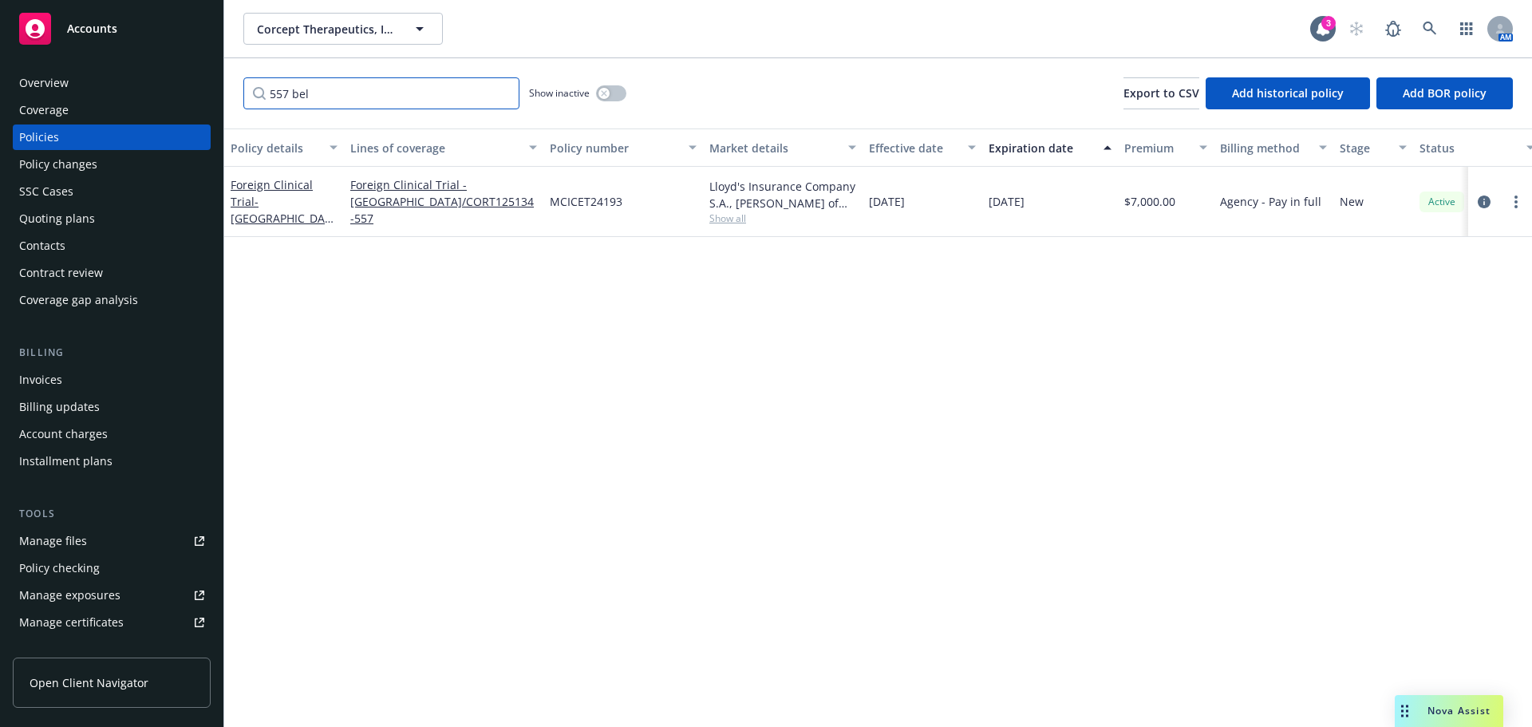
type input "557 bel"
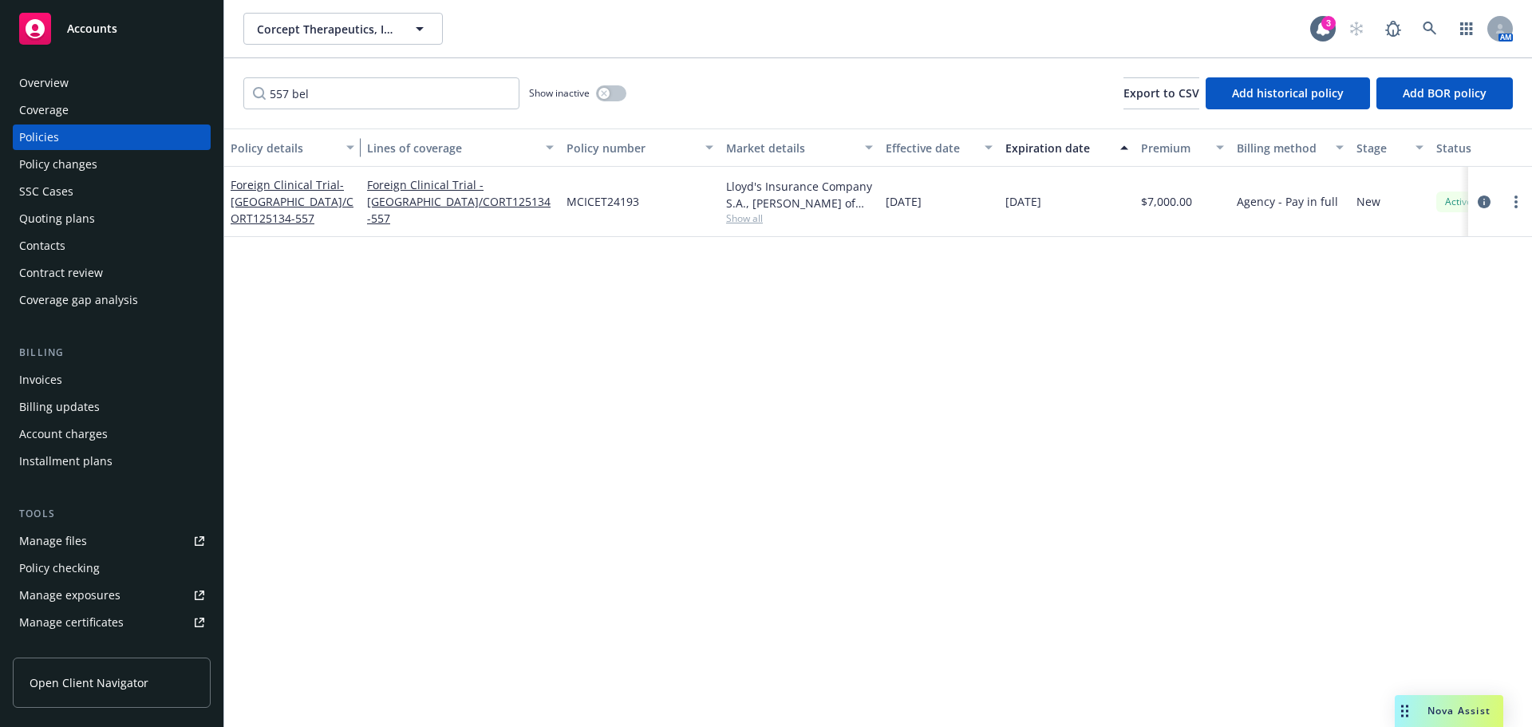
drag, startPoint x: 342, startPoint y: 141, endPoint x: 358, endPoint y: 145, distance: 17.2
click at [357, 145] on div "button" at bounding box center [353, 147] width 8 height 37
click at [316, 201] on span "- Belgium/CORT125134-557" at bounding box center [292, 201] width 123 height 49
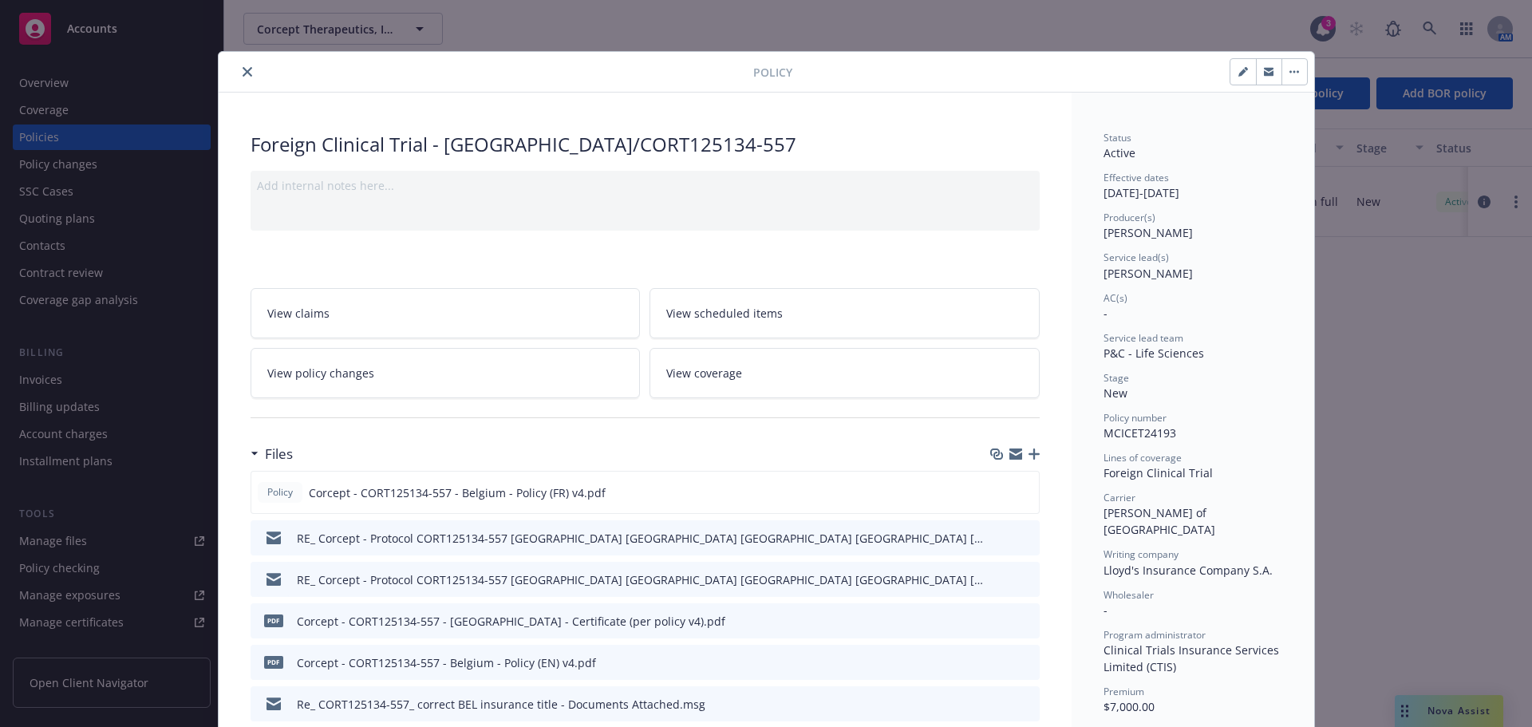
click at [1029, 452] on icon "button" at bounding box center [1034, 453] width 11 height 11
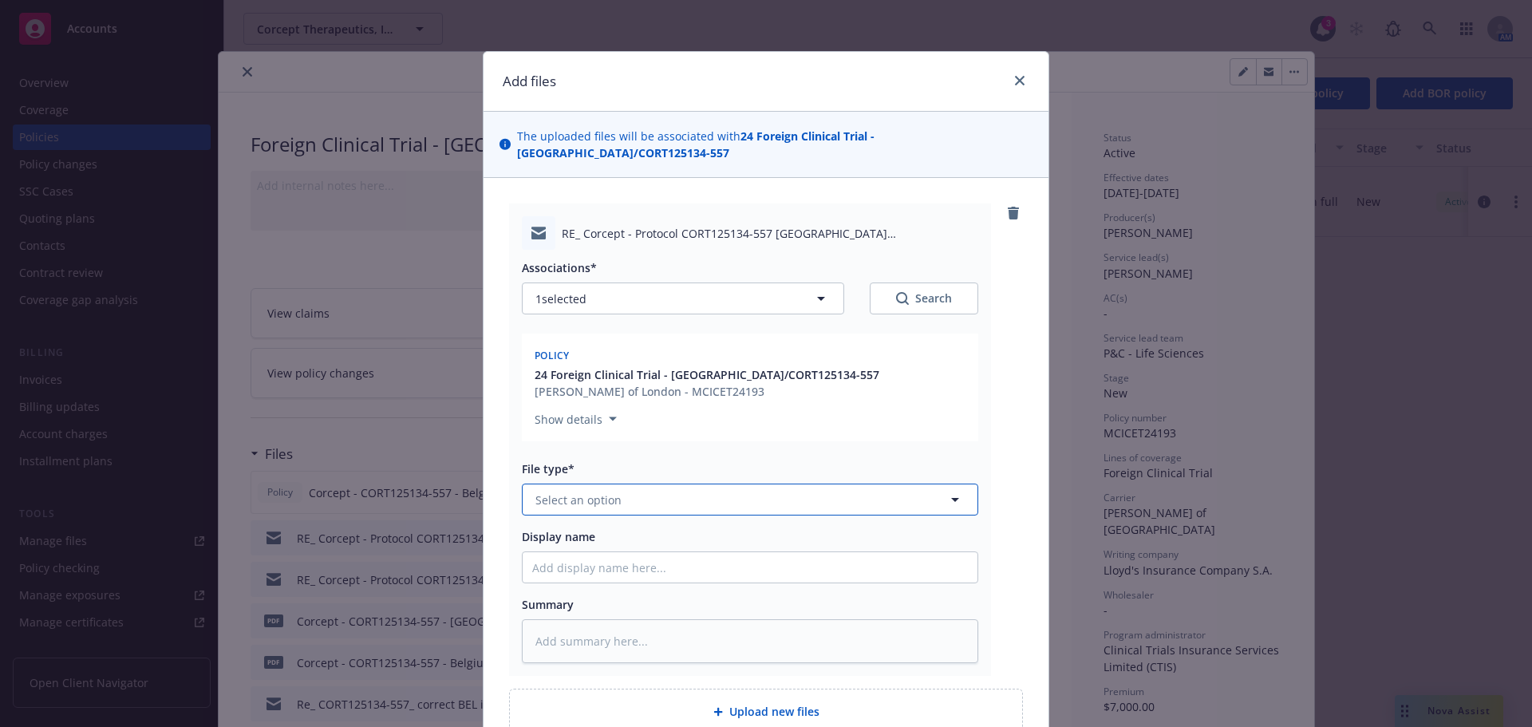
click at [714, 487] on button "Select an option" at bounding box center [750, 500] width 456 height 32
type input "em"
click at [635, 575] on div "Email" at bounding box center [750, 586] width 436 height 23
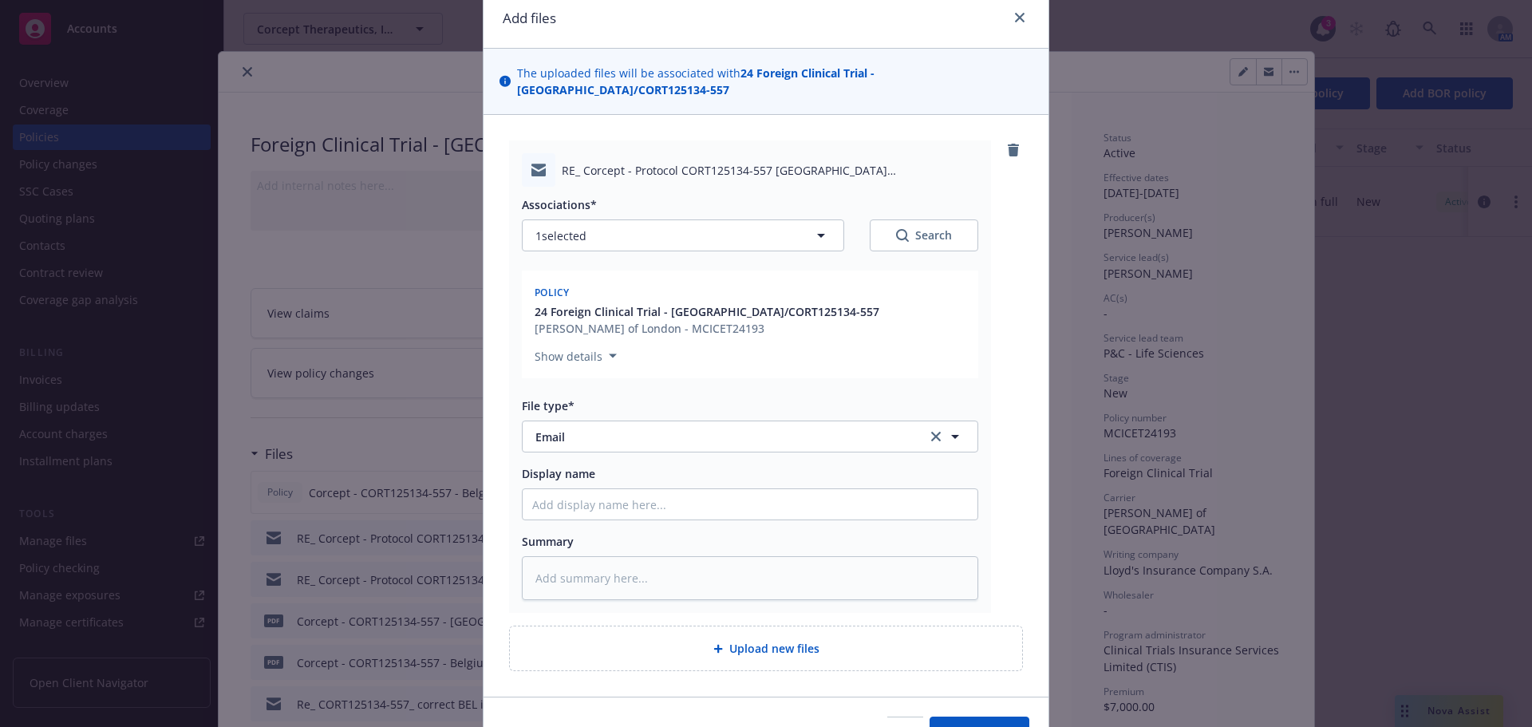
scroll to position [139, 0]
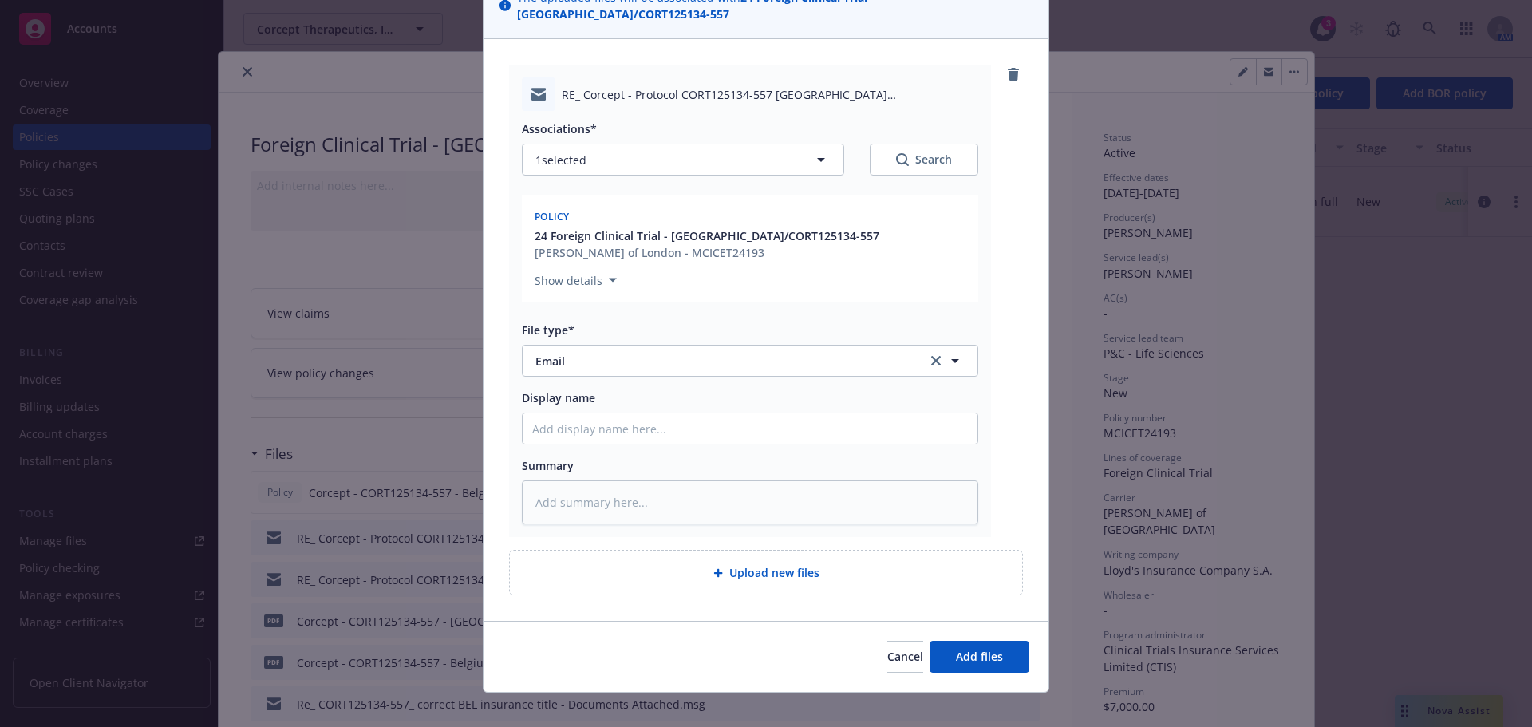
type textarea "x"
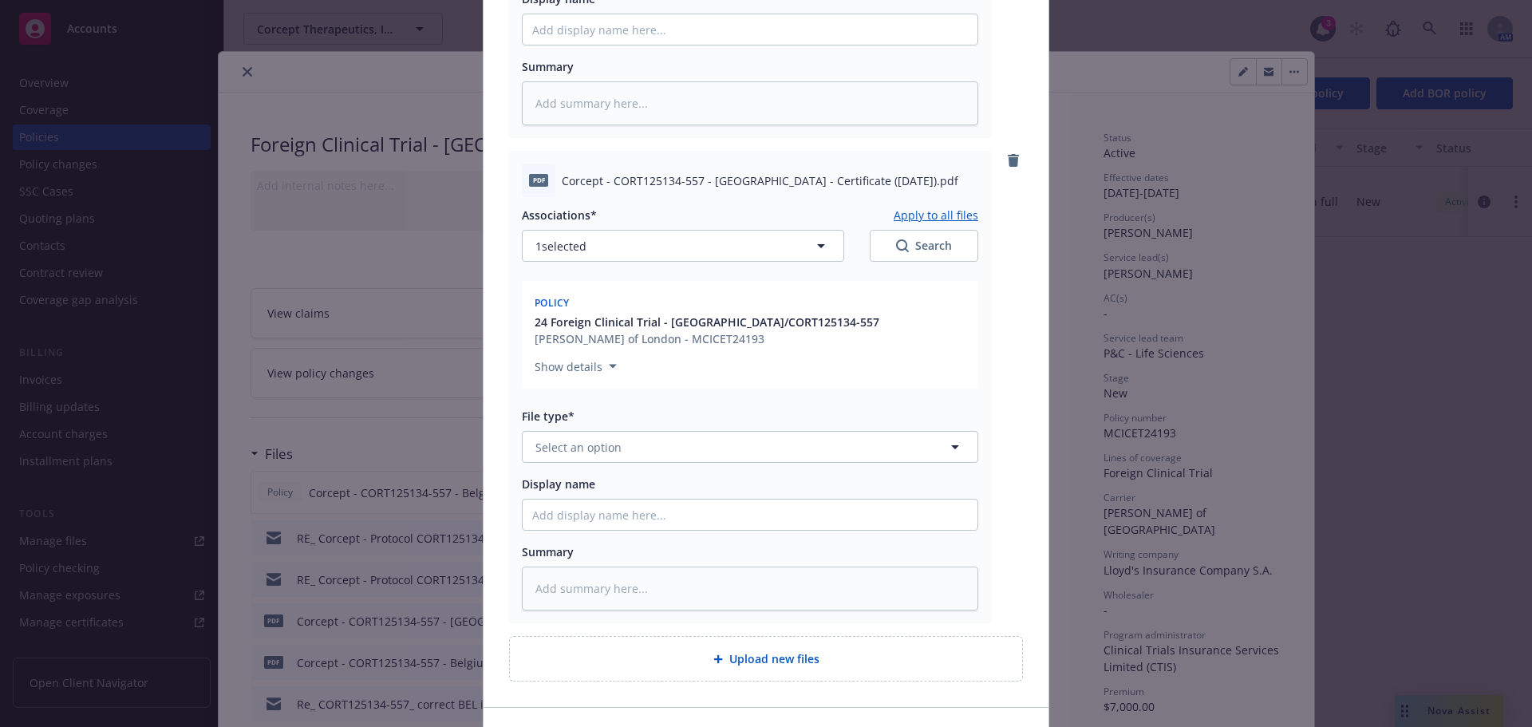
scroll to position [618, 0]
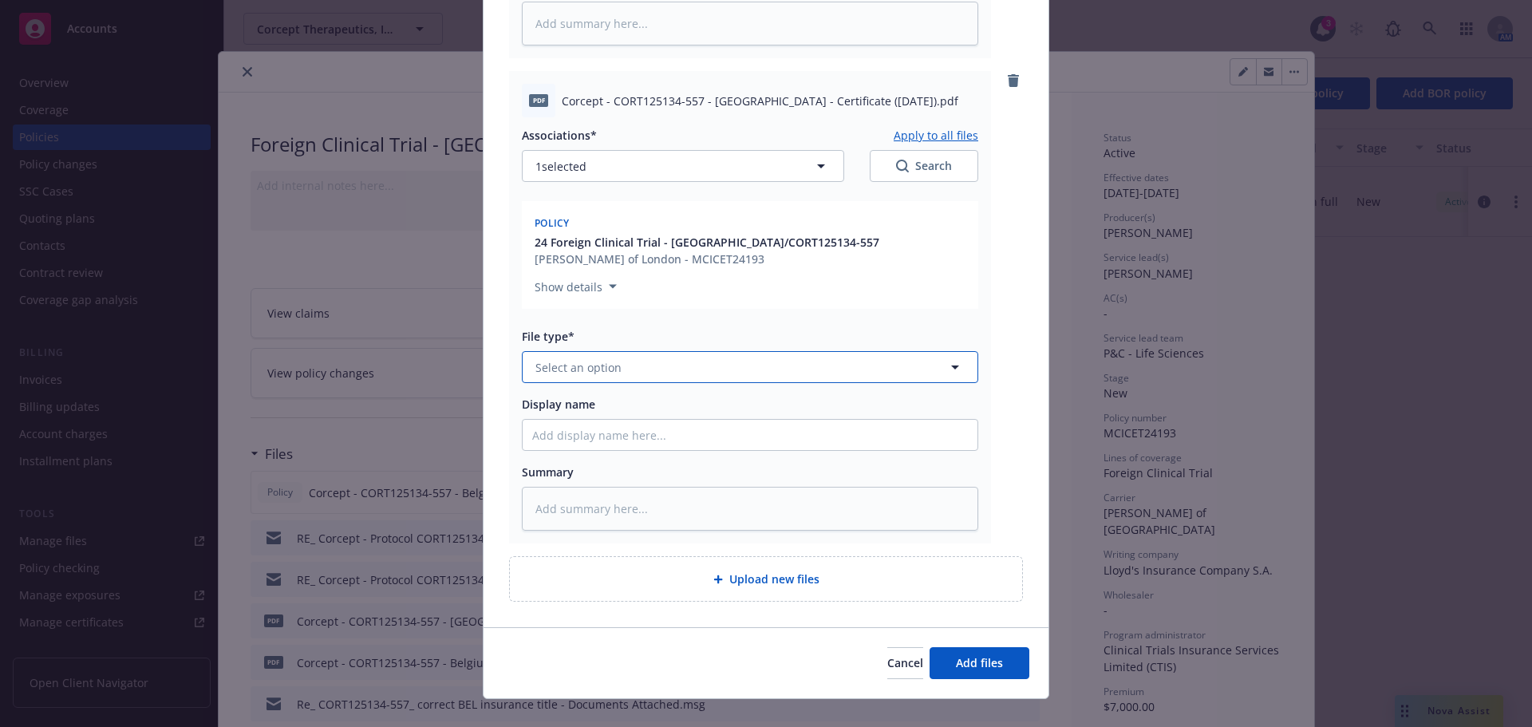
click at [576, 359] on span "Select an option" at bounding box center [578, 367] width 86 height 17
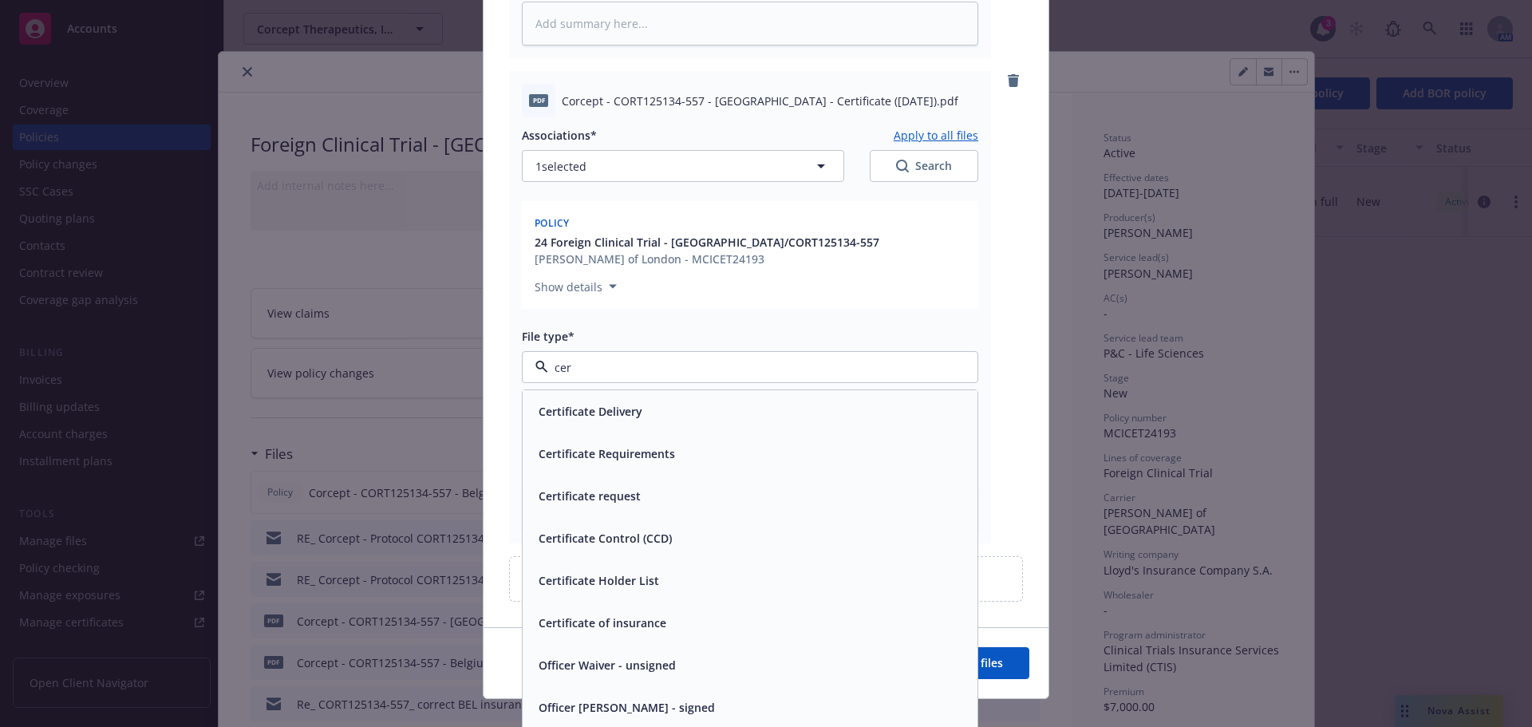
type input "cert"
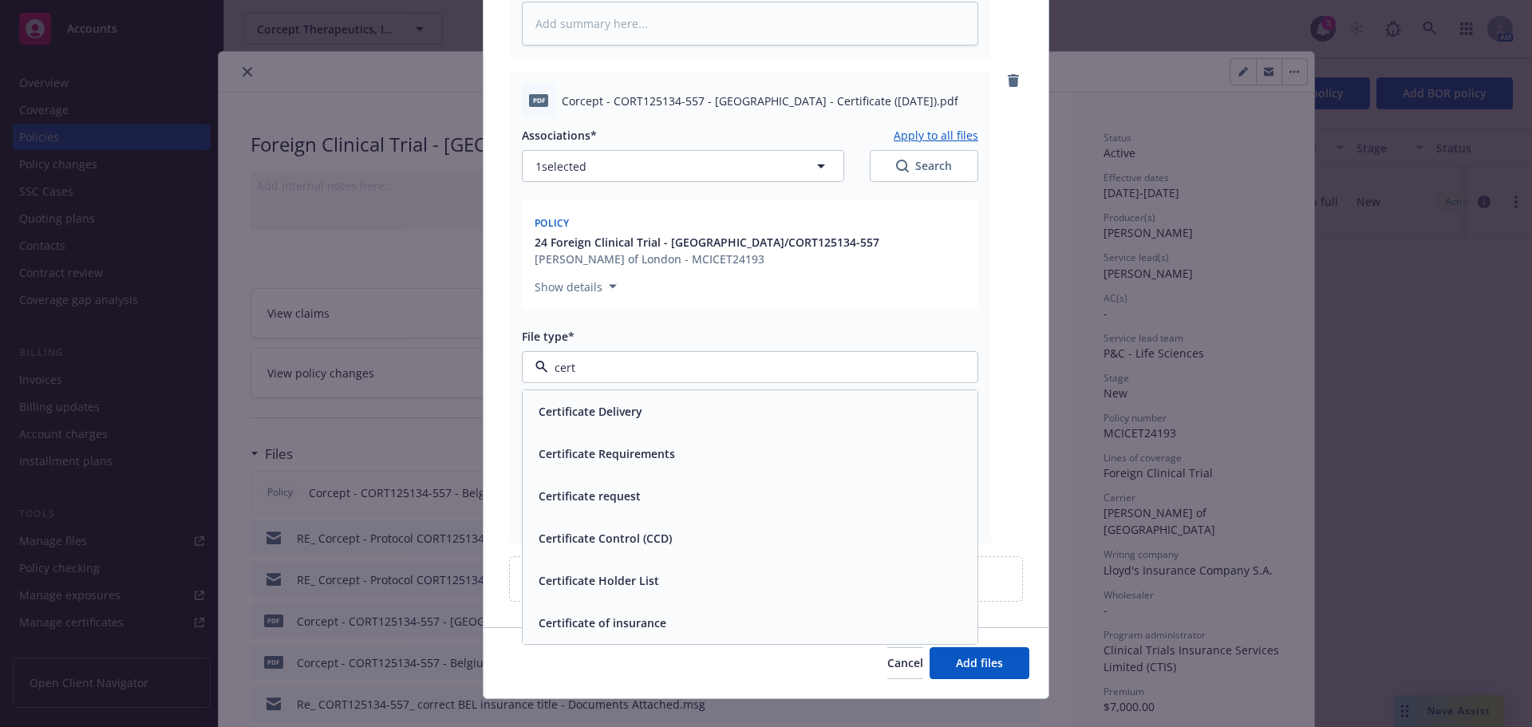
click at [687, 611] on div "Certificate of insurance" at bounding box center [750, 622] width 436 height 23
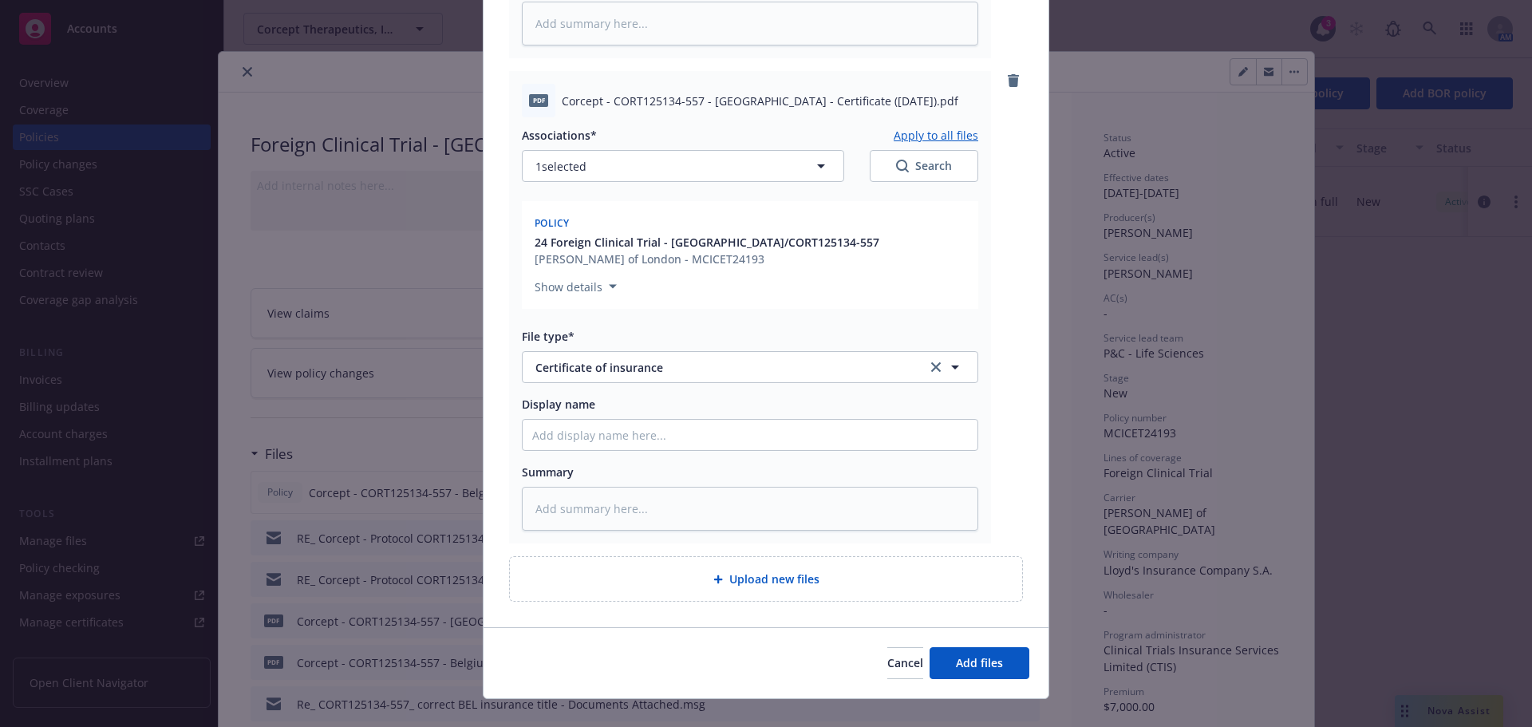
type textarea "x"
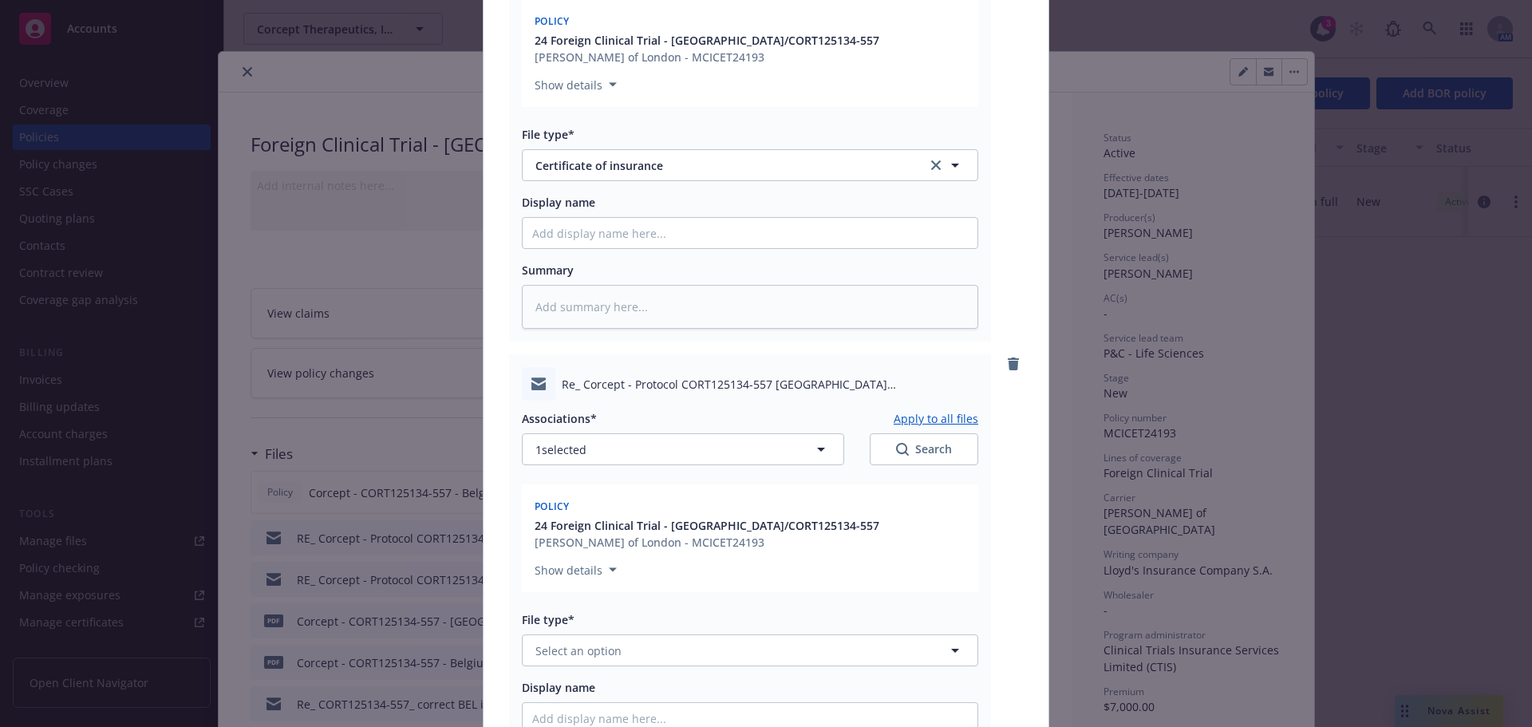
scroll to position [1096, 0]
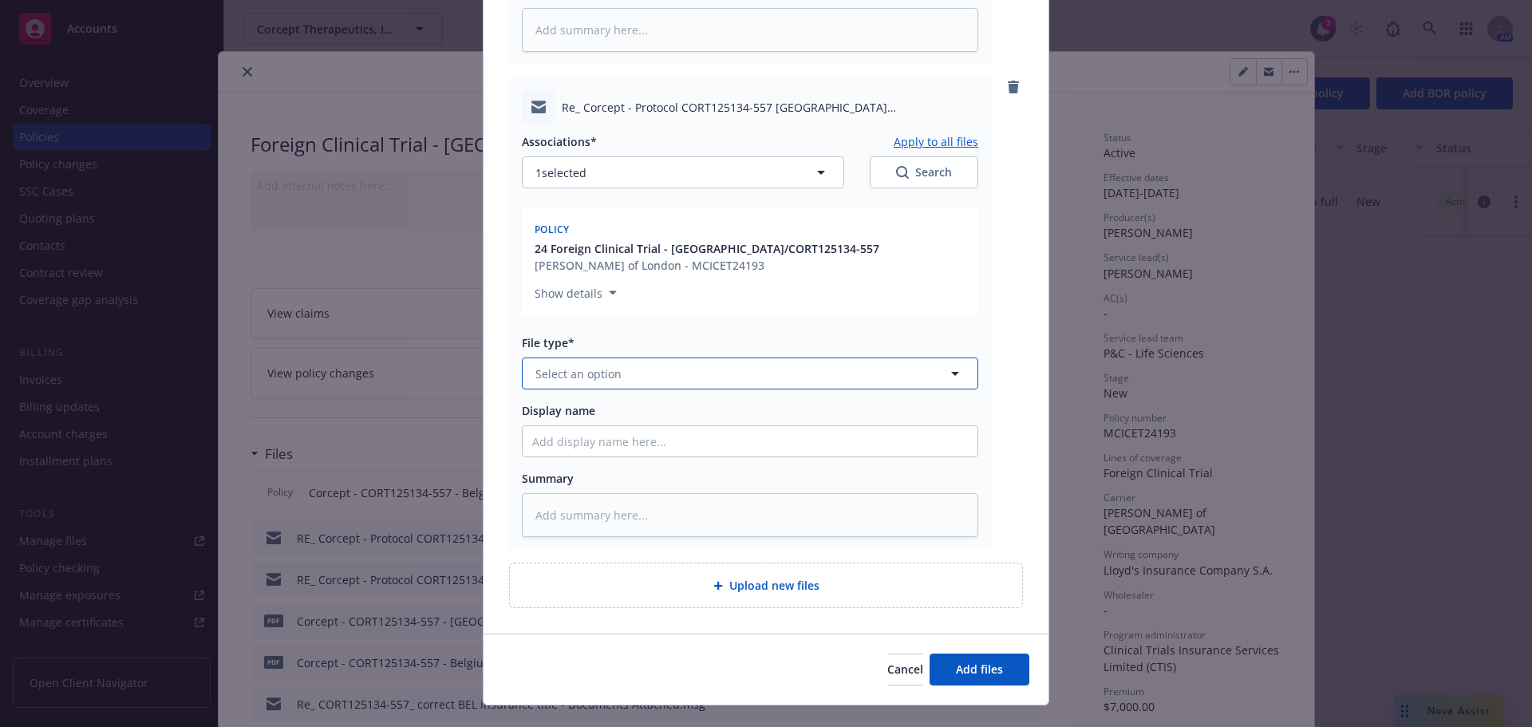
click at [631, 357] on button "Select an option" at bounding box center [750, 373] width 456 height 32
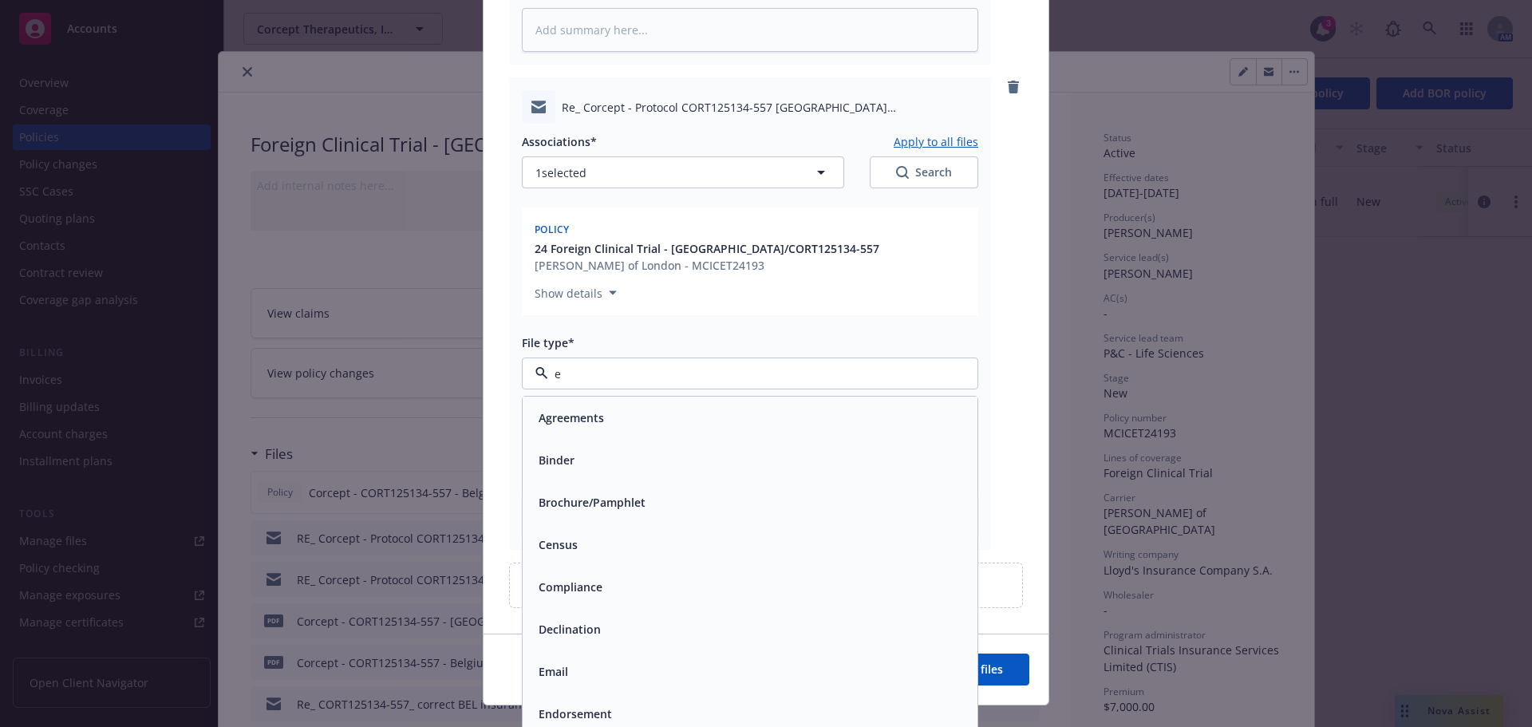
type input "em"
click at [733, 448] on div "Email" at bounding box center [750, 459] width 436 height 23
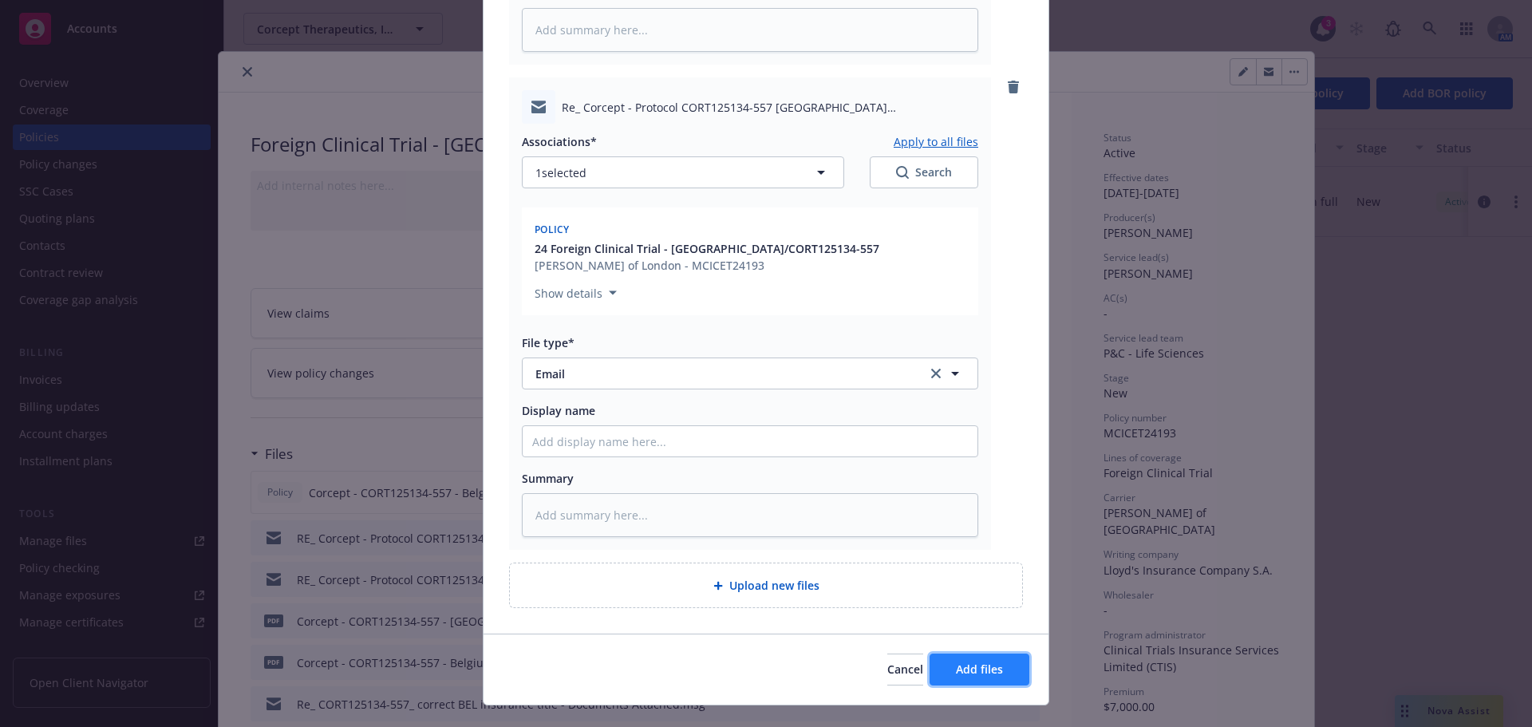
click at [1001, 657] on button "Add files" at bounding box center [980, 670] width 100 height 32
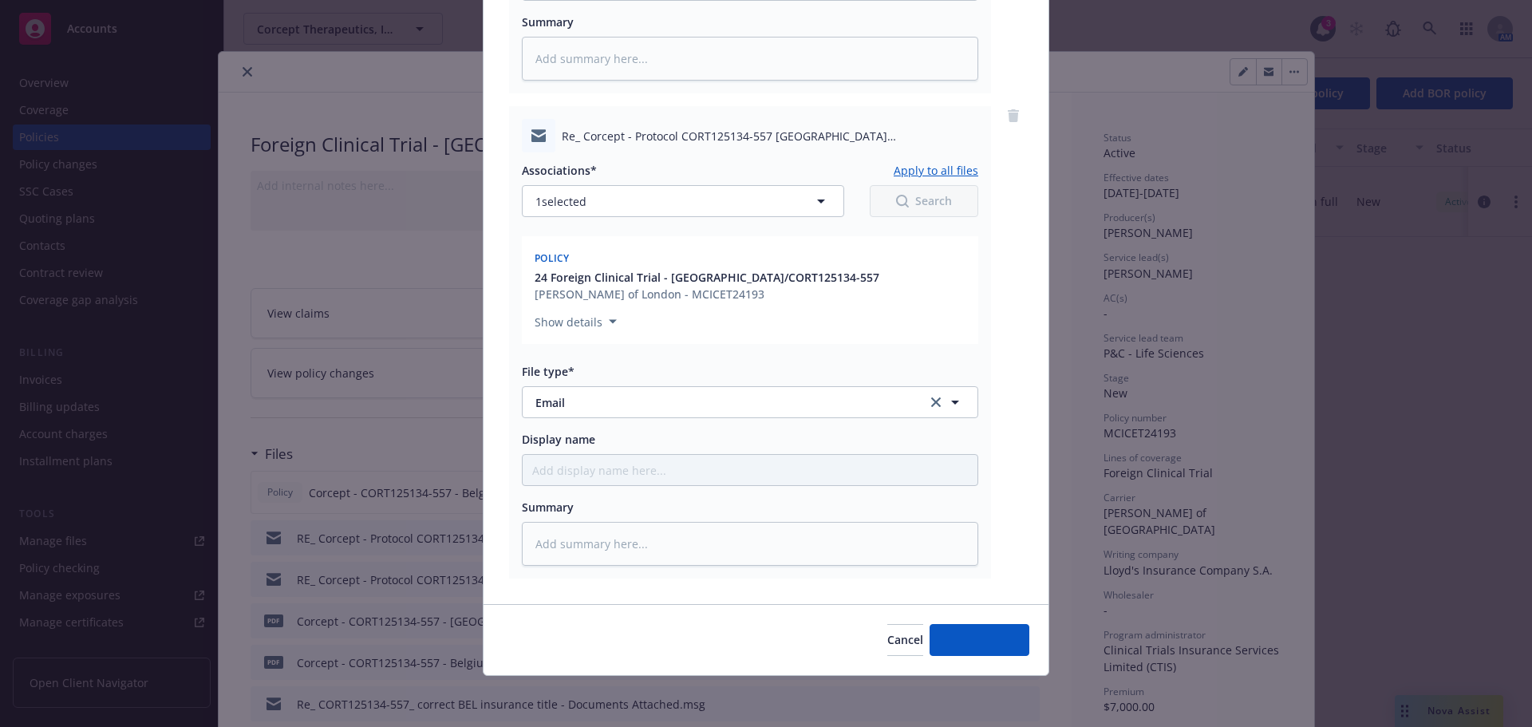
scroll to position [1051, 0]
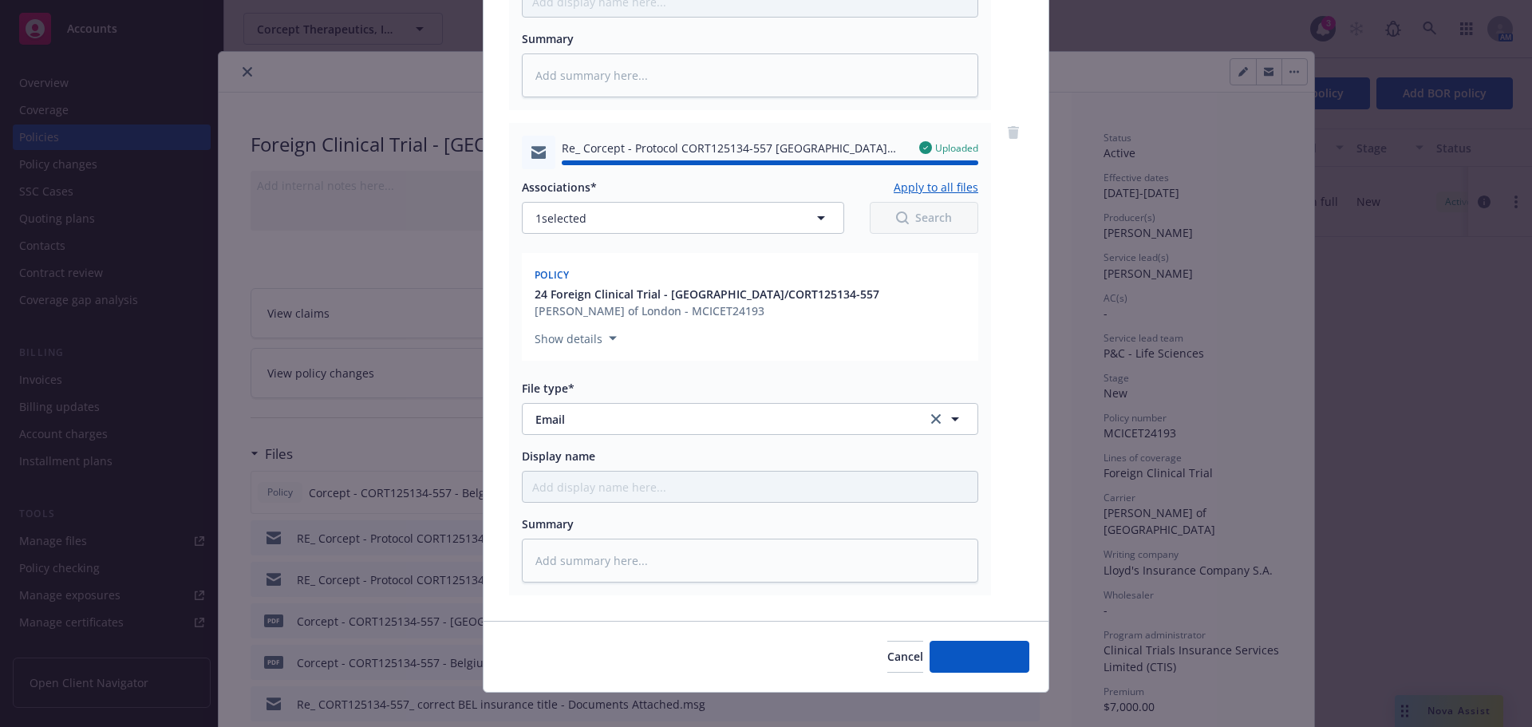
type textarea "x"
